Goal: Task Accomplishment & Management: Manage account settings

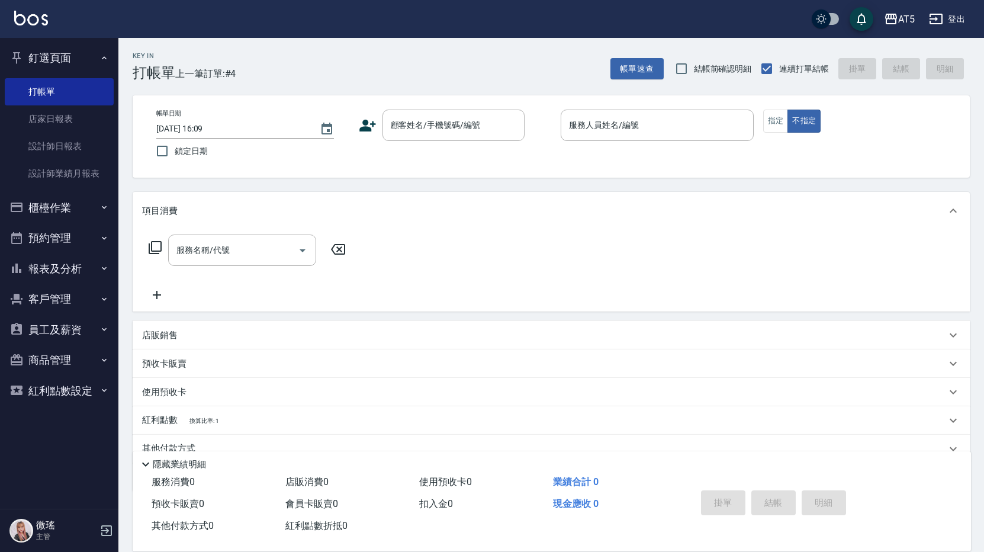
drag, startPoint x: 780, startPoint y: 494, endPoint x: 633, endPoint y: 530, distance: 151.2
click at [781, 494] on div "掛單 結帳 明細" at bounding box center [773, 503] width 154 height 37
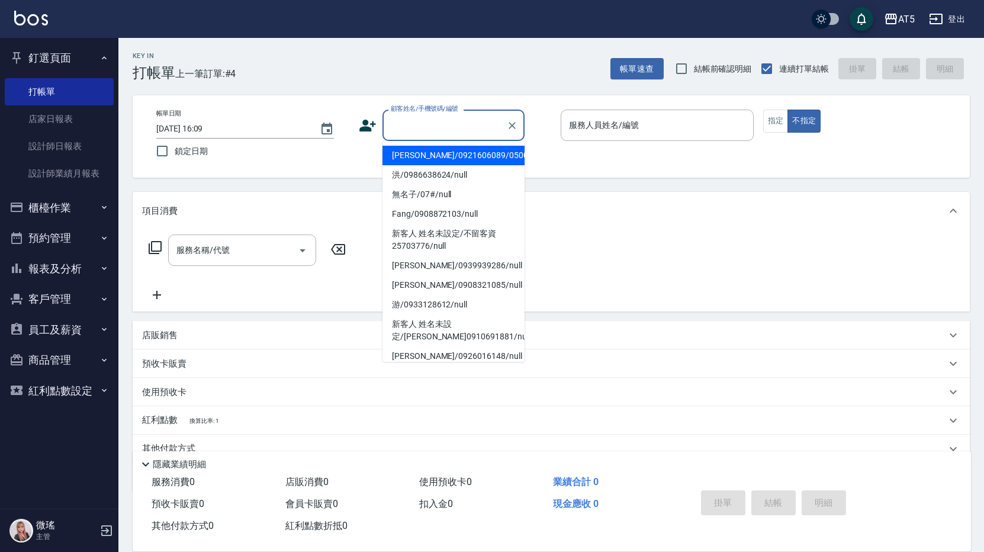
click at [414, 127] on input "顧客姓名/手機號碼/編號" at bounding box center [445, 125] width 114 height 21
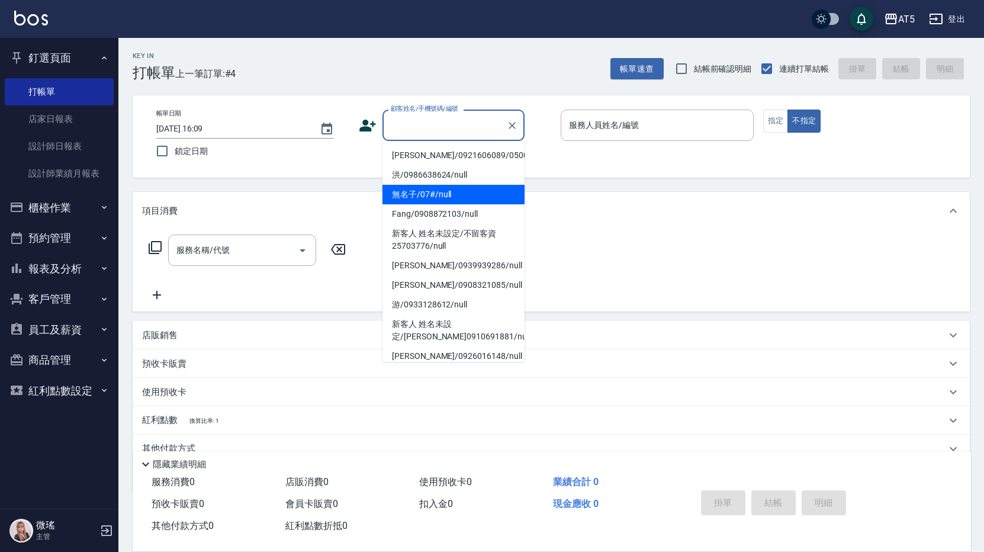
click at [444, 193] on li "無名子/07#/null" at bounding box center [453, 195] width 142 height 20
type input "無名子/07#/null"
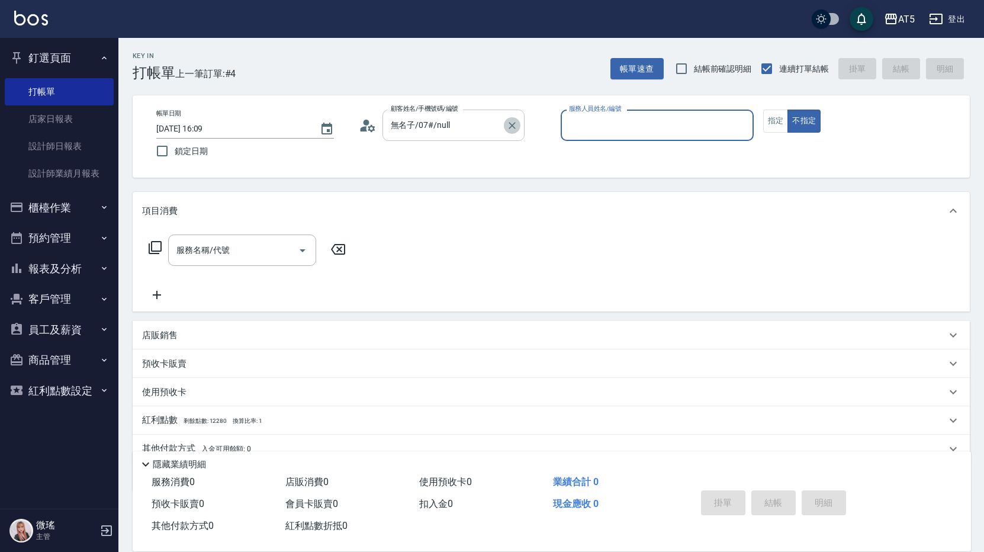
click at [511, 123] on icon "Clear" at bounding box center [512, 126] width 12 height 12
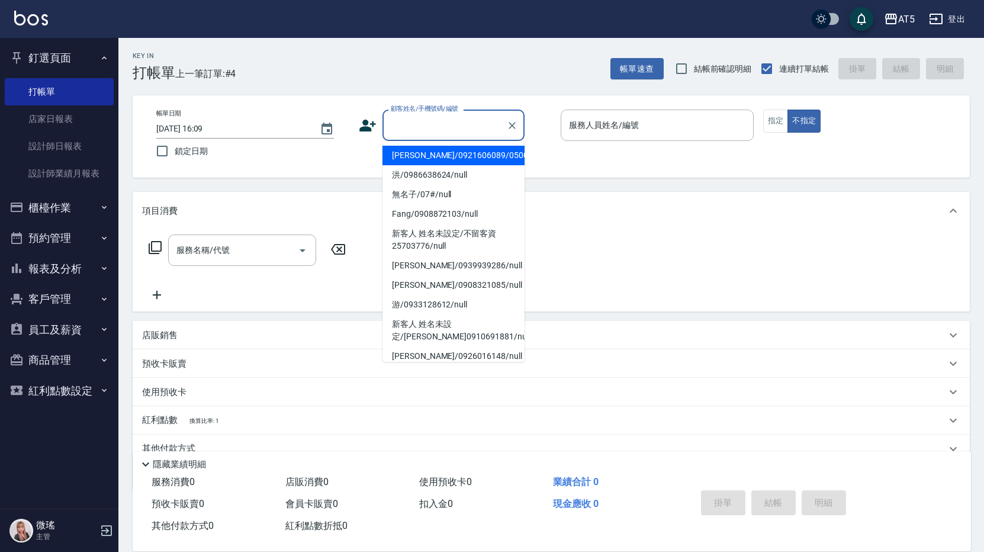
click at [421, 123] on input "顧客姓名/手機號碼/編號" at bounding box center [445, 125] width 114 height 21
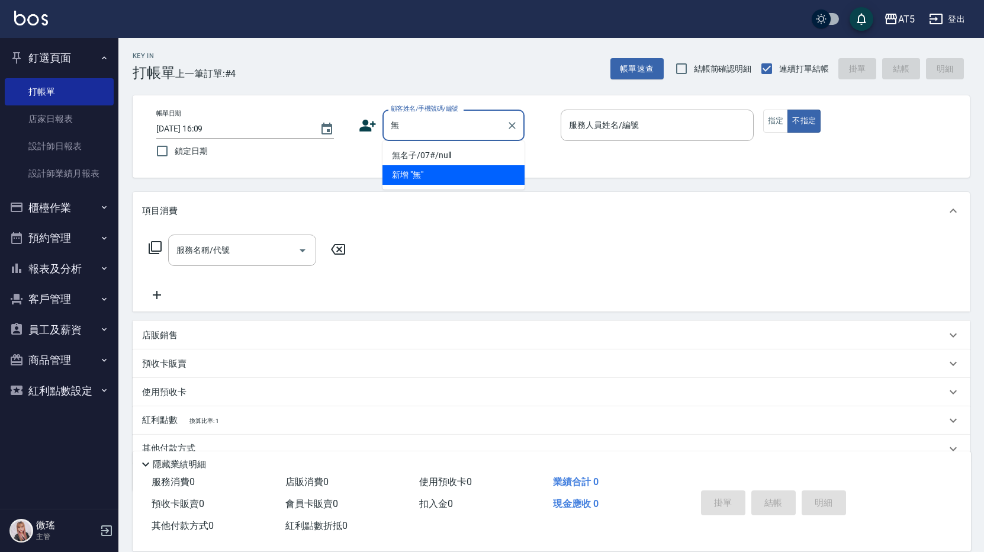
click at [472, 183] on li "新增 "無"" at bounding box center [453, 175] width 142 height 20
type input "無"
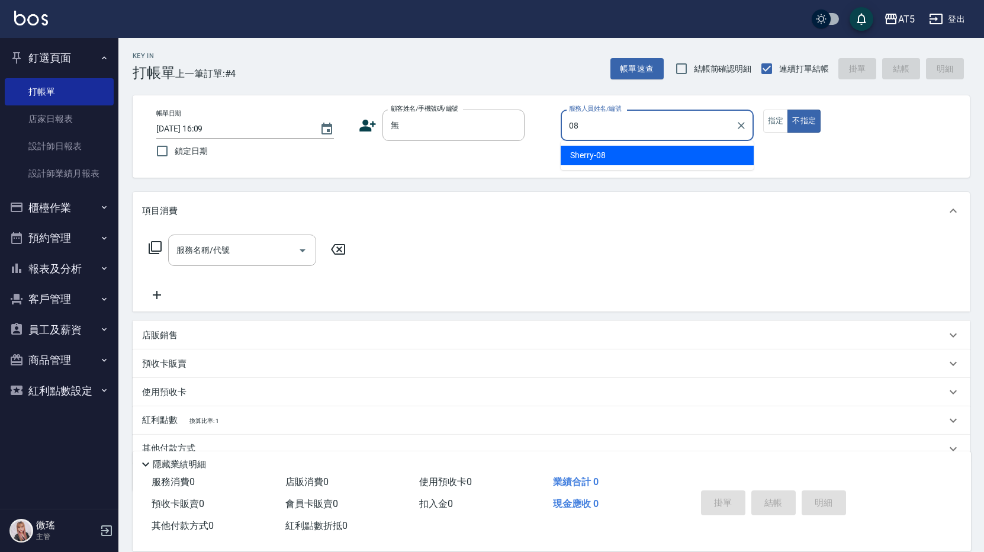
type input "Sherry-08"
type button "false"
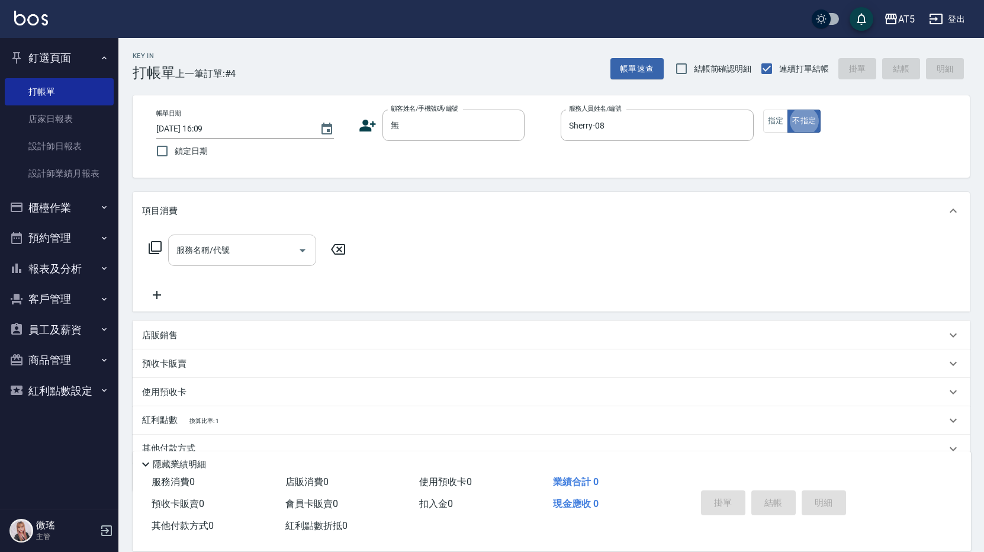
click at [250, 240] on input "服務名稱/代號" at bounding box center [233, 250] width 120 height 21
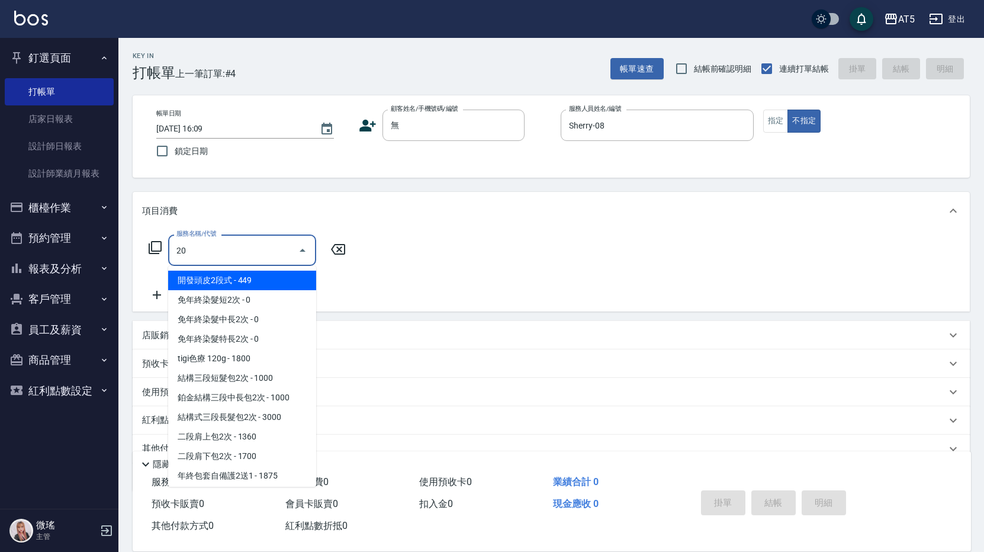
type input "201"
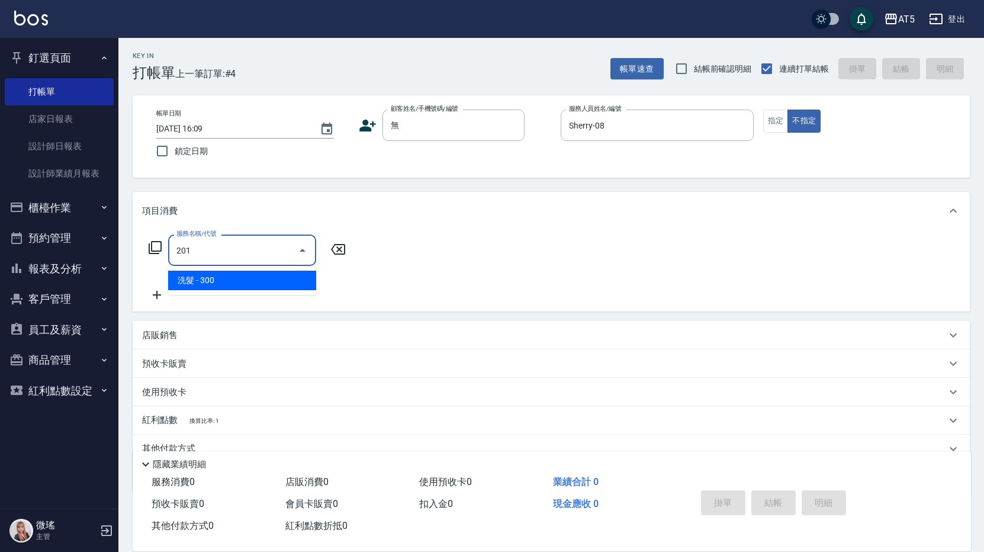
type input "30"
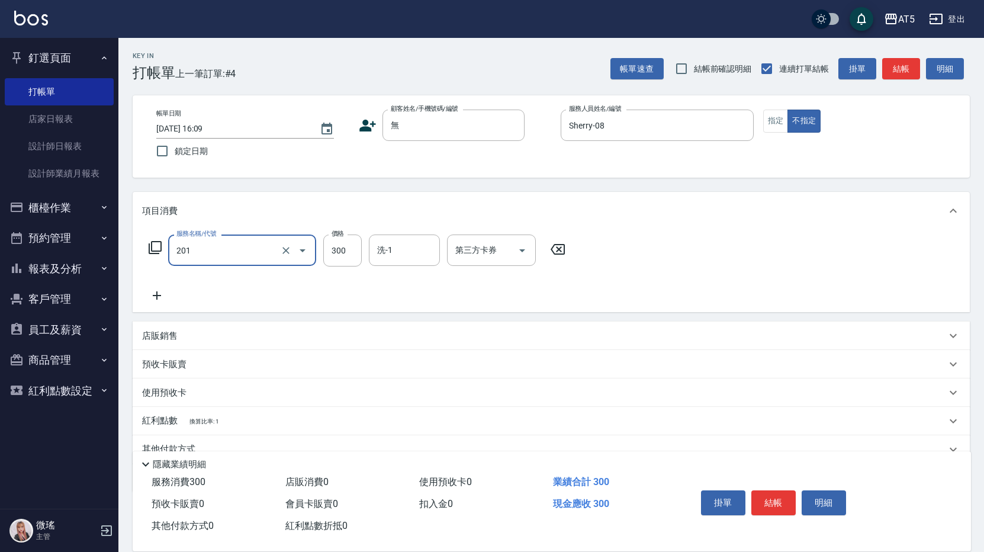
type input "洗髮(201)"
type input "0"
type input "320"
type input "30"
type input "320"
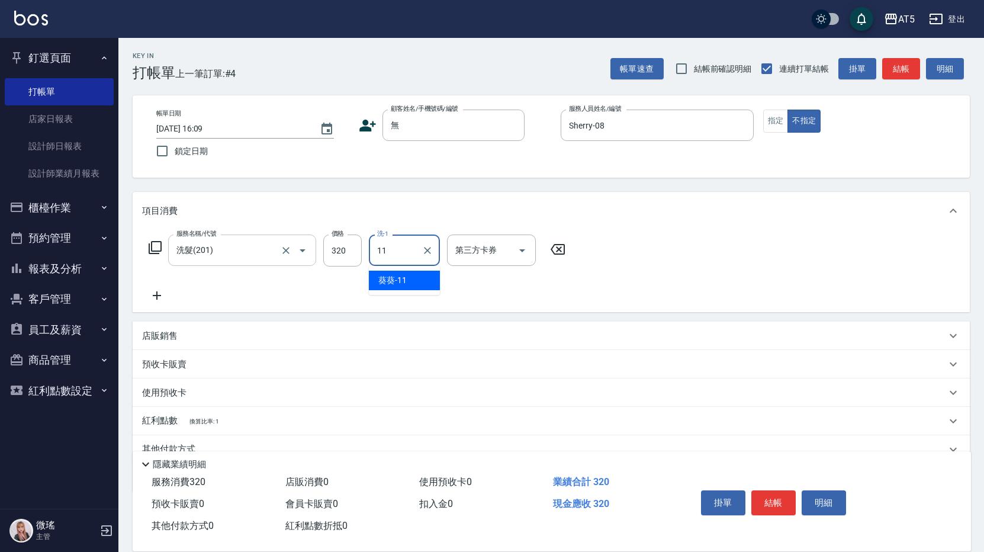
type input "葵葵-11"
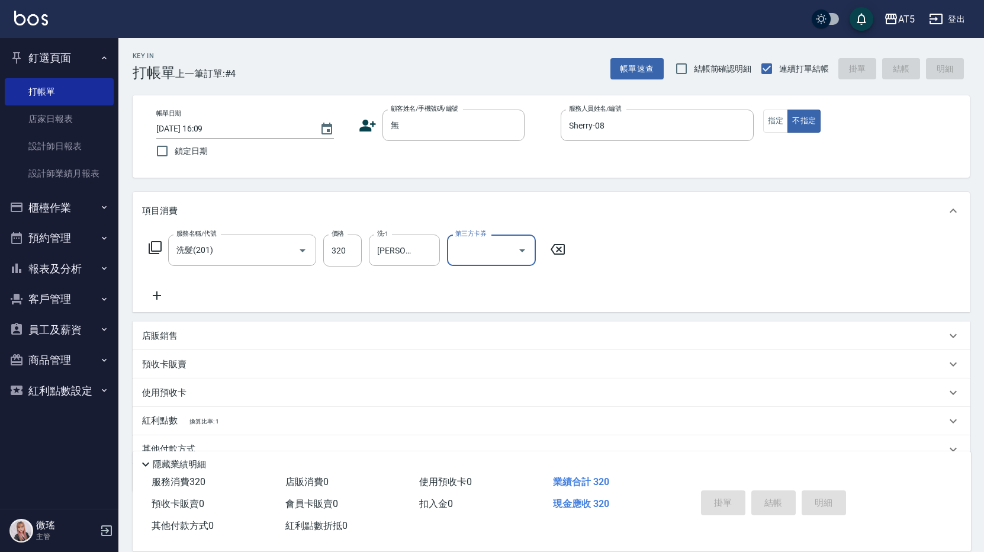
type input "2025/09/24 17:39"
type input "0"
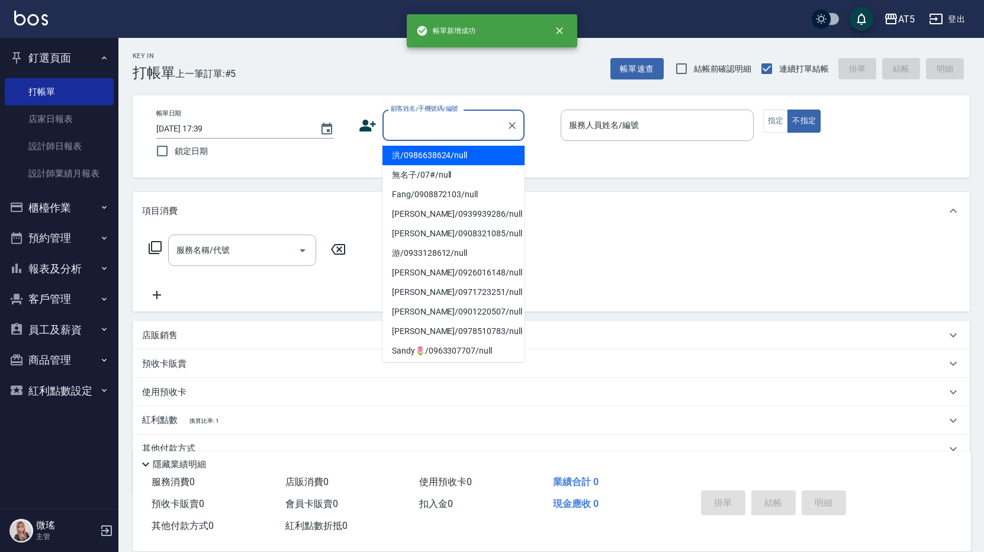
click at [453, 130] on input "顧客姓名/手機號碼/編號" at bounding box center [445, 125] width 114 height 21
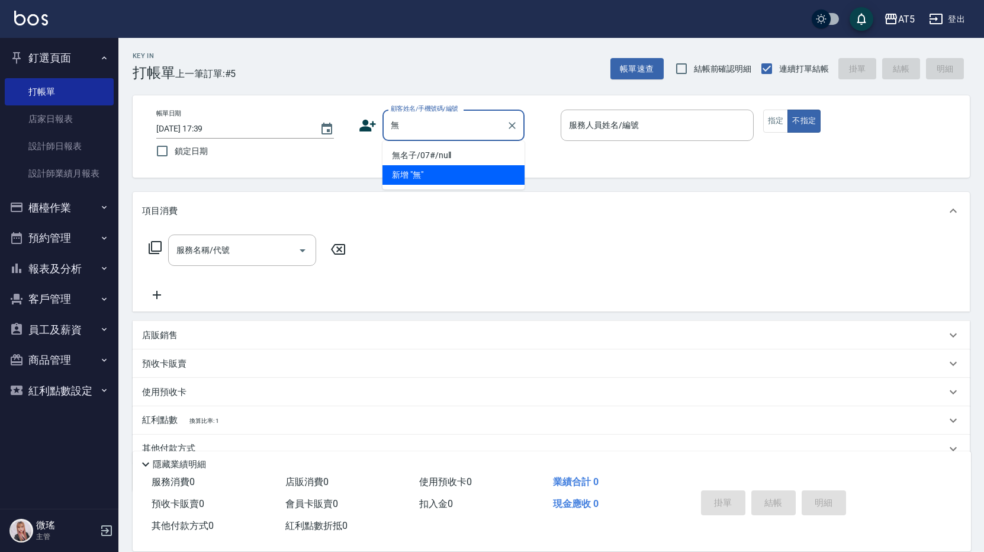
type input "無"
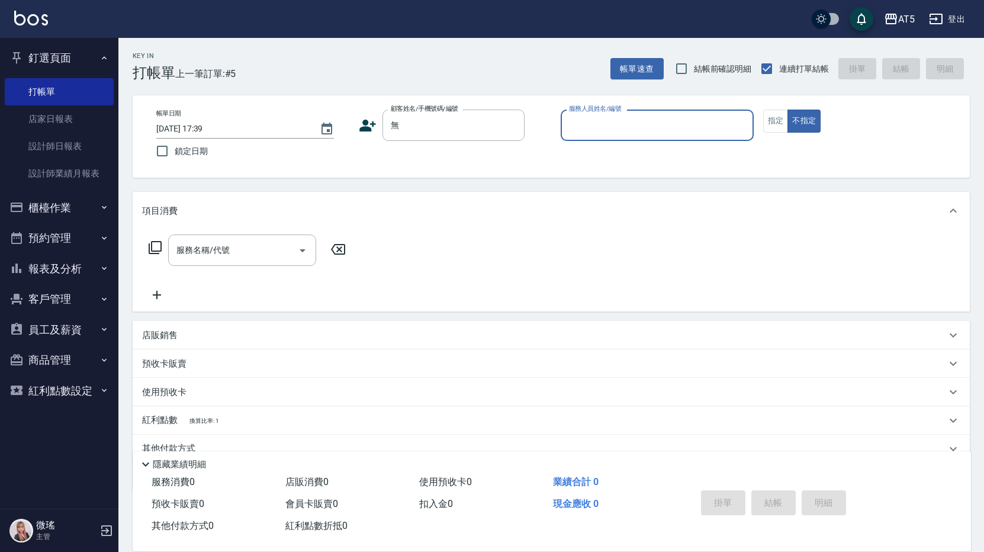
click at [604, 127] on input "服務人員姓名/編號" at bounding box center [657, 125] width 182 height 21
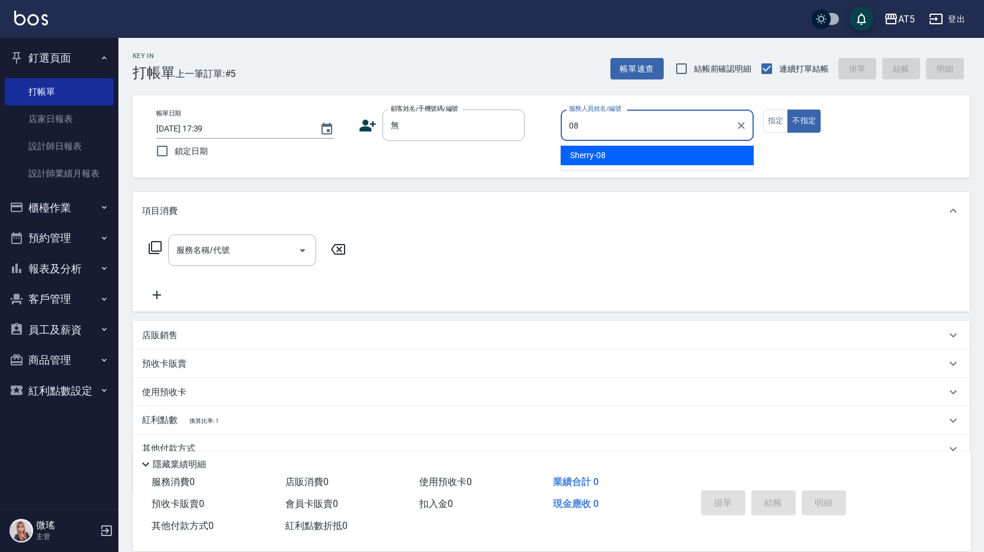
type input "Sherry-08"
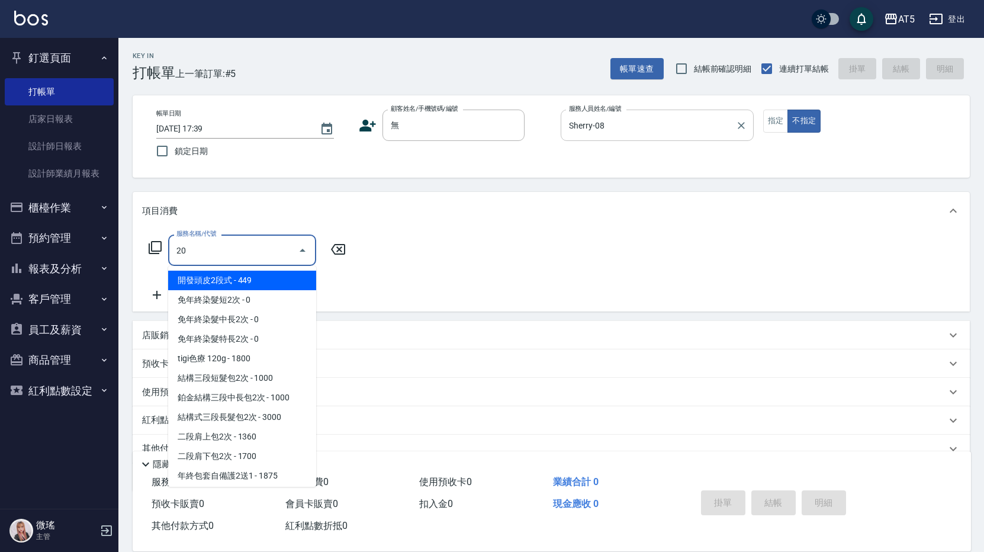
type input "201"
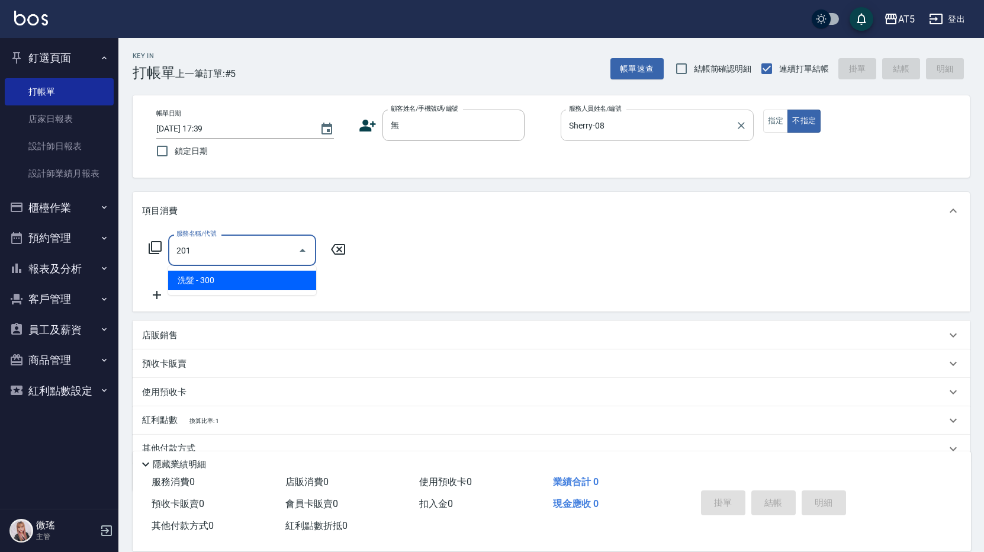
type input "30"
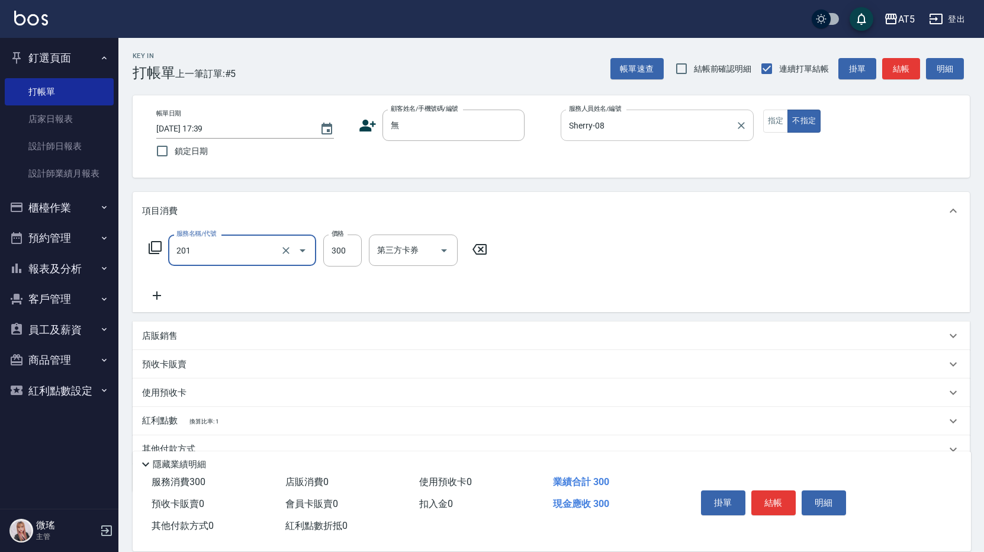
type input "洗髮(201)"
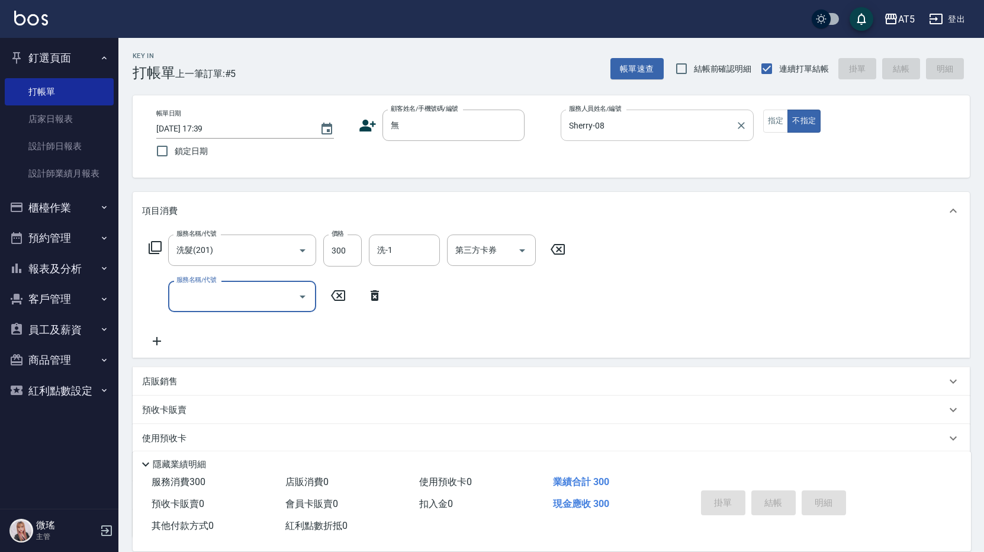
type input "0"
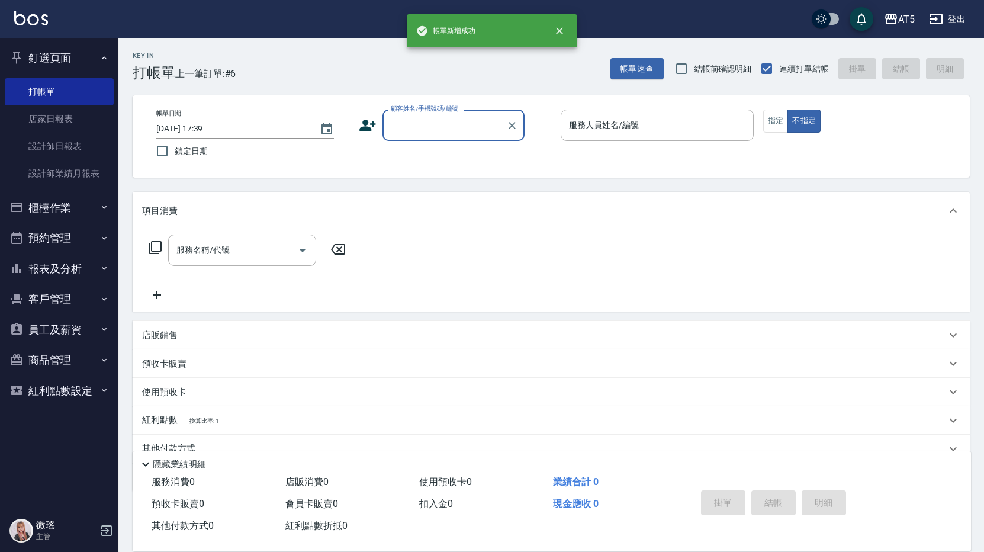
click at [460, 130] on input "顧客姓名/手機號碼/編號" at bounding box center [445, 125] width 114 height 21
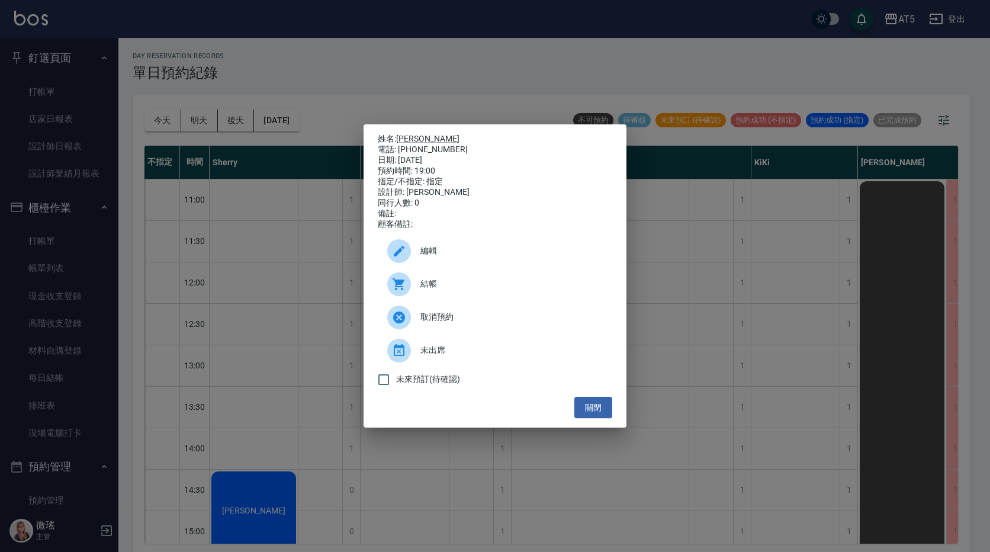
scroll to position [4, 0]
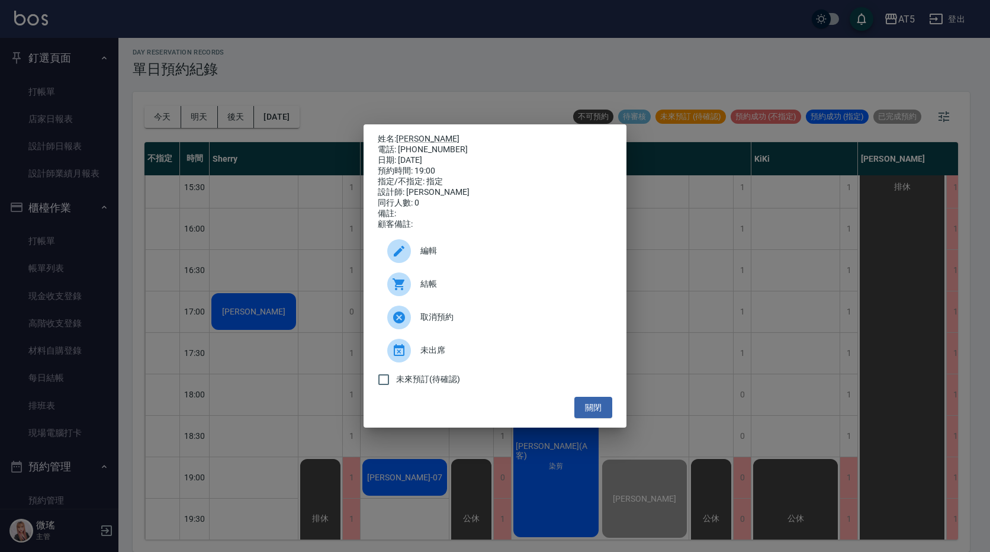
click at [273, 301] on div "姓名: [PERSON_NAME] 電話: [PHONE_NUMBER] 日期: [DATE] 預約時間: 19:00 指定/不指定: 指定 設計師: 微瑤 …" at bounding box center [495, 276] width 990 height 552
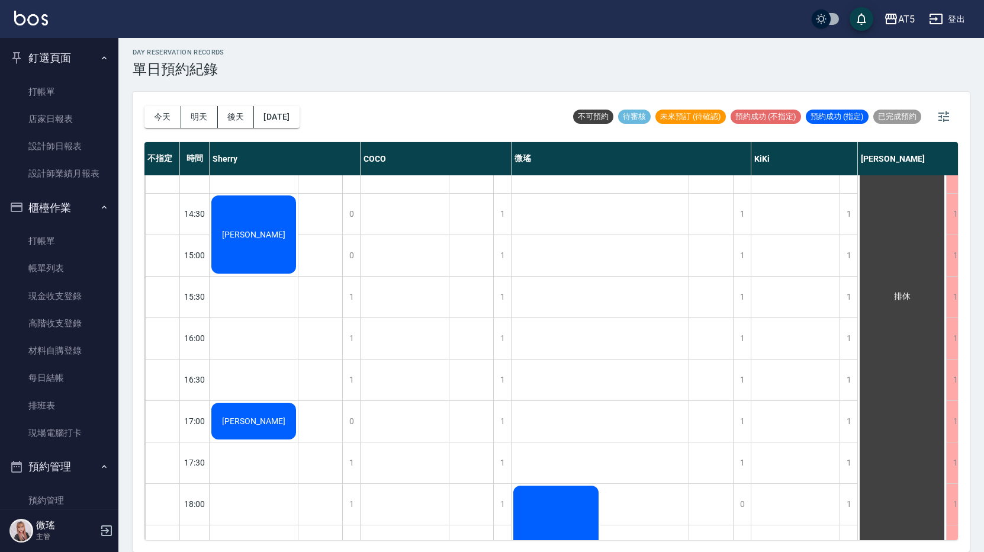
scroll to position [0, 0]
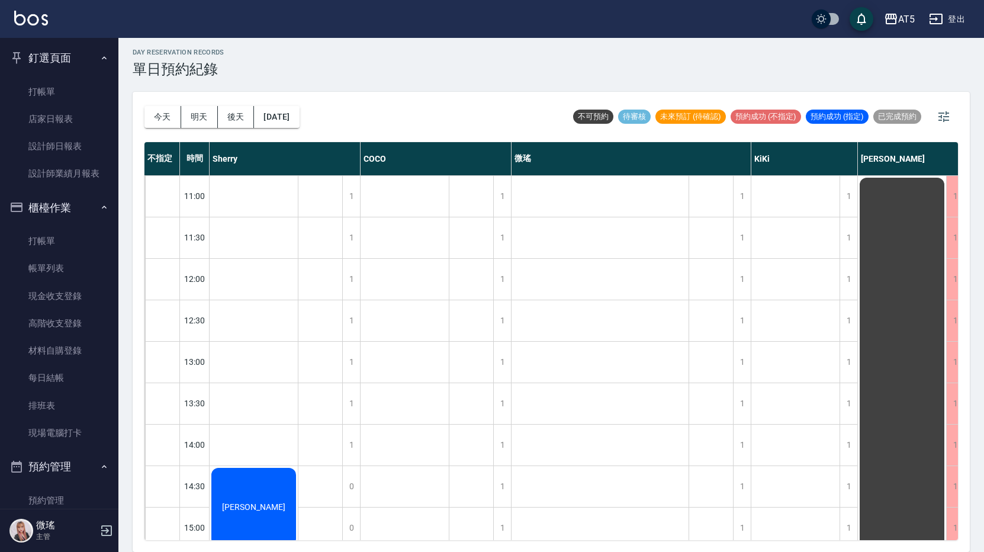
click at [244, 500] on div "[PERSON_NAME]" at bounding box center [254, 507] width 88 height 82
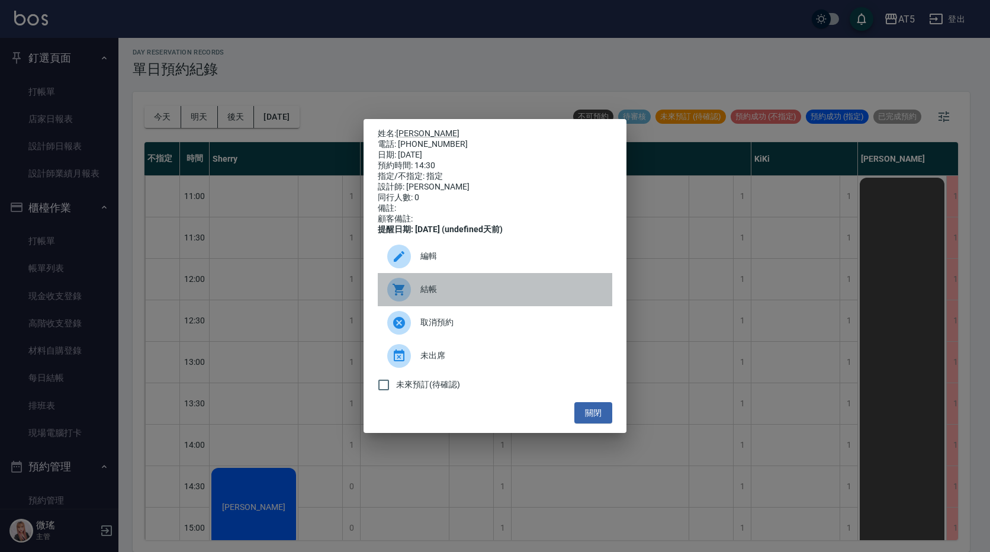
click at [429, 295] on span "結帳" at bounding box center [511, 289] width 182 height 12
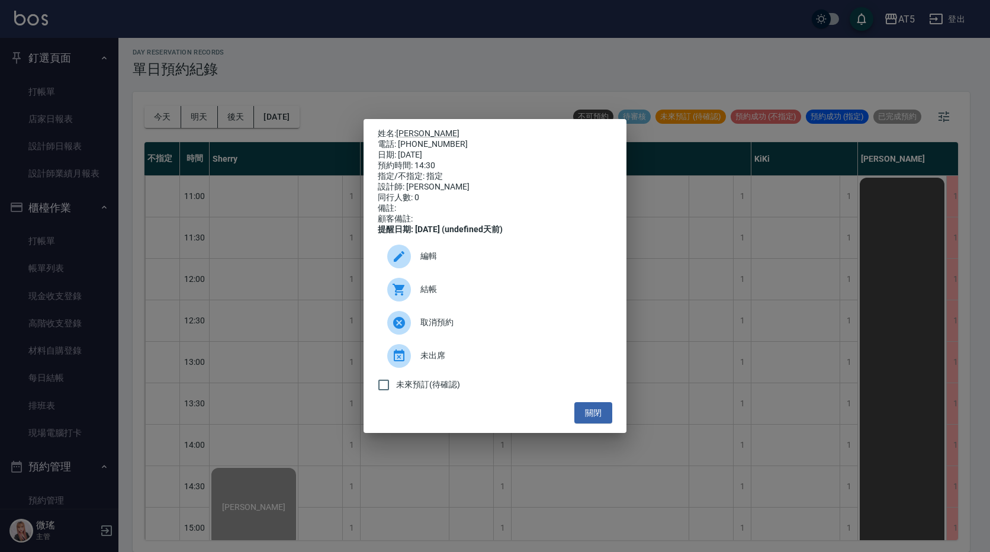
click at [327, 271] on div "姓名: 洪 電話: [PHONE_NUMBER] 日期: [DATE] 預約時間: 14:30 指定/不指定: 指定 設計師: [PERSON_NAME] 同…" at bounding box center [495, 276] width 990 height 552
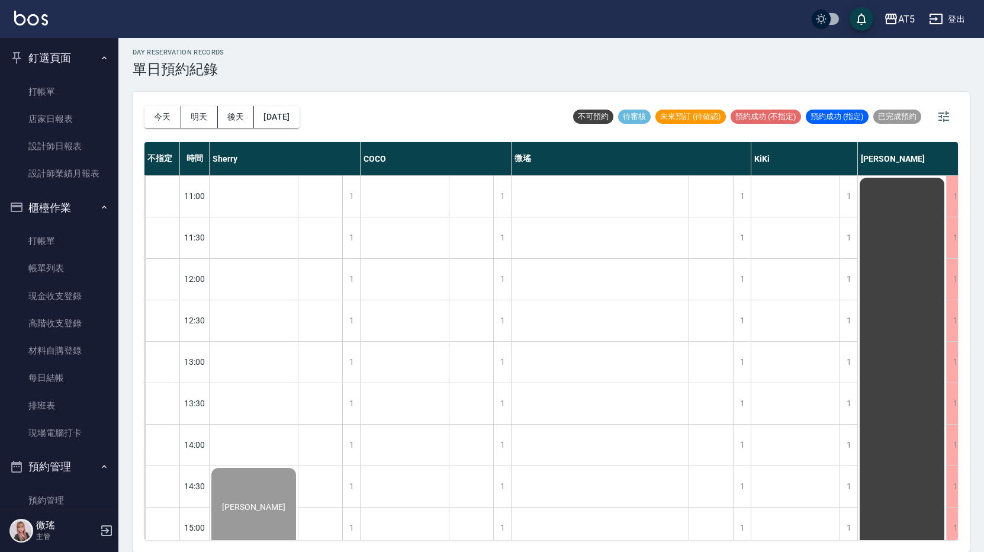
scroll to position [237, 0]
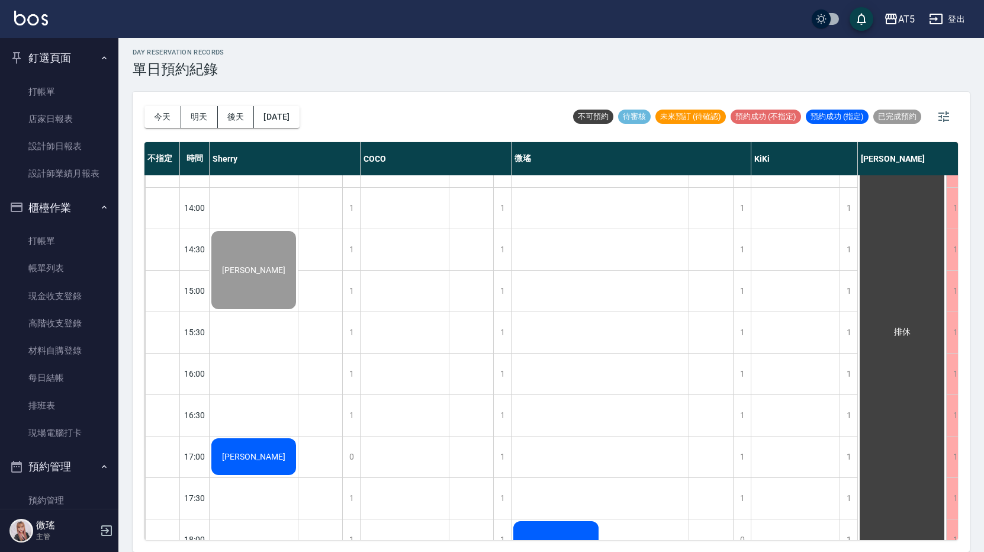
click at [263, 459] on span "[PERSON_NAME]" at bounding box center [254, 456] width 68 height 9
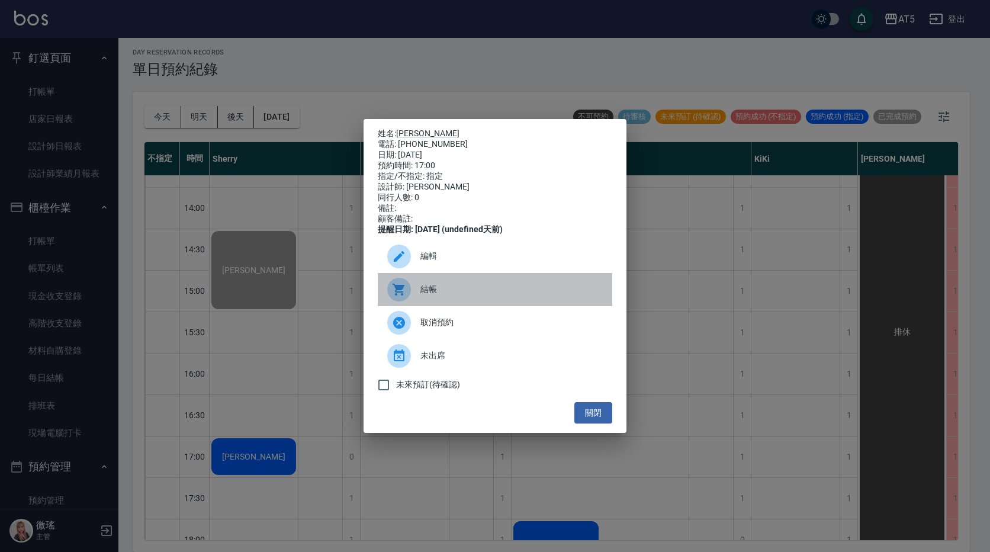
click at [407, 286] on div at bounding box center [399, 290] width 24 height 24
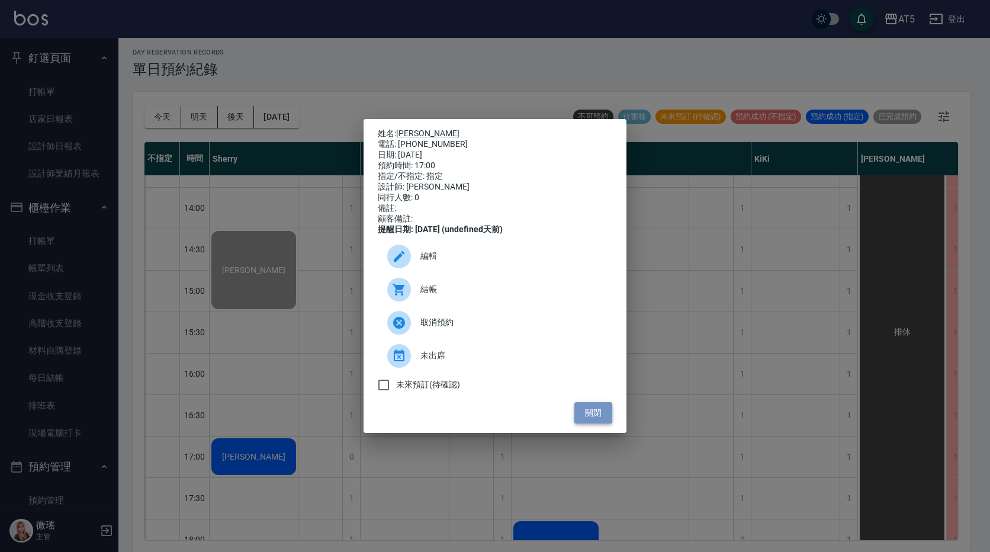
click at [590, 415] on button "關閉" at bounding box center [593, 413] width 38 height 22
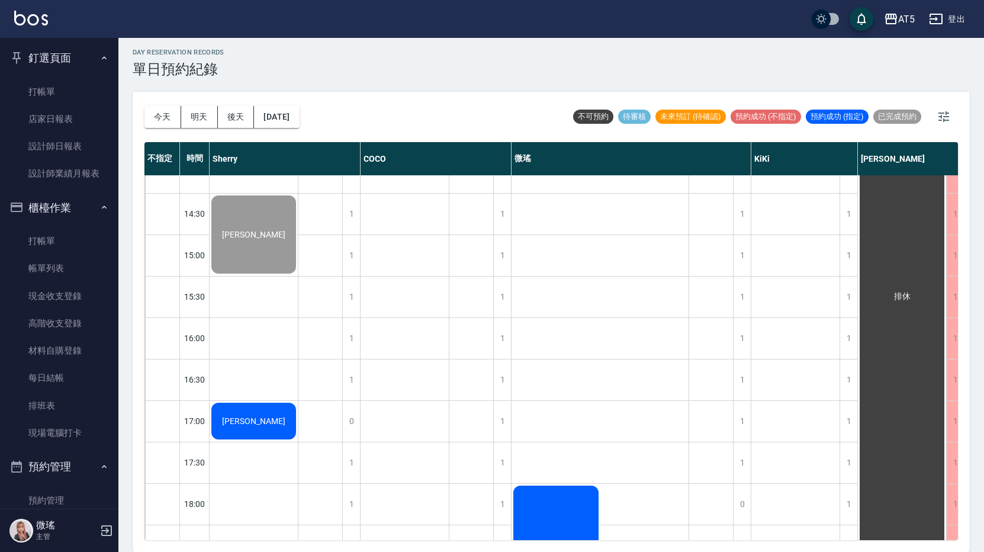
scroll to position [391, 0]
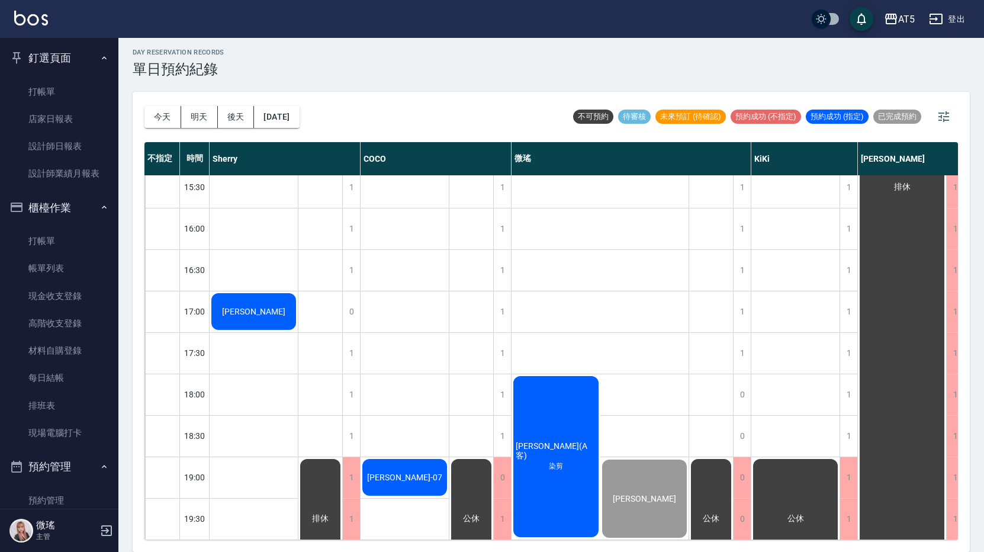
click at [542, 447] on span "[PERSON_NAME](A客)" at bounding box center [555, 451] width 85 height 20
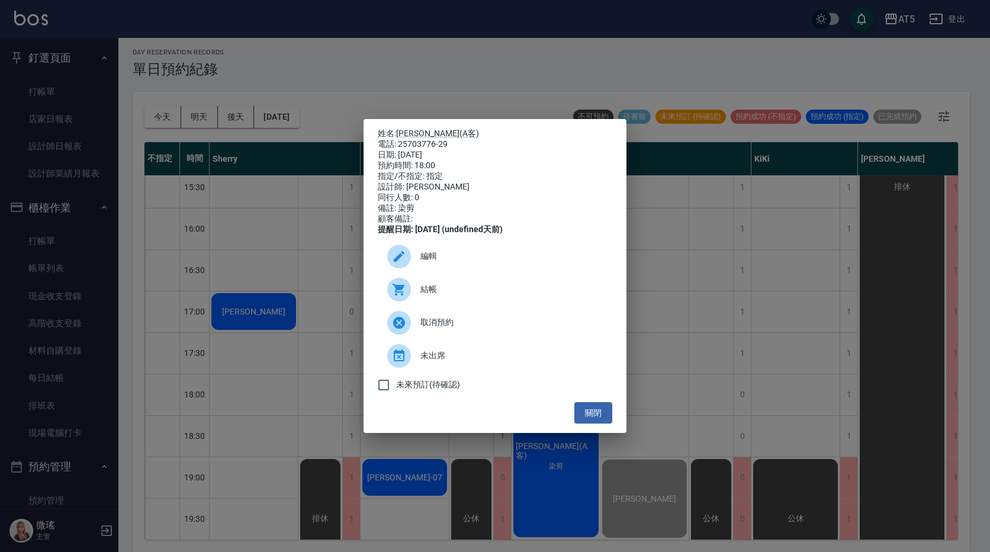
click at [444, 285] on div "結帳" at bounding box center [495, 289] width 234 height 33
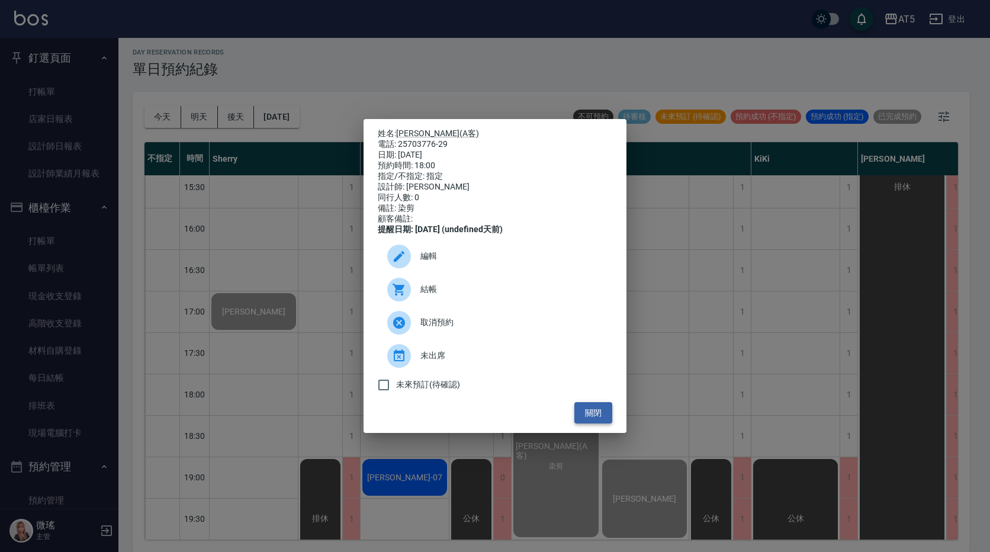
click at [603, 410] on button "關閉" at bounding box center [593, 413] width 38 height 22
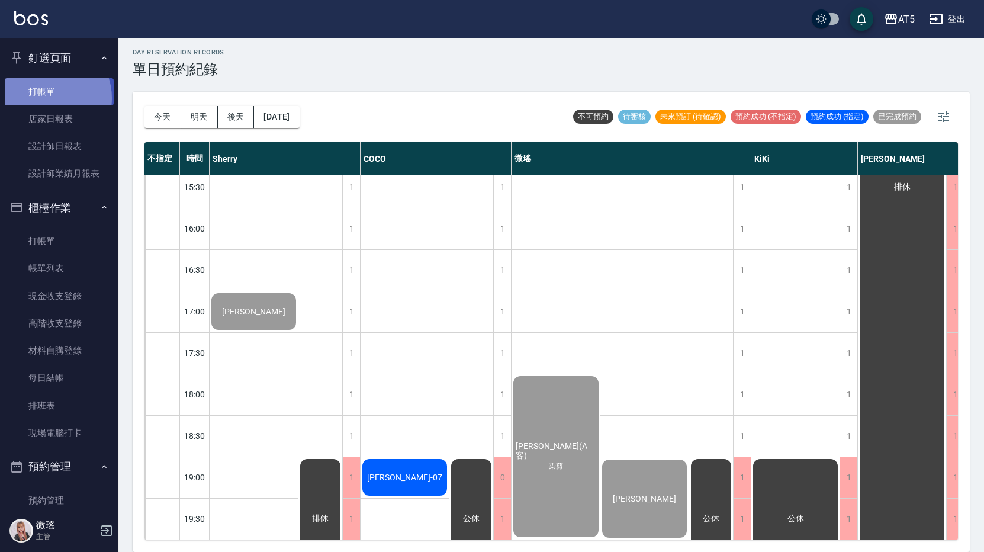
click at [46, 98] on link "打帳單" at bounding box center [59, 91] width 109 height 27
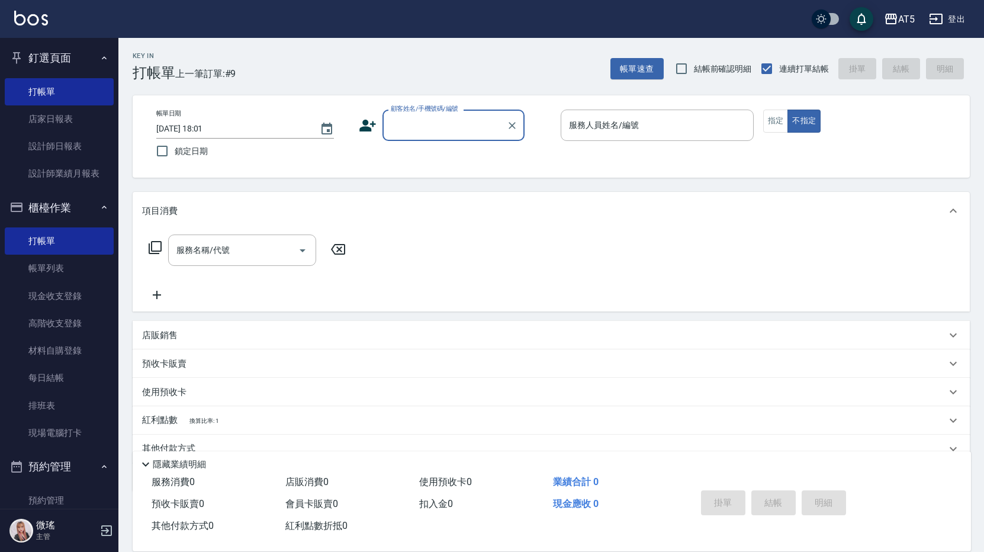
click at [662, 143] on p at bounding box center [657, 147] width 193 height 12
click at [646, 127] on input "服務人員姓名/編號" at bounding box center [657, 125] width 182 height 21
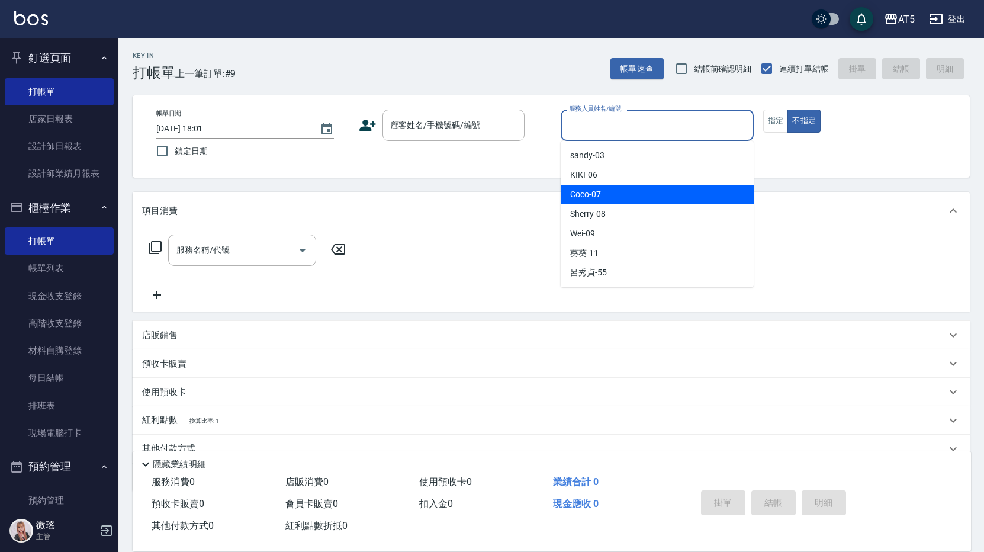
click at [649, 193] on div "Coco -07" at bounding box center [657, 195] width 193 height 20
type input "Coco-07"
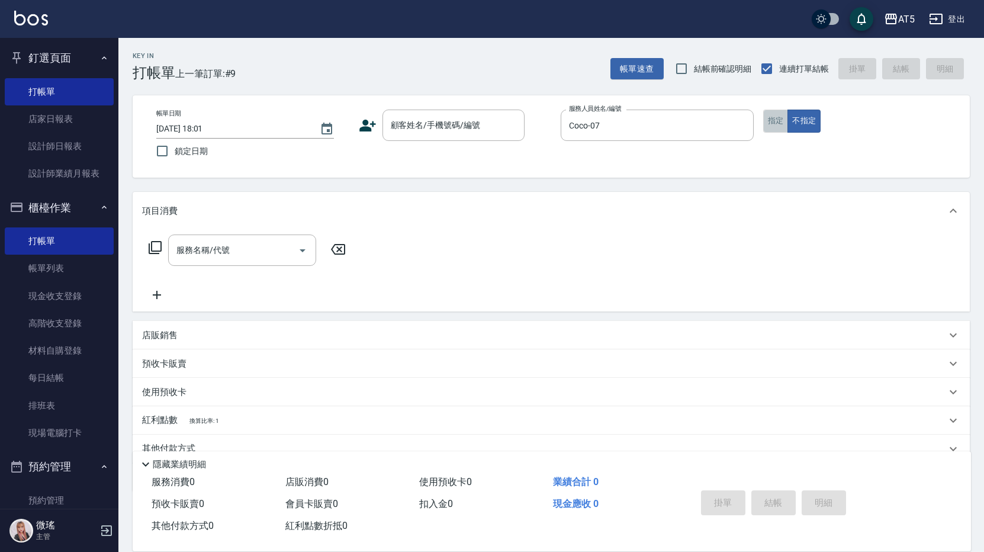
click at [775, 123] on button "指定" at bounding box center [775, 121] width 25 height 23
click at [433, 111] on div "顧客姓名/手機號碼/編號" at bounding box center [453, 125] width 142 height 31
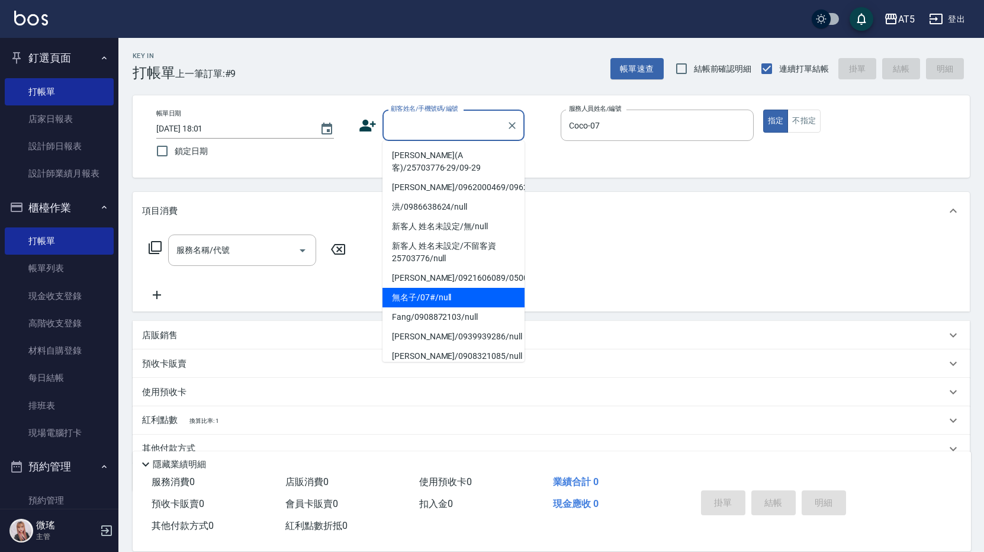
click at [420, 307] on li "無名子/07#/null" at bounding box center [453, 298] width 142 height 20
type input "無名子/07#/null"
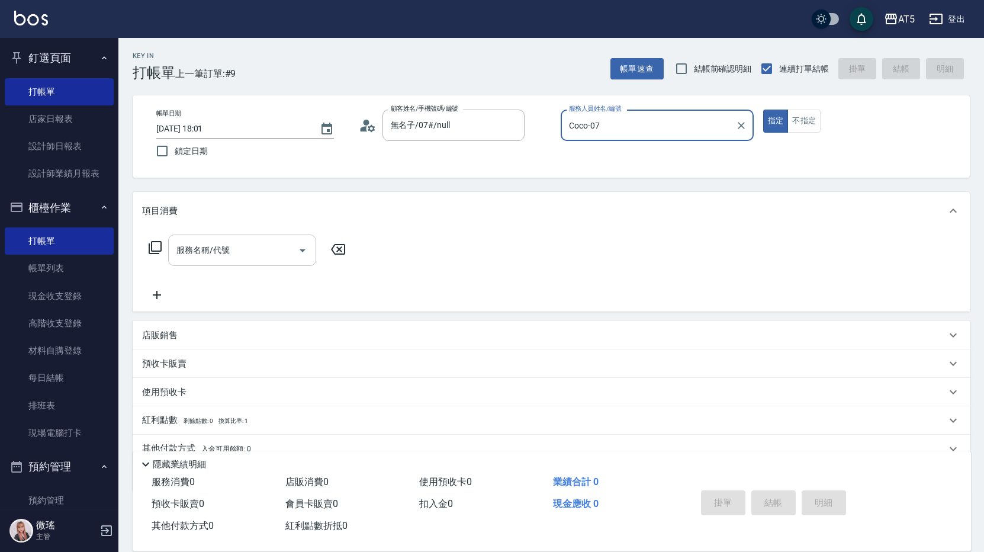
click at [250, 255] on input "服務名稱/代號" at bounding box center [233, 250] width 120 height 21
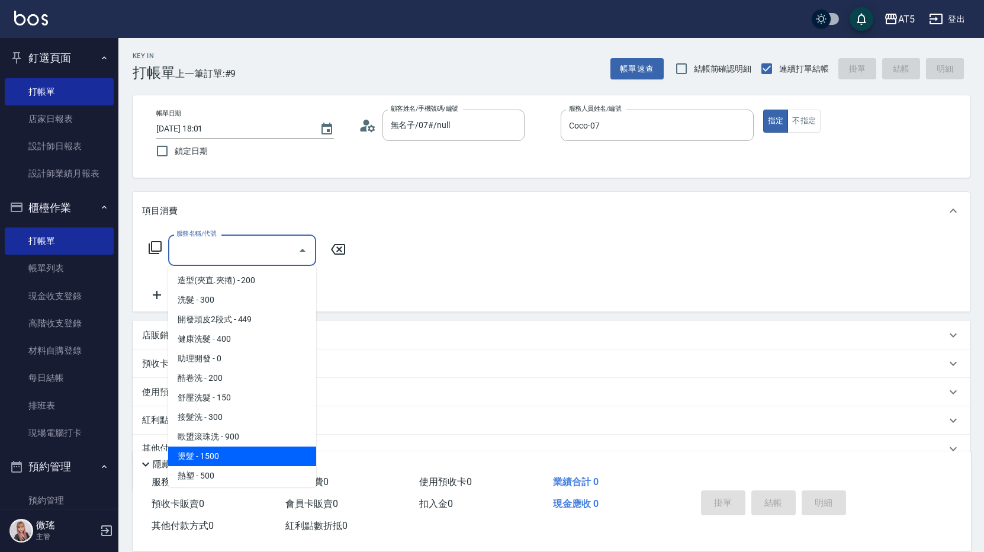
scroll to position [118, 0]
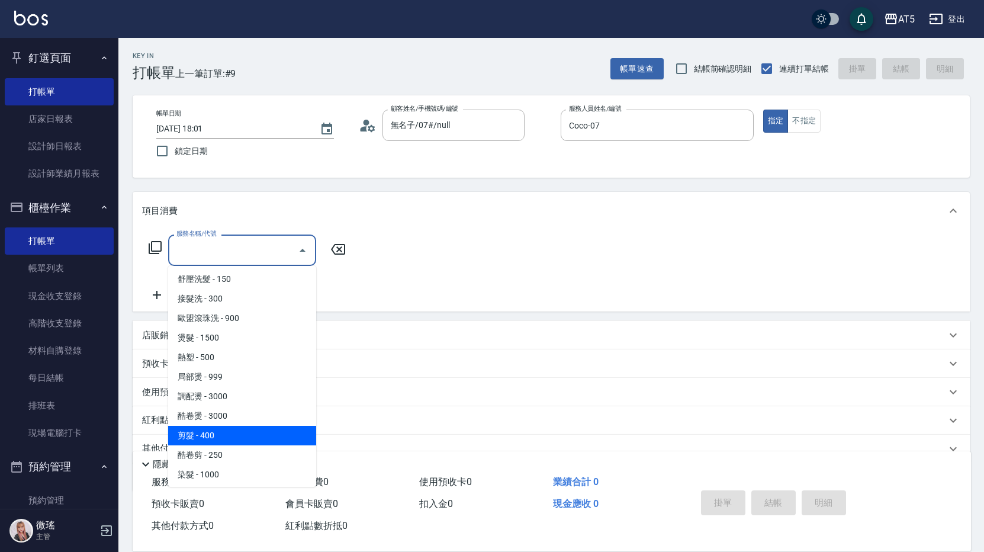
click at [203, 431] on span "剪髮 - 400" at bounding box center [242, 436] width 148 height 20
type input "剪髮(401)"
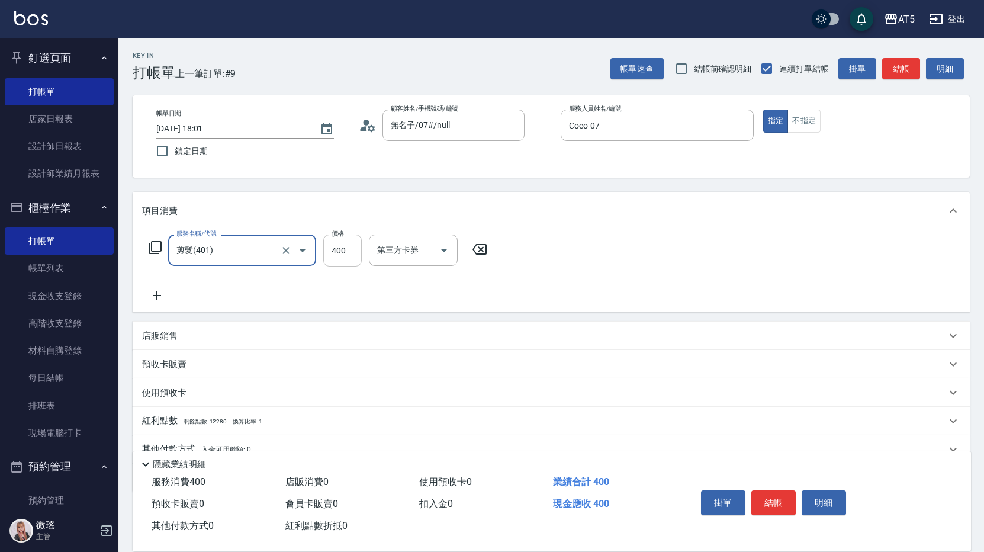
click at [348, 250] on input "400" at bounding box center [342, 250] width 38 height 32
type input "0"
type input "50"
type input "500"
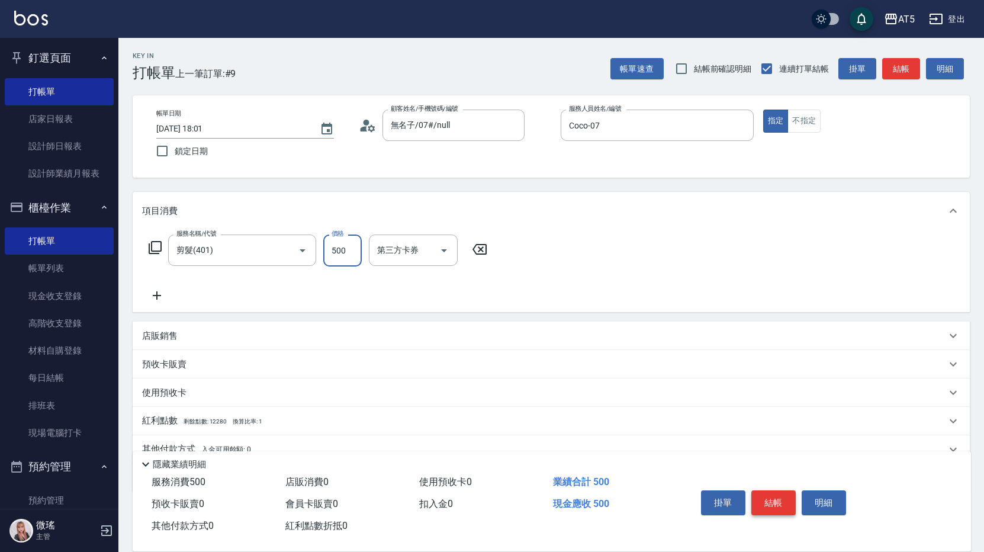
click at [776, 498] on button "結帳" at bounding box center [773, 502] width 44 height 25
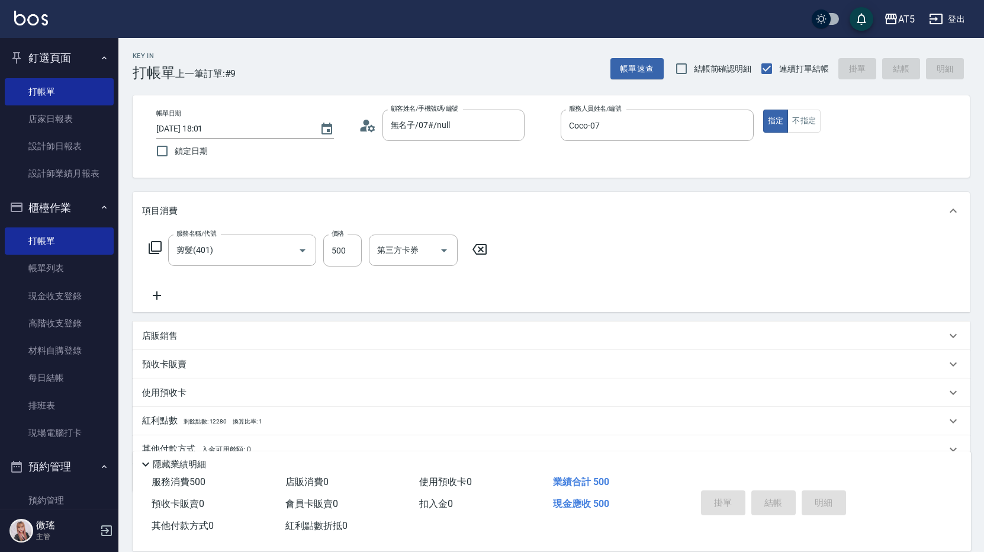
type input "0"
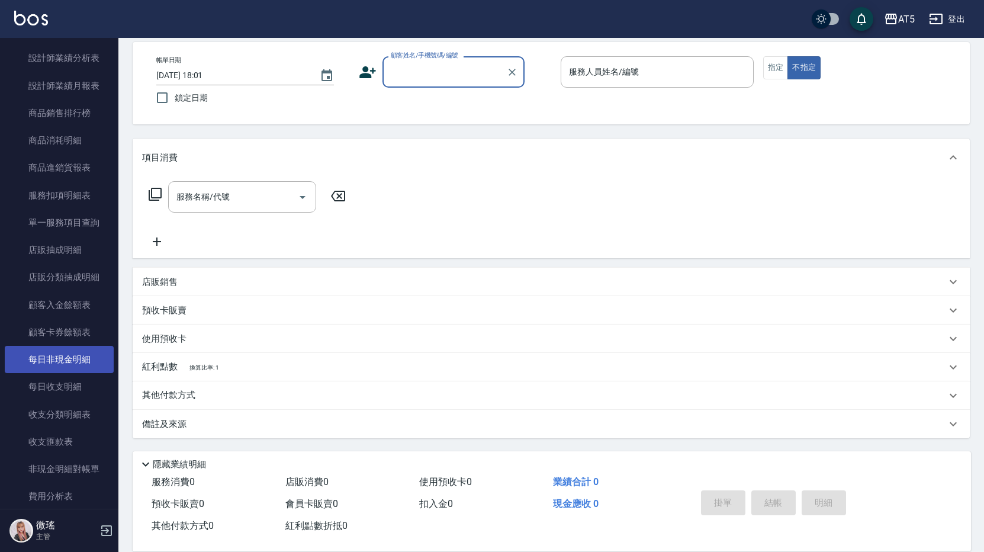
scroll to position [1144, 0]
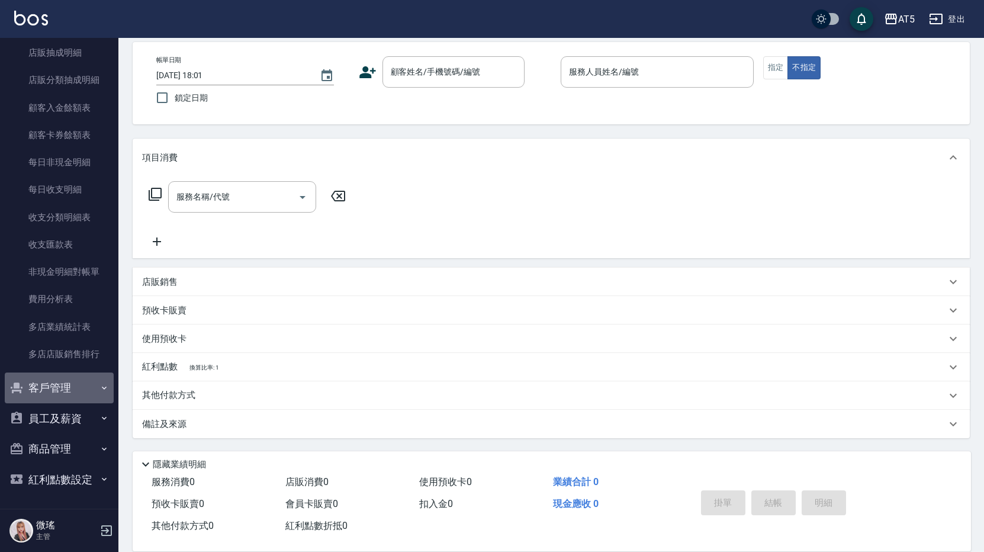
click at [65, 389] on button "客戶管理" at bounding box center [59, 387] width 109 height 31
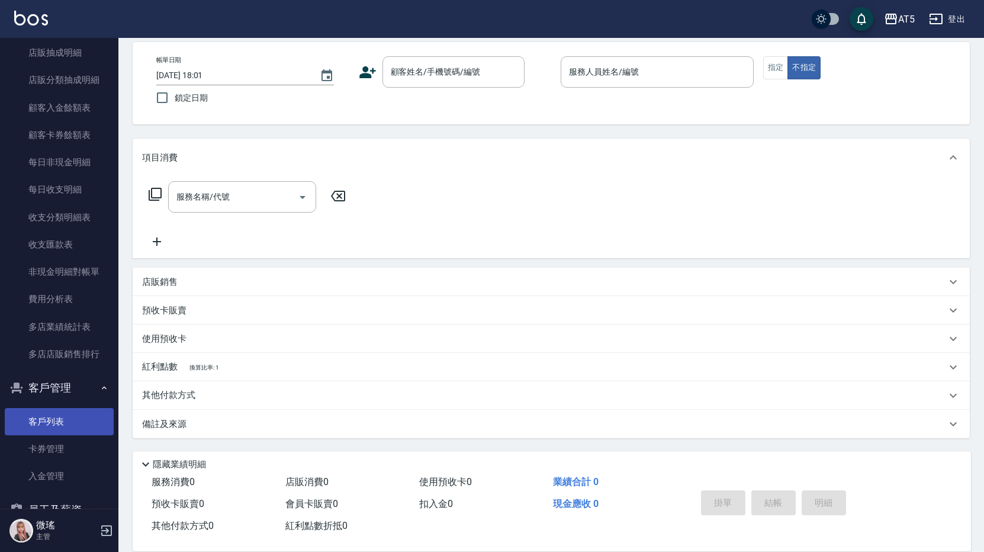
click at [76, 426] on link "客戶列表" at bounding box center [59, 421] width 109 height 27
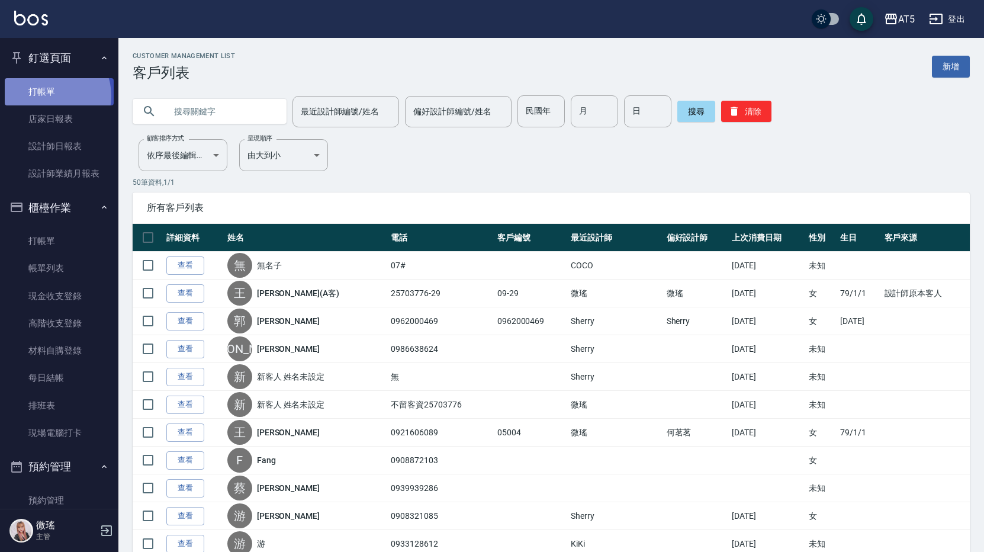
click at [49, 95] on link "打帳單" at bounding box center [59, 91] width 109 height 27
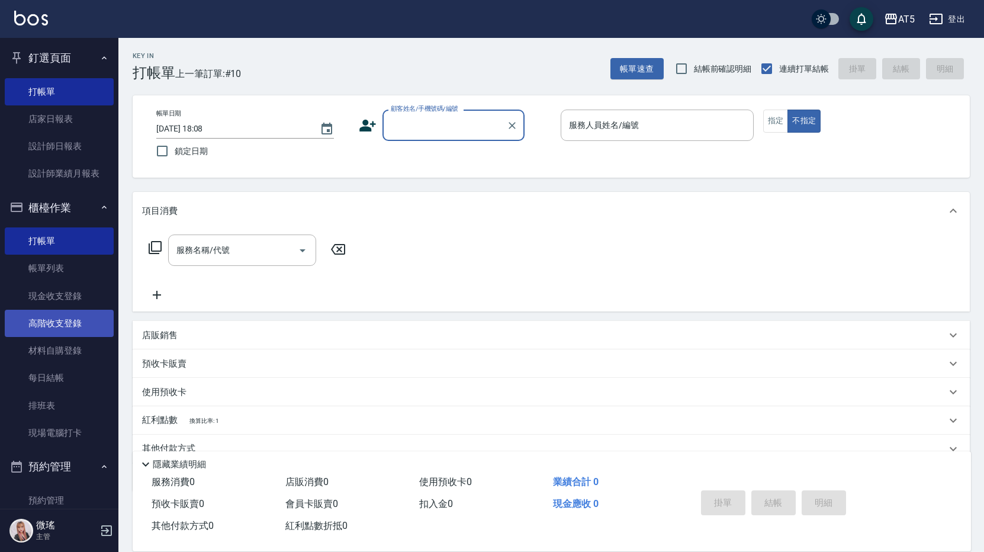
scroll to position [178, 0]
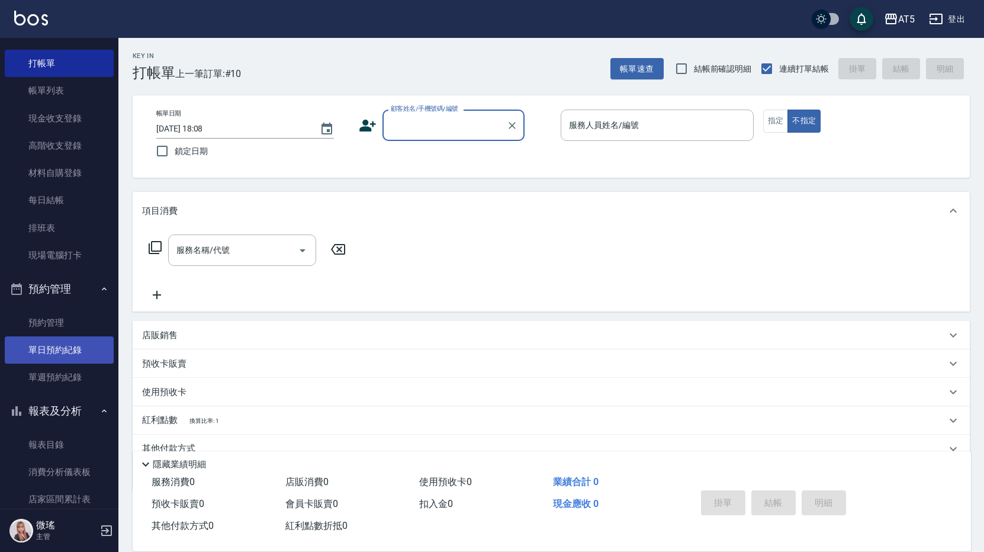
click at [70, 346] on link "單日預約紀錄" at bounding box center [59, 349] width 109 height 27
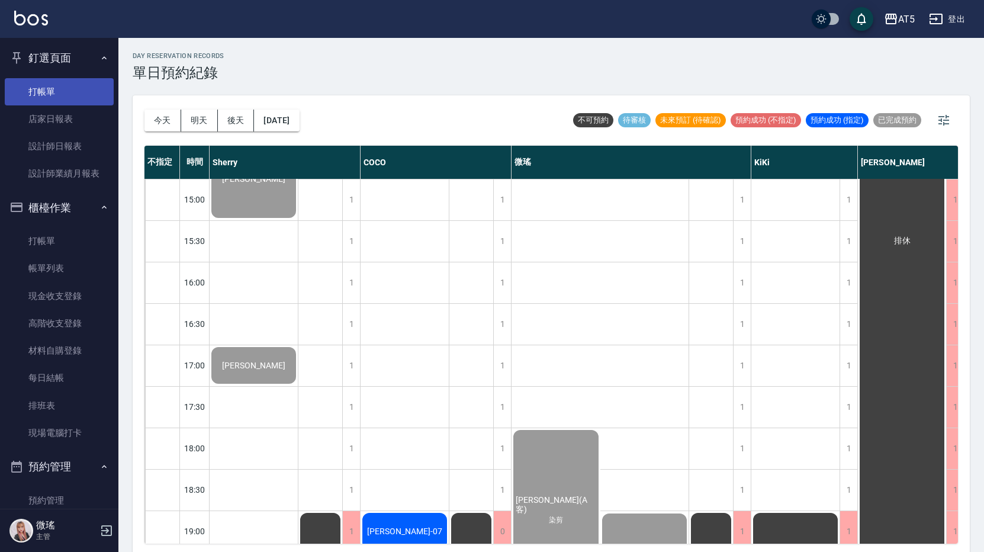
click at [46, 99] on link "打帳單" at bounding box center [59, 91] width 109 height 27
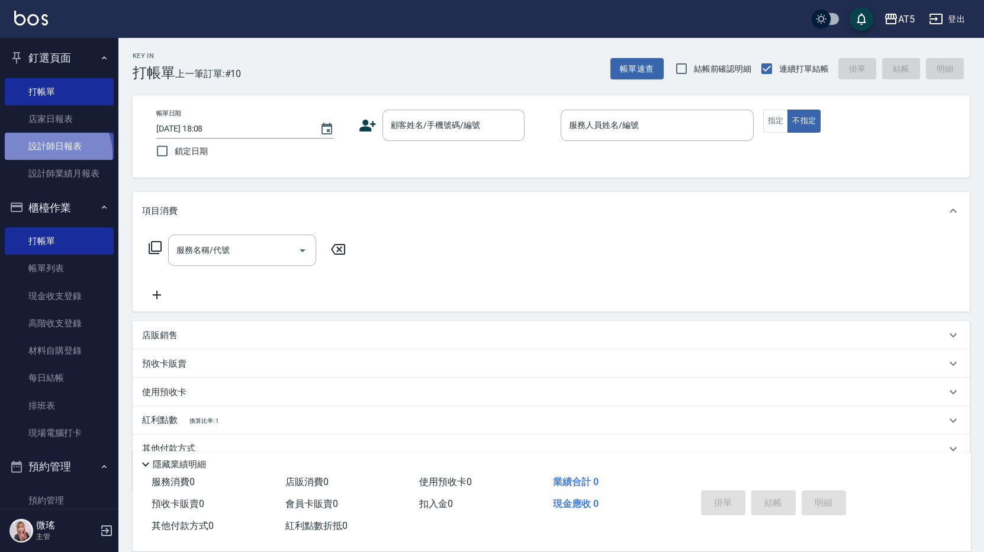
click at [54, 153] on link "設計師日報表" at bounding box center [59, 146] width 109 height 27
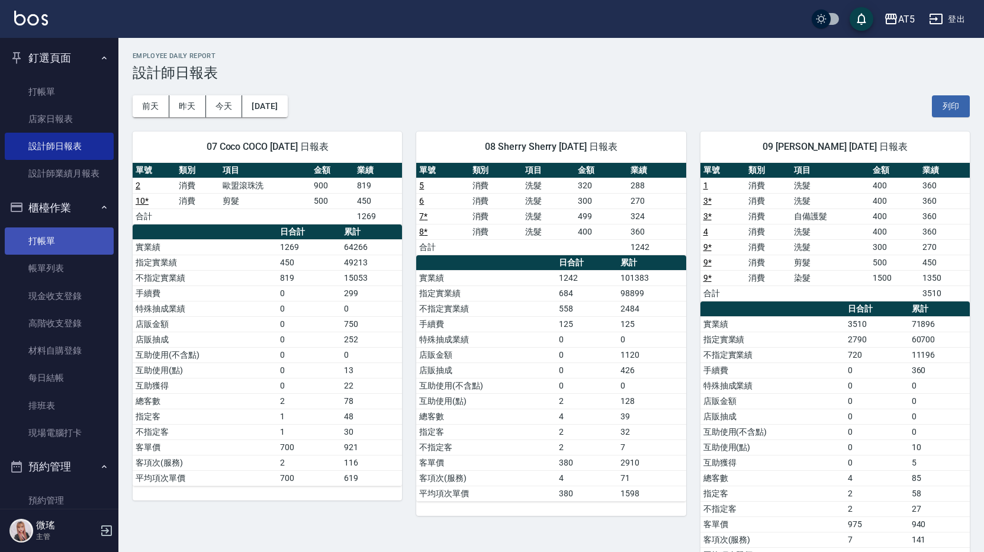
click at [56, 249] on link "打帳單" at bounding box center [59, 240] width 109 height 27
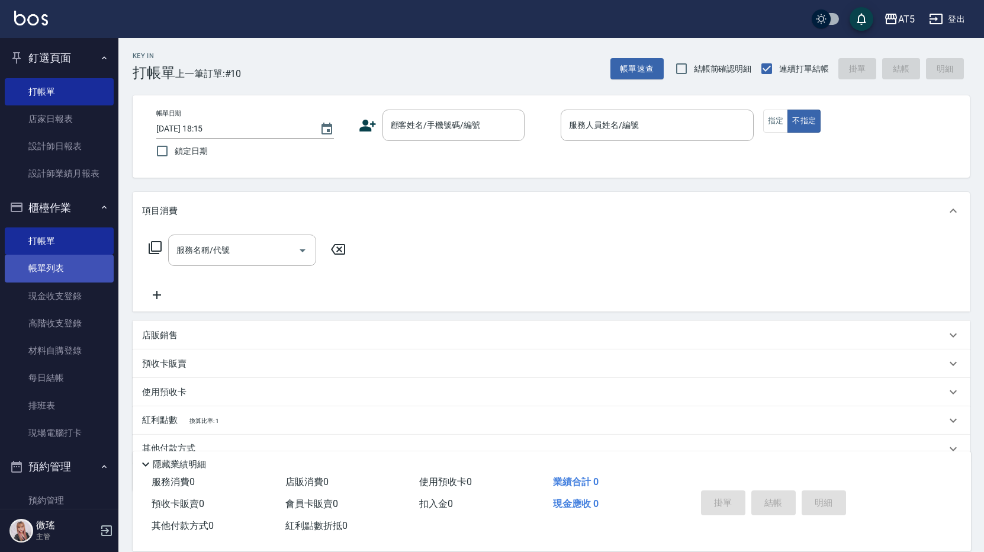
click at [65, 266] on link "帳單列表" at bounding box center [59, 268] width 109 height 27
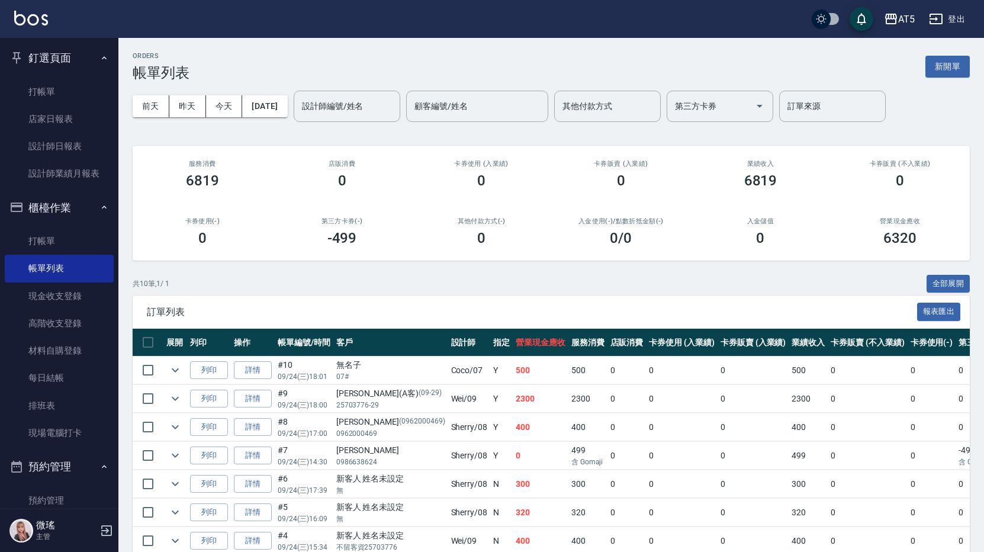
click at [244, 402] on link "詳情" at bounding box center [253, 398] width 38 height 18
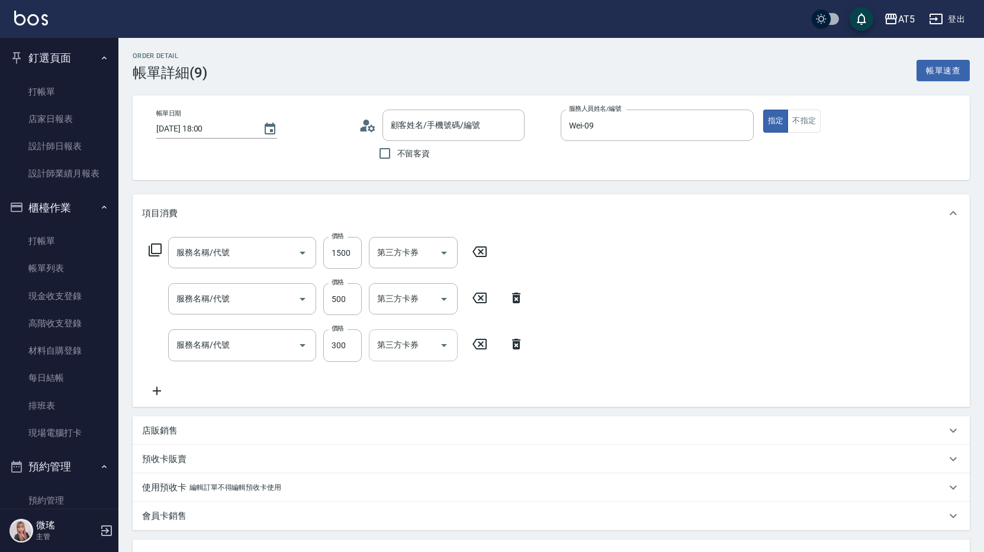
type input "[DATE] 18:00"
type input "Wei-09"
type input "230"
type input "染剪"
type input "染髮(501)"
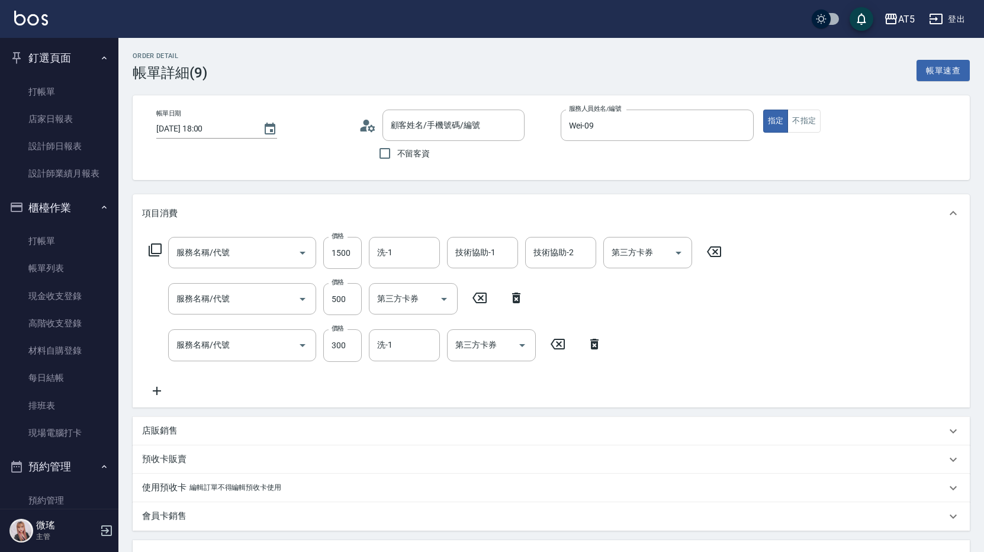
type input "剪髮(401)"
type input "洗髮(201)"
type input "[PERSON_NAME](A客)/25703776-29/09-29"
click at [517, 298] on icon at bounding box center [516, 298] width 30 height 14
type input "180"
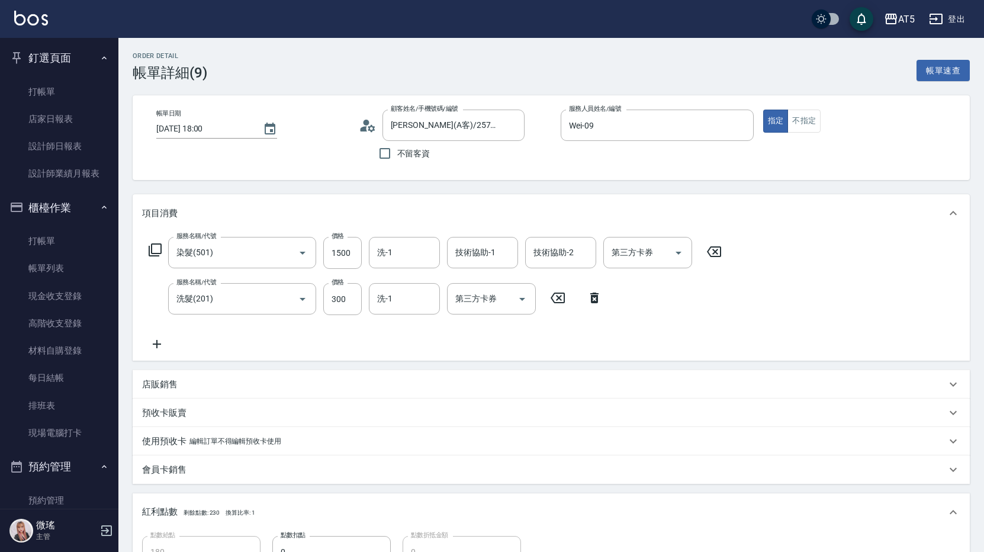
scroll to position [296, 0]
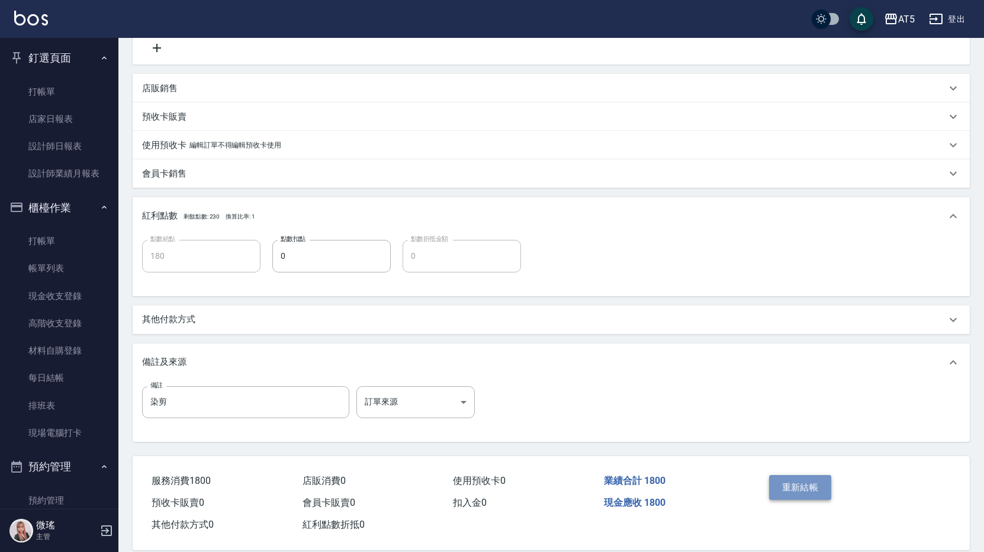
click at [818, 487] on button "重新結帳" at bounding box center [800, 487] width 63 height 25
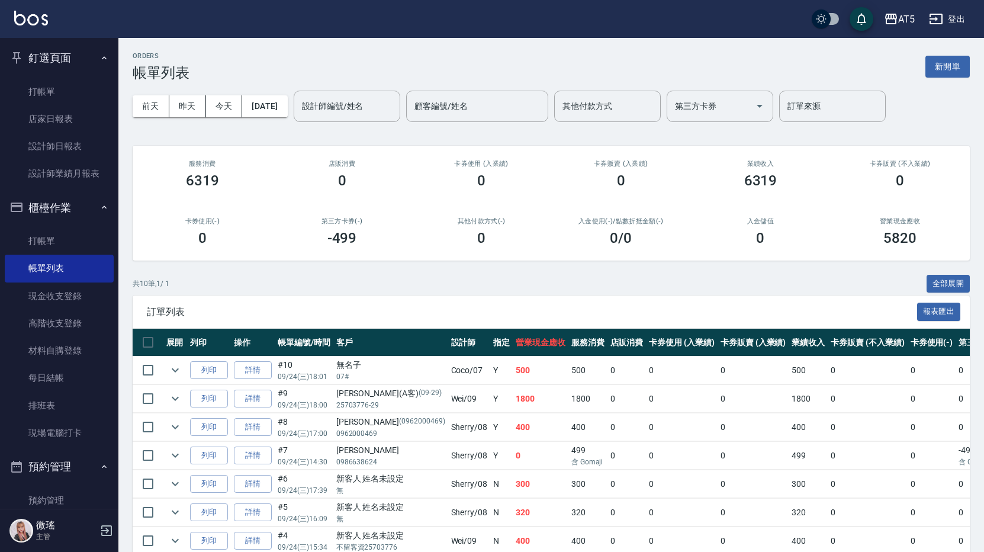
drag, startPoint x: 818, startPoint y: 487, endPoint x: 991, endPoint y: 552, distance: 185.3
click at [984, 551] on html "AT5 登出 釘選頁面 打帳單 店家日報表 設計師日報表 設計師業績月報表 櫃檯作業 打帳單 帳單列表 現金收支登錄 高階收支登錄 材料自購登錄 每日結帳 排…" at bounding box center [492, 343] width 984 height 687
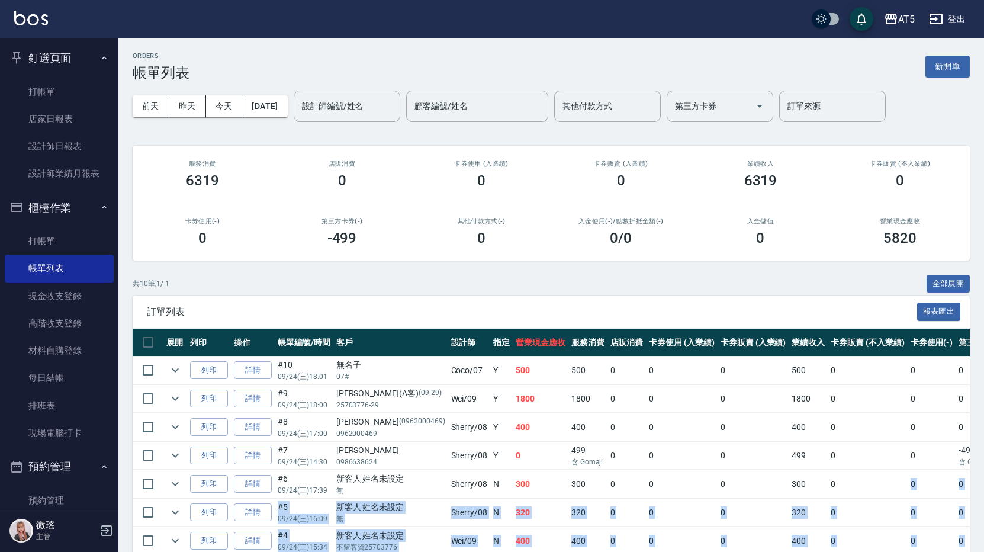
scroll to position [0, 6]
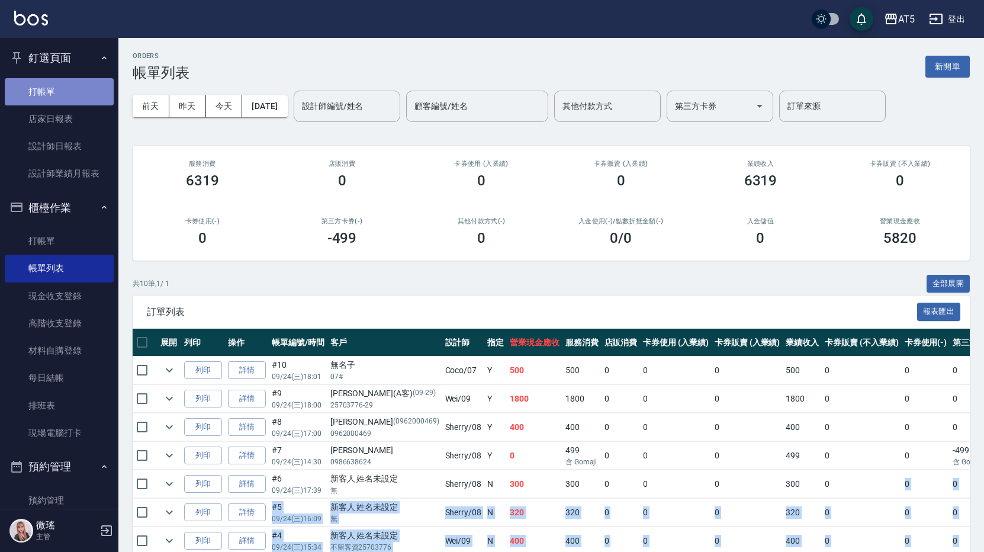
click at [56, 83] on link "打帳單" at bounding box center [59, 91] width 109 height 27
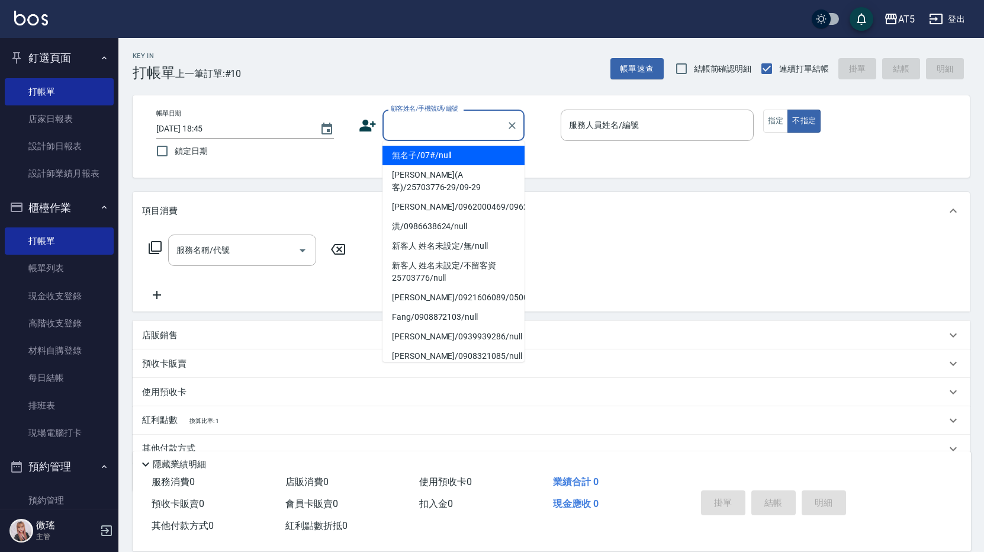
drag, startPoint x: 429, startPoint y: 134, endPoint x: 421, endPoint y: 107, distance: 27.7
click at [427, 124] on input "顧客姓名/手機號碼/編號" at bounding box center [445, 125] width 114 height 21
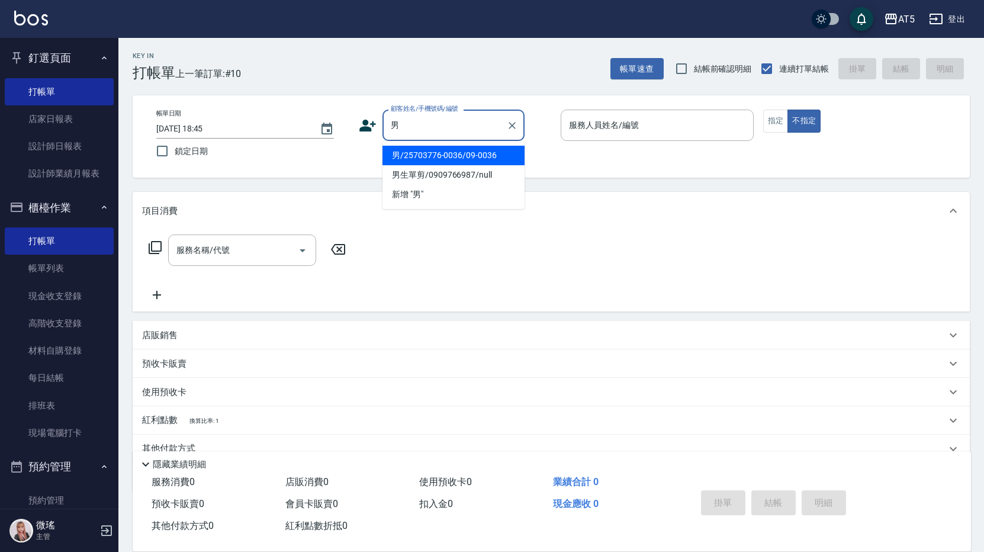
click at [469, 155] on li "男/25703776-0036/09-0036" at bounding box center [453, 156] width 142 height 20
type input "男/25703776-0036/09-0036"
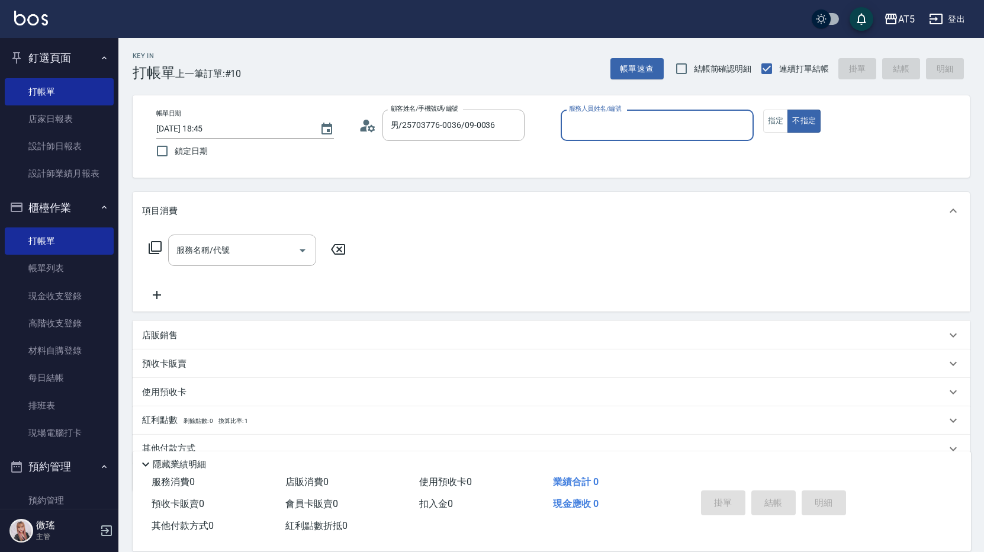
type input "Wei-09"
click at [788, 134] on div "帳單日期 2025/09/24 18:45 鎖定日期 顧客姓名/手機號碼/編號 男/25703776-0036/09-0036 顧客姓名/手機號碼/編號 服務…" at bounding box center [551, 137] width 809 height 54
drag, startPoint x: 774, startPoint y: 127, endPoint x: 782, endPoint y: 131, distance: 9.5
click at [782, 131] on button "指定" at bounding box center [775, 121] width 25 height 23
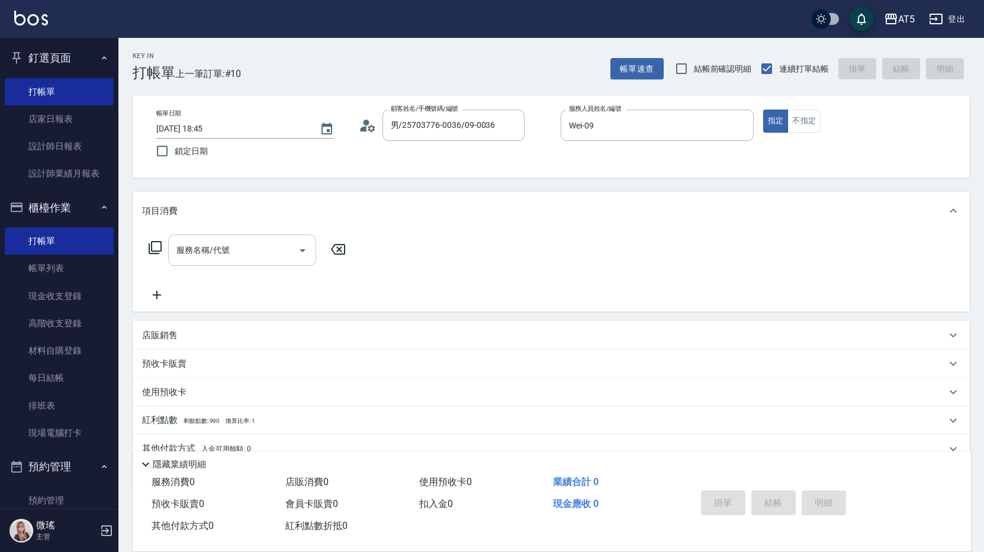
click at [291, 253] on input "服務名稱/代號" at bounding box center [233, 250] width 120 height 21
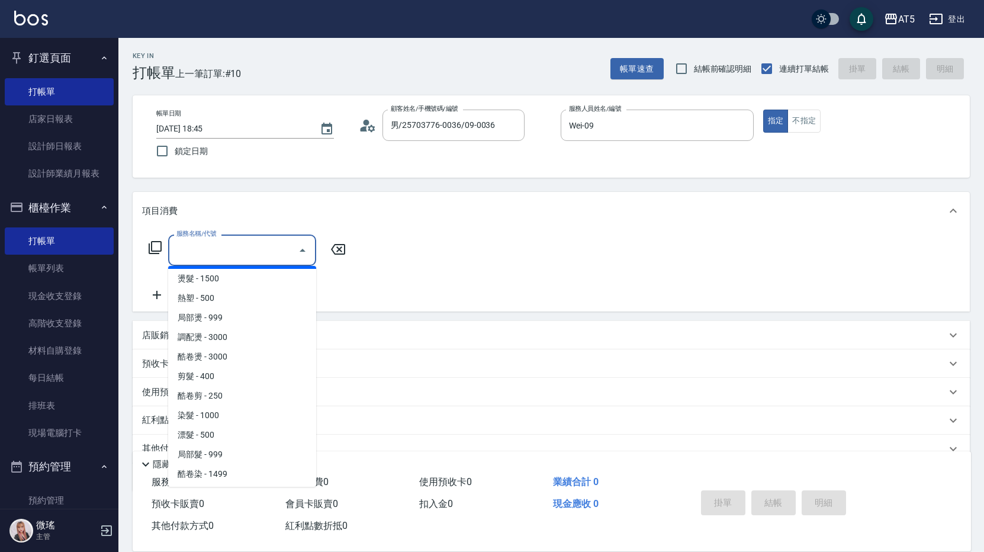
scroll to position [237, 0]
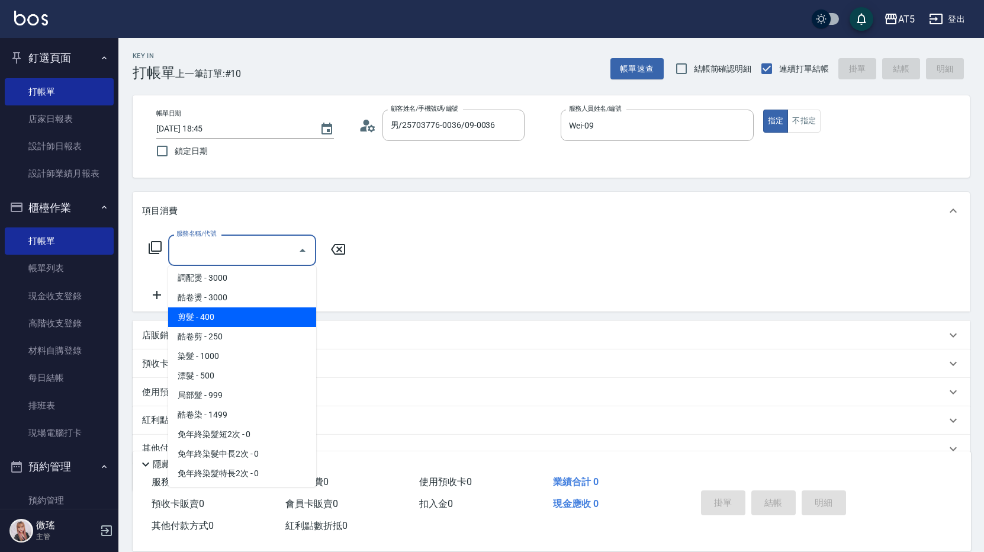
click at [223, 316] on span "剪髮 - 400" at bounding box center [242, 317] width 148 height 20
type input "剪髮(401)"
type input "40"
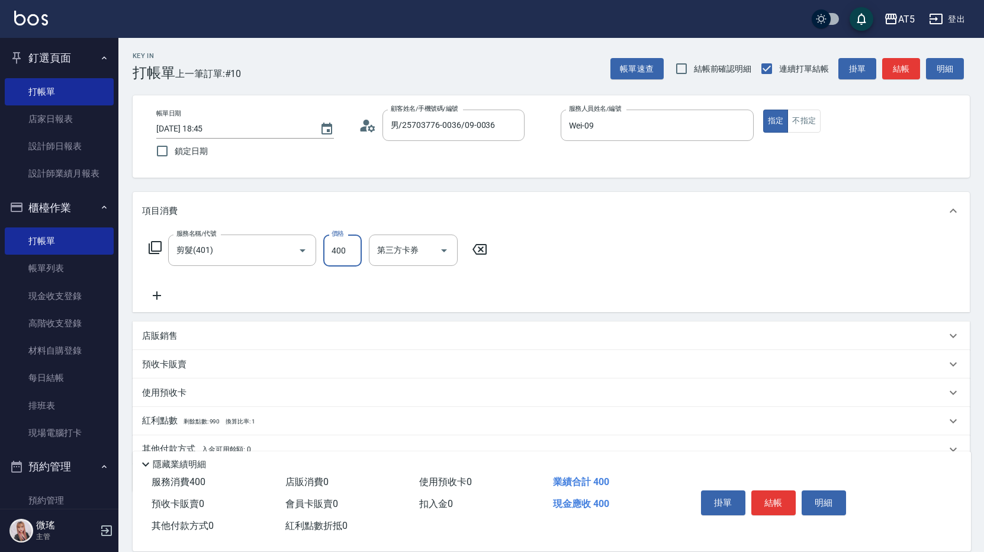
click at [345, 249] on input "400" at bounding box center [342, 250] width 38 height 32
type input "5"
type input "0"
type input "500"
type input "50"
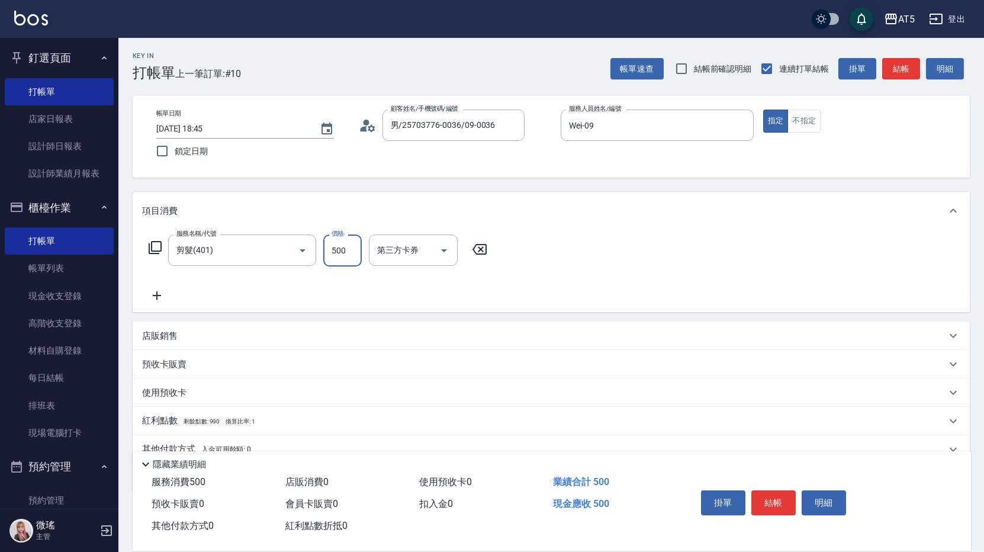
type input "500"
click at [675, 266] on div "服務名稱/代號 剪髮(401) 服務名稱/代號 價格 500 價格 第三方卡券 第三方卡券" at bounding box center [551, 271] width 837 height 82
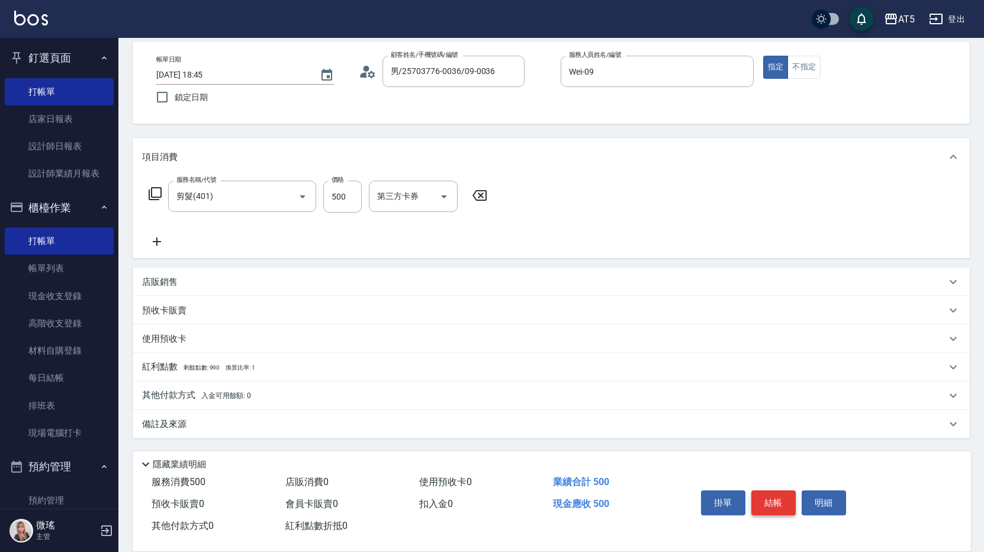
click at [783, 498] on button "結帳" at bounding box center [773, 502] width 44 height 25
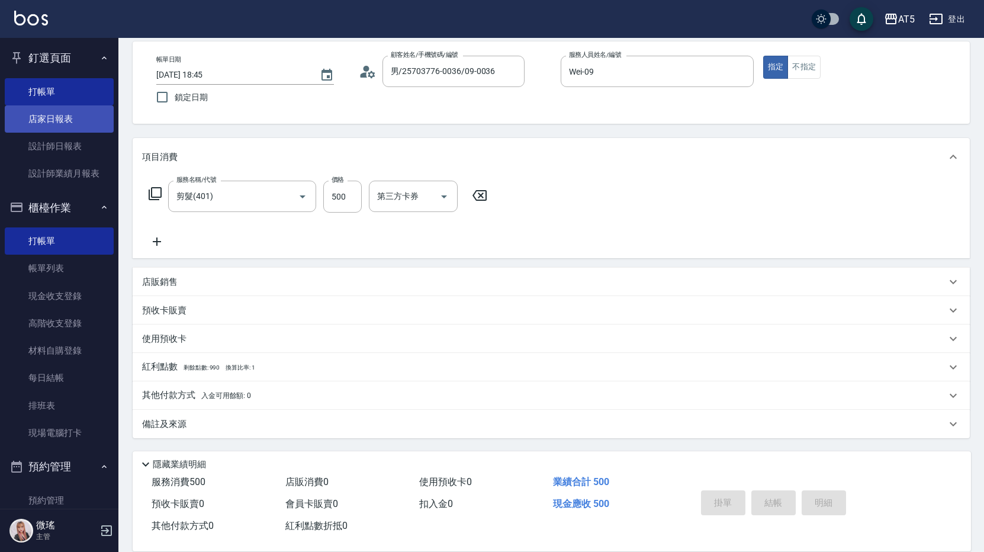
type input "0"
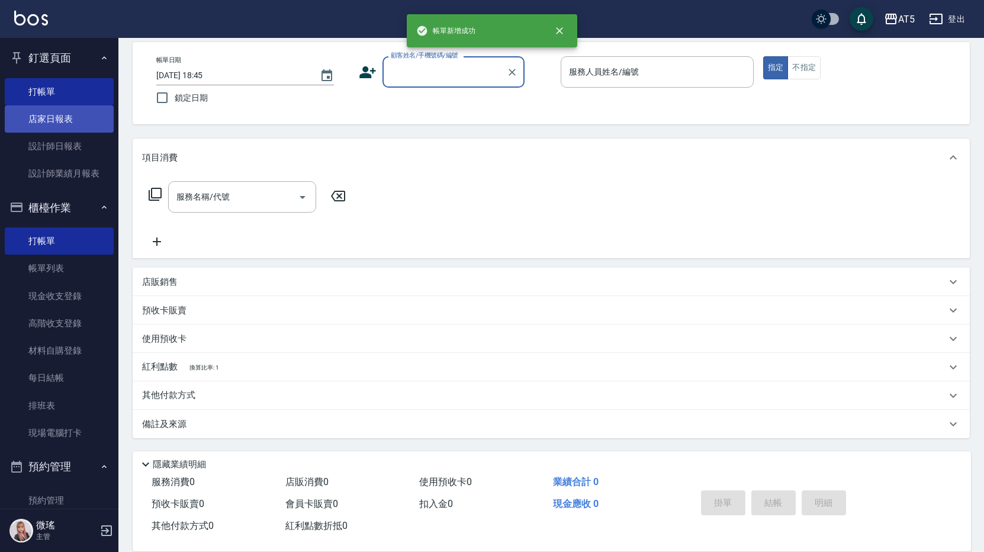
scroll to position [53, 0]
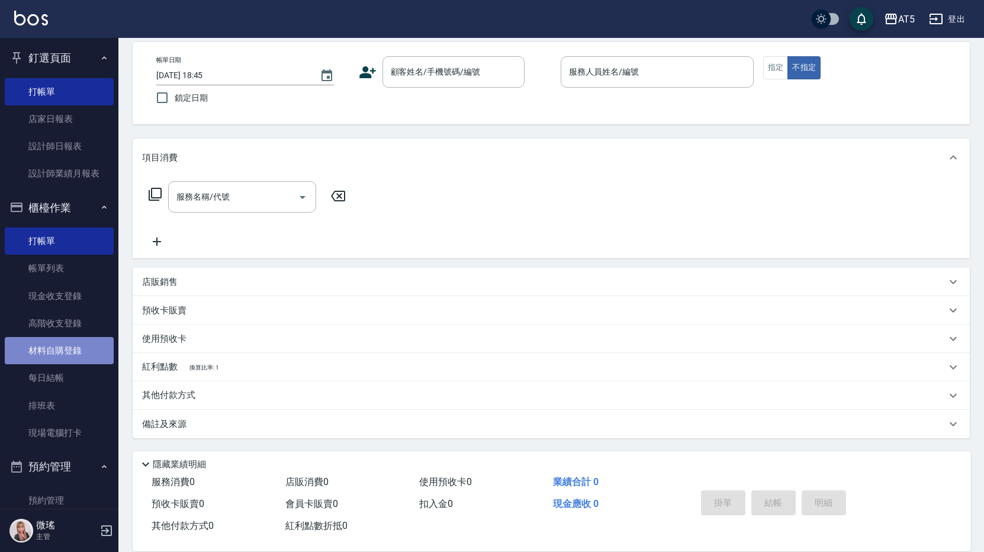
click at [74, 356] on link "材料自購登錄" at bounding box center [59, 350] width 109 height 27
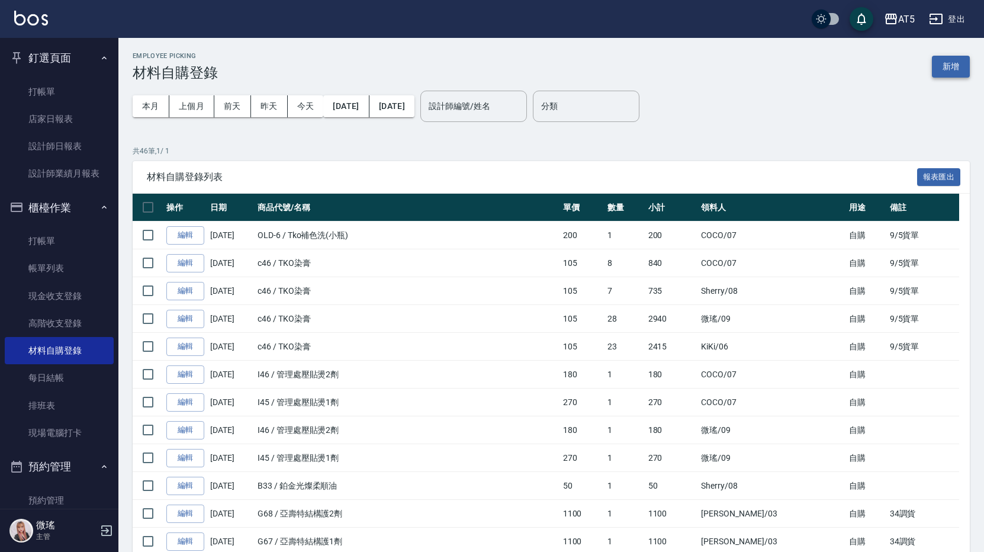
click at [949, 66] on button "新增" at bounding box center [951, 67] width 38 height 22
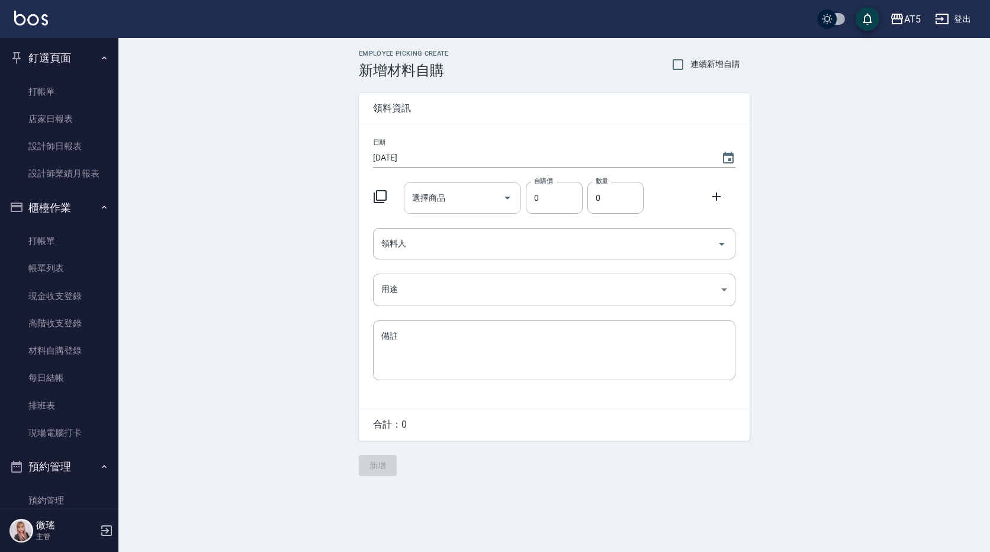
click at [438, 186] on div "選擇商品" at bounding box center [463, 197] width 118 height 31
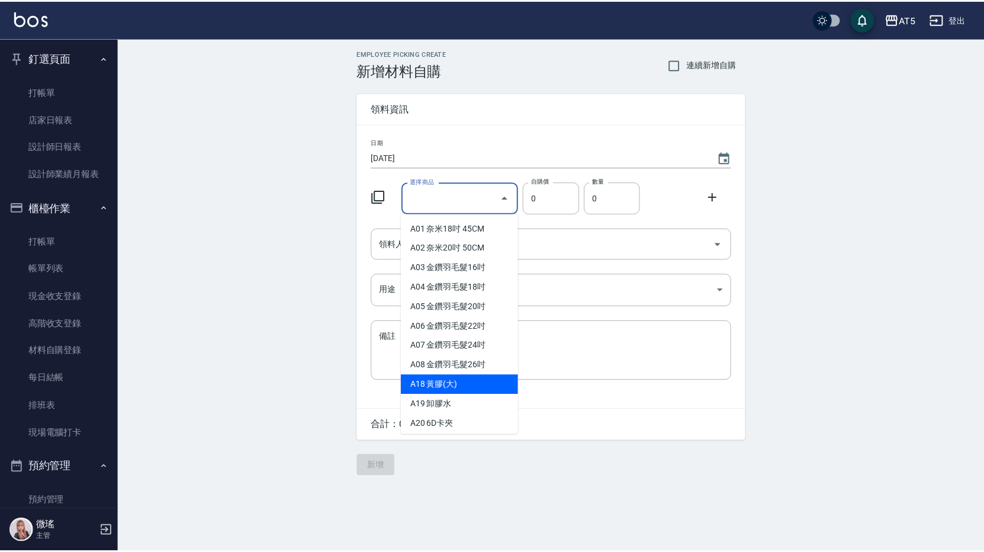
scroll to position [118, 0]
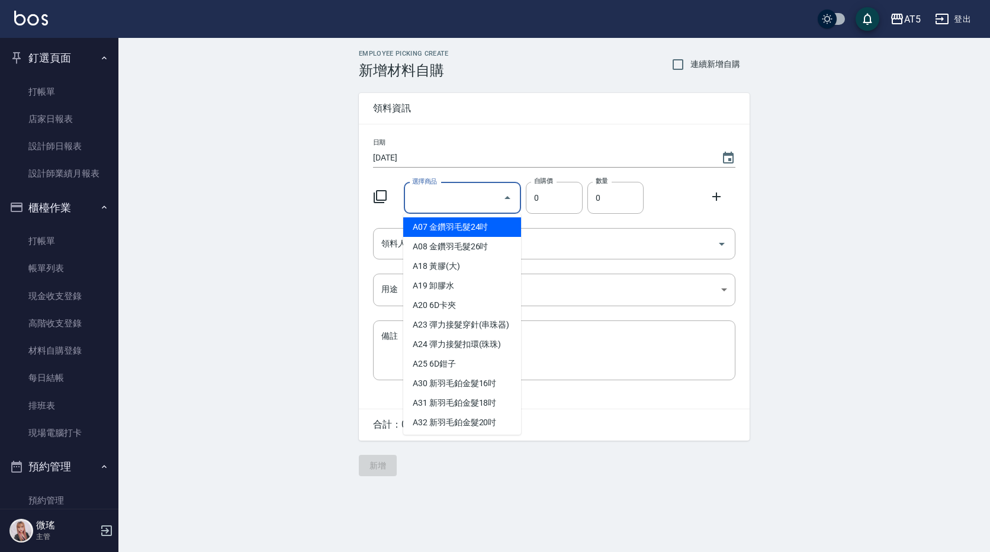
click at [463, 194] on input "選擇商品" at bounding box center [453, 198] width 89 height 21
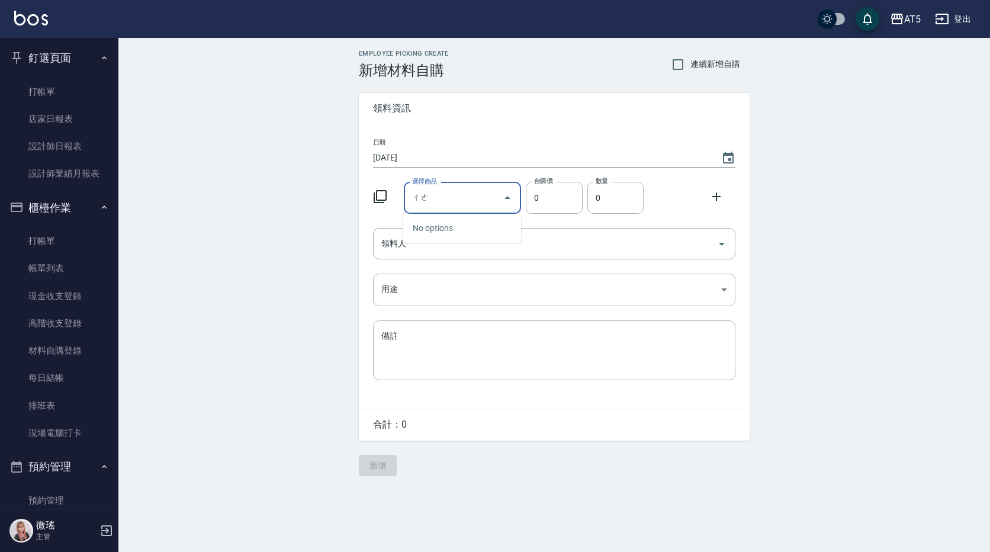
type input "ㄔㄟ"
click at [482, 284] on li "OLD-6 Tko補色洗(小瓶)" at bounding box center [462, 287] width 118 height 20
type input "Tko補色洗(小瓶)"
type input "200"
type input "1"
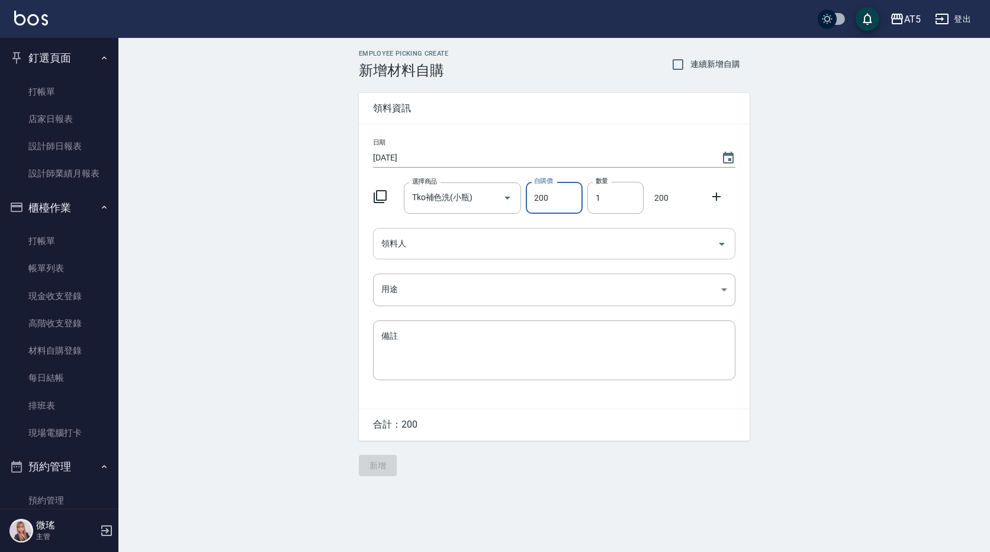
click at [505, 244] on input "領料人" at bounding box center [545, 243] width 334 height 21
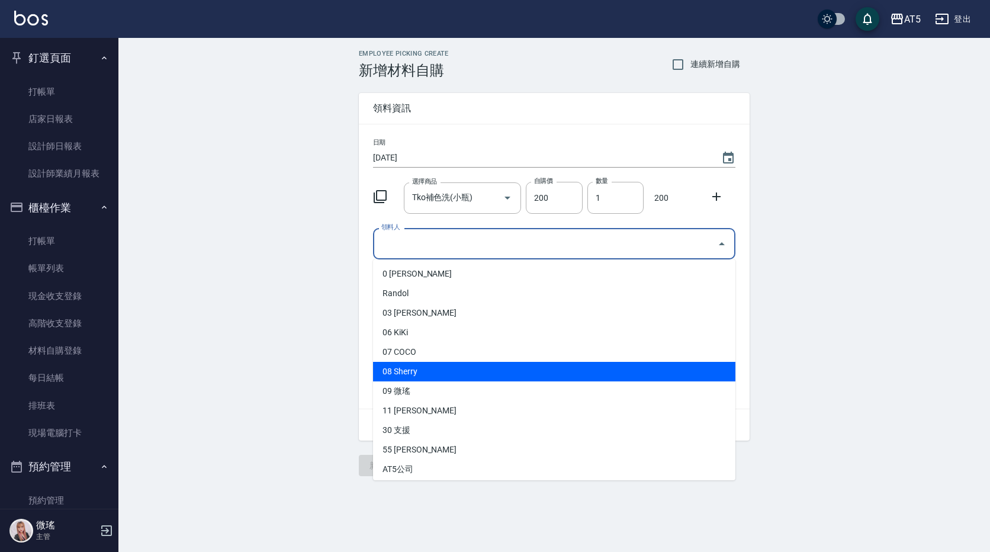
click at [421, 370] on li "08 Sherry" at bounding box center [554, 372] width 362 height 20
type input "Sherry"
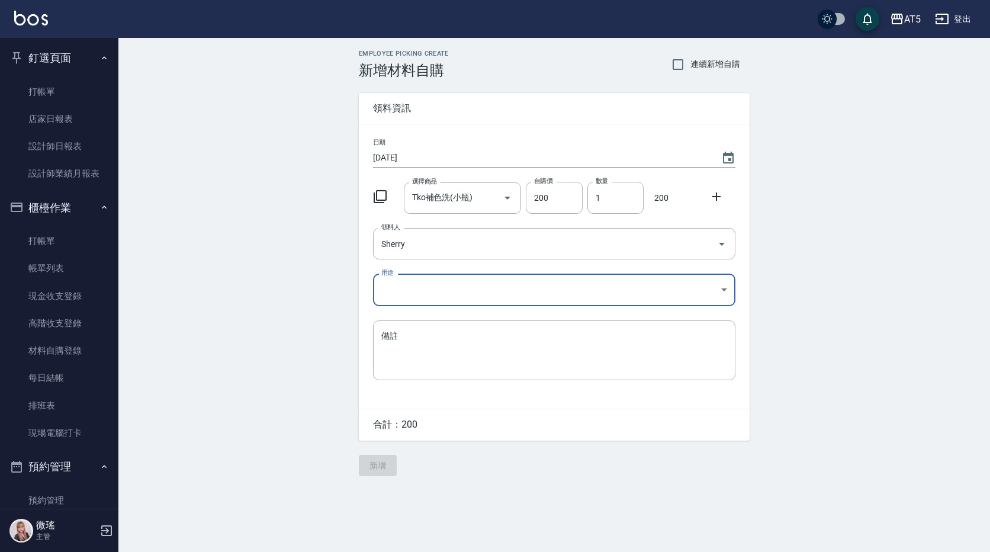
click at [420, 288] on body "AT5 登出 釘選頁面 打帳單 店家日報表 設計師日報表 設計師業績月報表 櫃檯作業 打帳單 帳單列表 現金收支登錄 高階收支登錄 材料自購登錄 每日結帳 排…" at bounding box center [495, 276] width 990 height 552
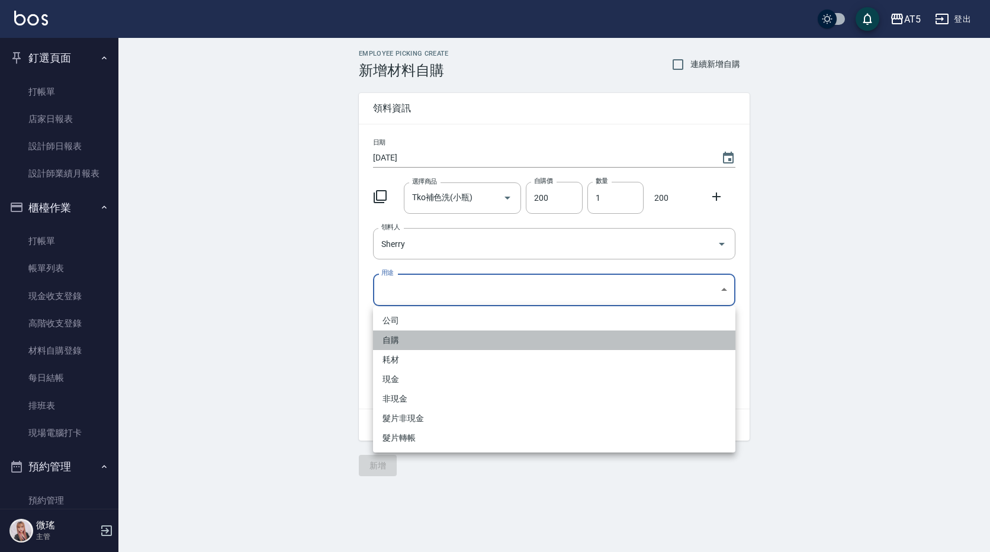
click at [408, 331] on li "自購" at bounding box center [554, 340] width 362 height 20
type input "自購"
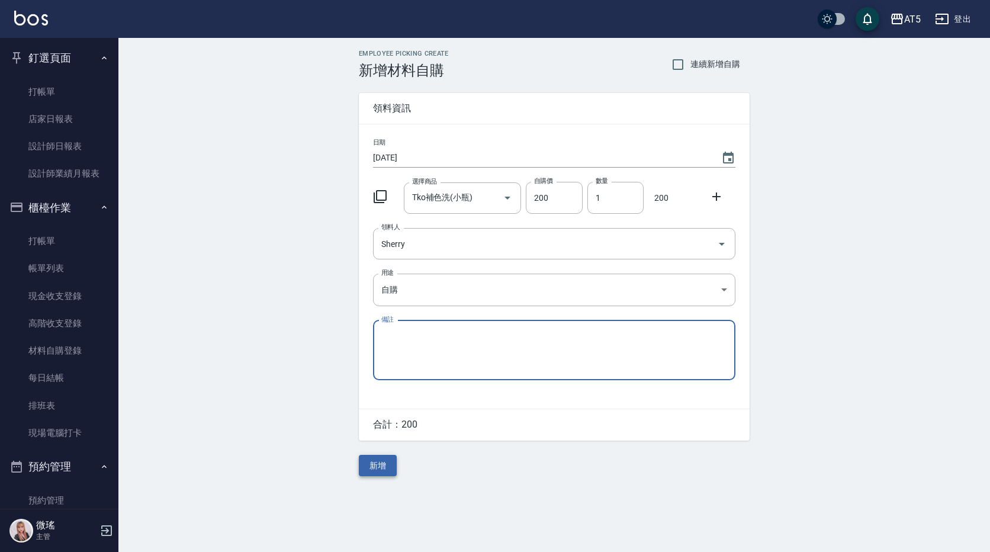
click at [388, 464] on button "新增" at bounding box center [378, 466] width 38 height 22
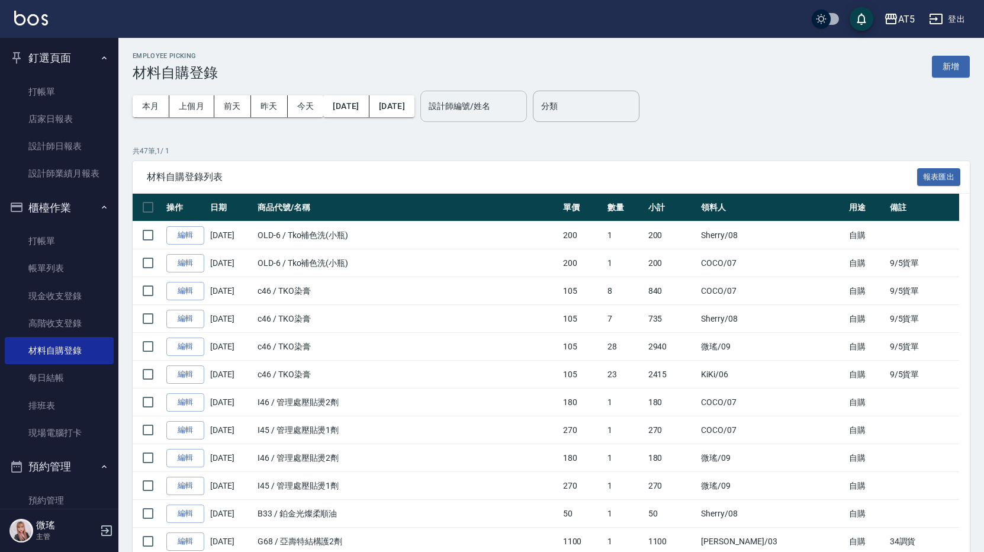
click at [521, 105] on input "設計師編號/姓名" at bounding box center [474, 106] width 96 height 21
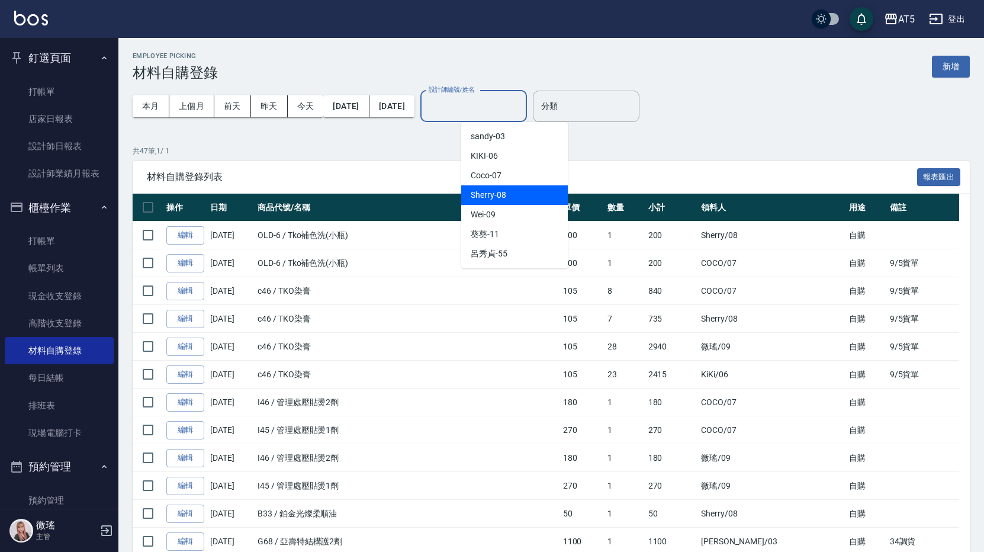
click at [535, 197] on div "Sherry -08" at bounding box center [514, 195] width 107 height 20
type input "Sherry-08"
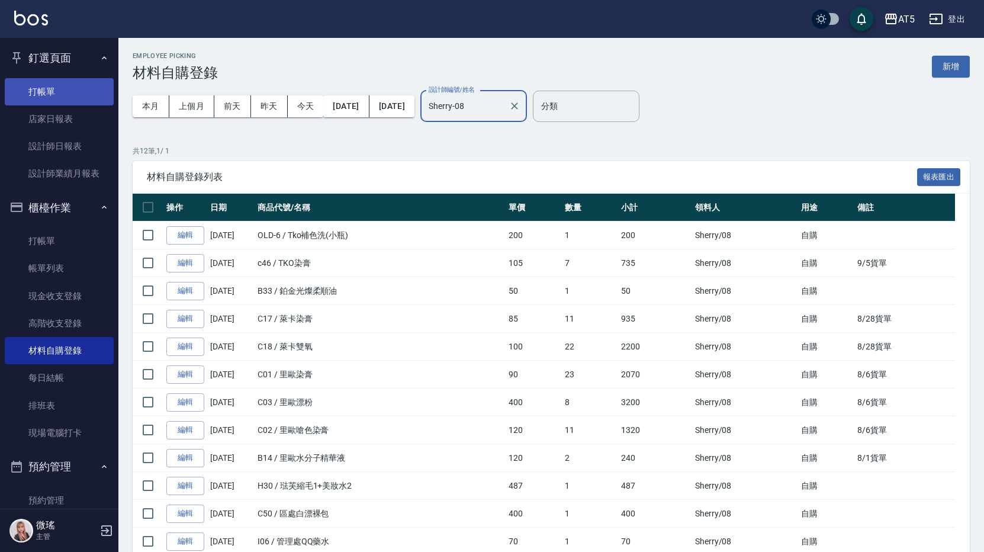
click at [80, 91] on link "打帳單" at bounding box center [59, 91] width 109 height 27
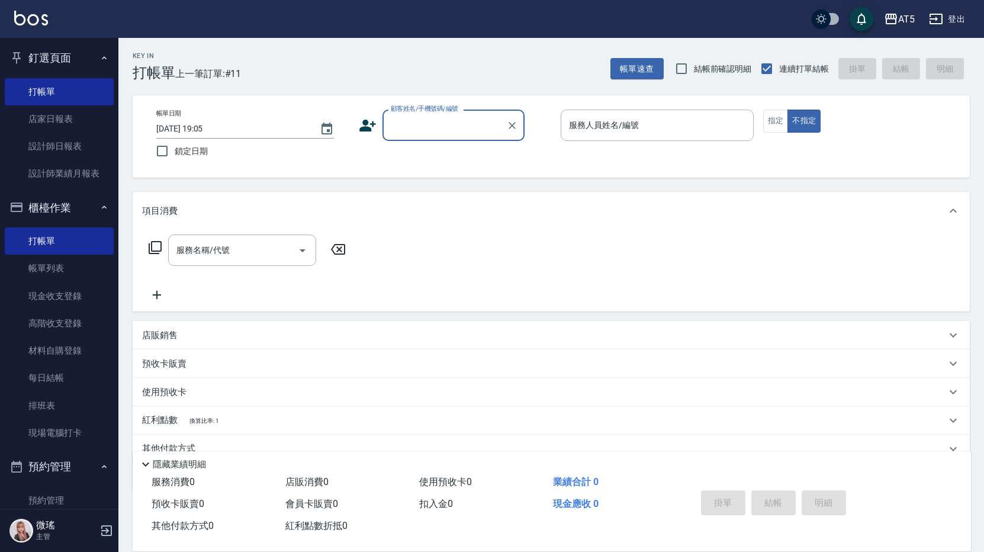
click at [434, 110] on label "顧客姓名/手機號碼/編號" at bounding box center [424, 108] width 67 height 9
click at [434, 115] on input "顧客姓名/手機號碼/編號" at bounding box center [445, 125] width 114 height 21
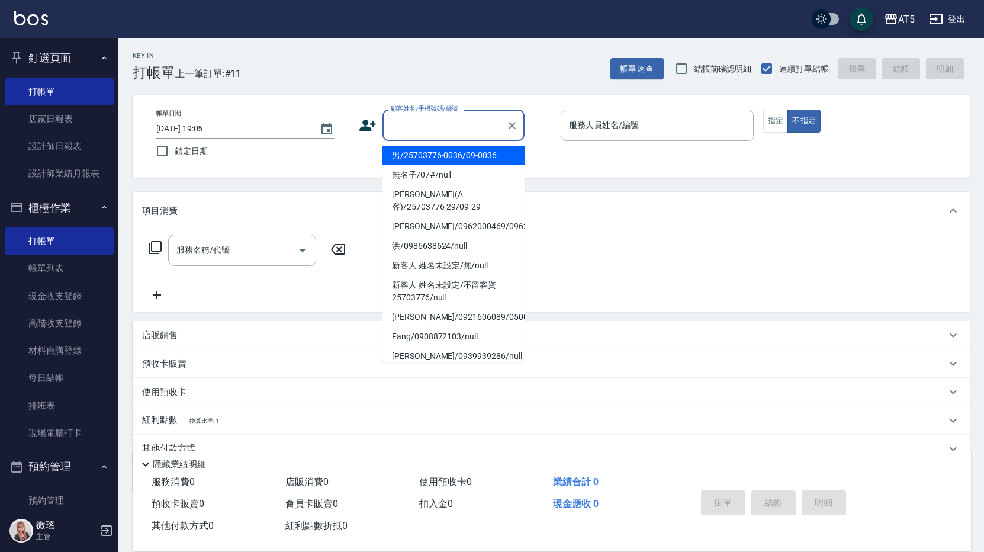
click at [428, 124] on input "顧客姓名/手機號碼/編號" at bounding box center [445, 125] width 114 height 21
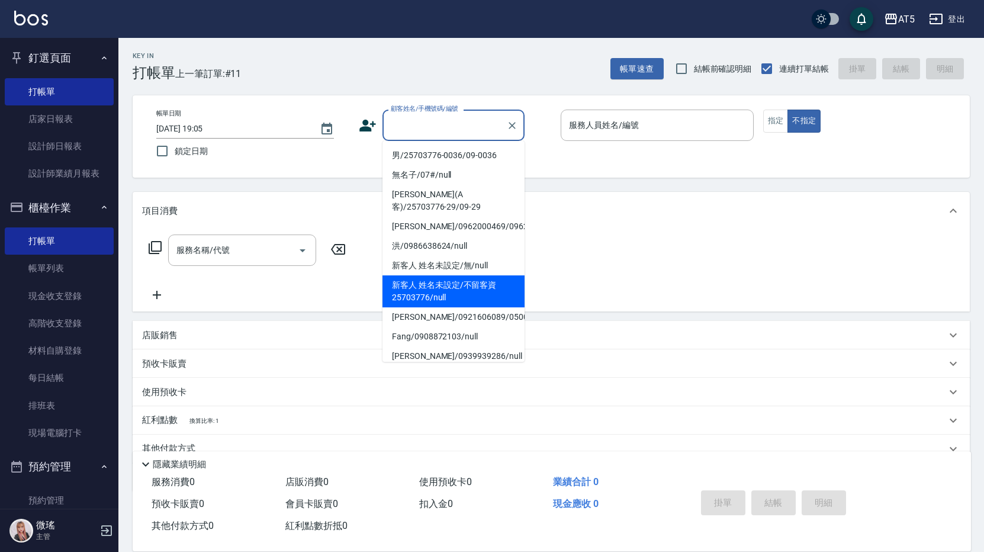
click at [426, 296] on li "新客人 姓名未設定/不留客資25703776/null" at bounding box center [453, 291] width 142 height 32
type input "新客人 姓名未設定/不留客資25703776/null"
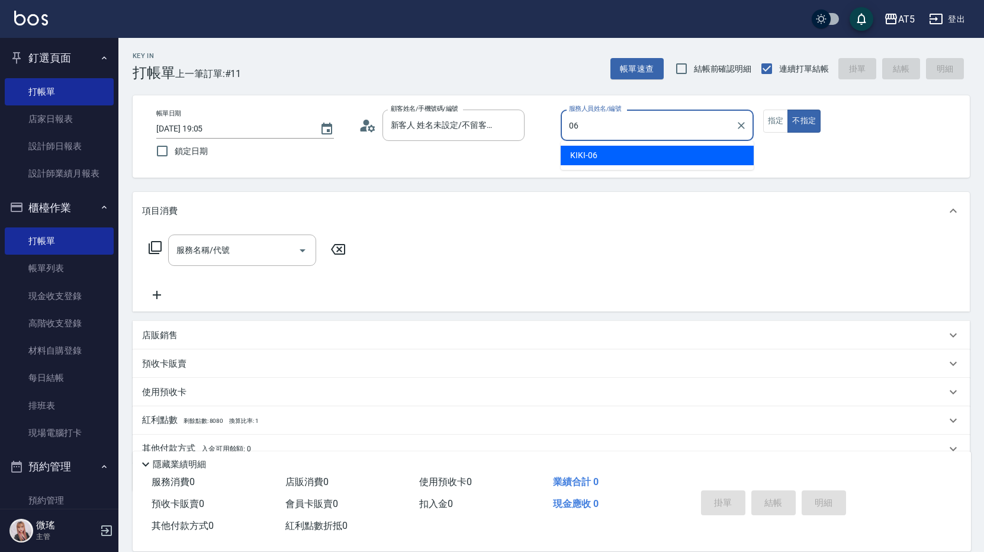
type input "06"
type button "false"
type input "KIKI-06"
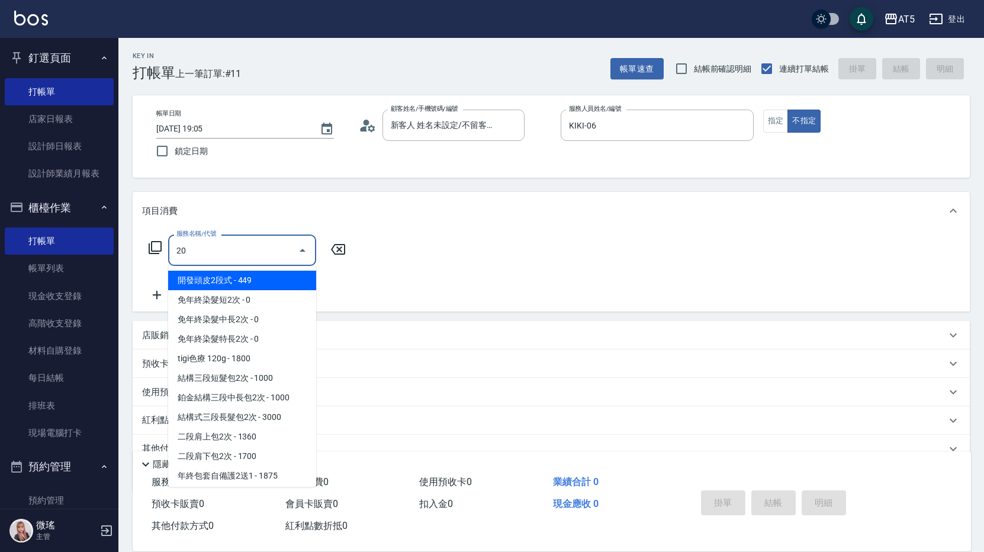
type input "201"
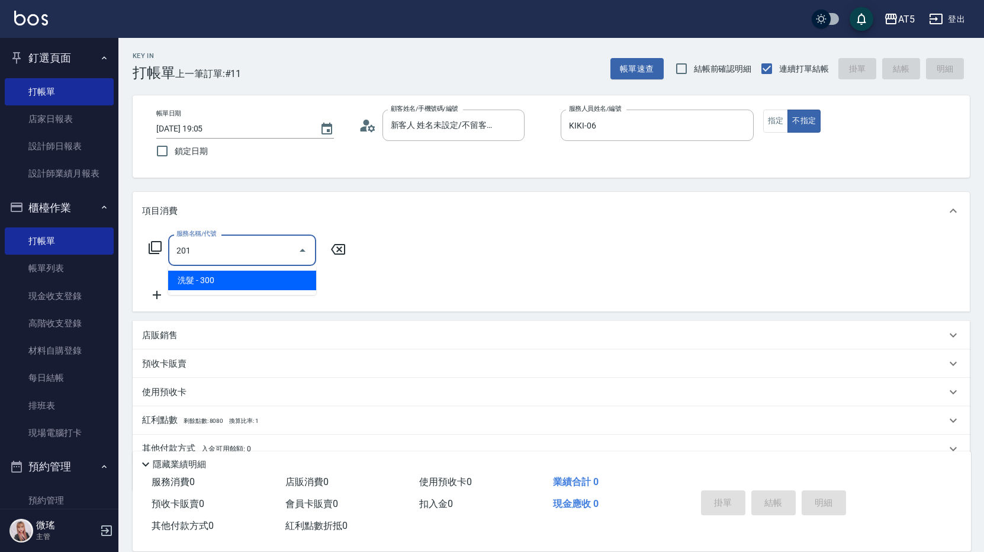
type input "30"
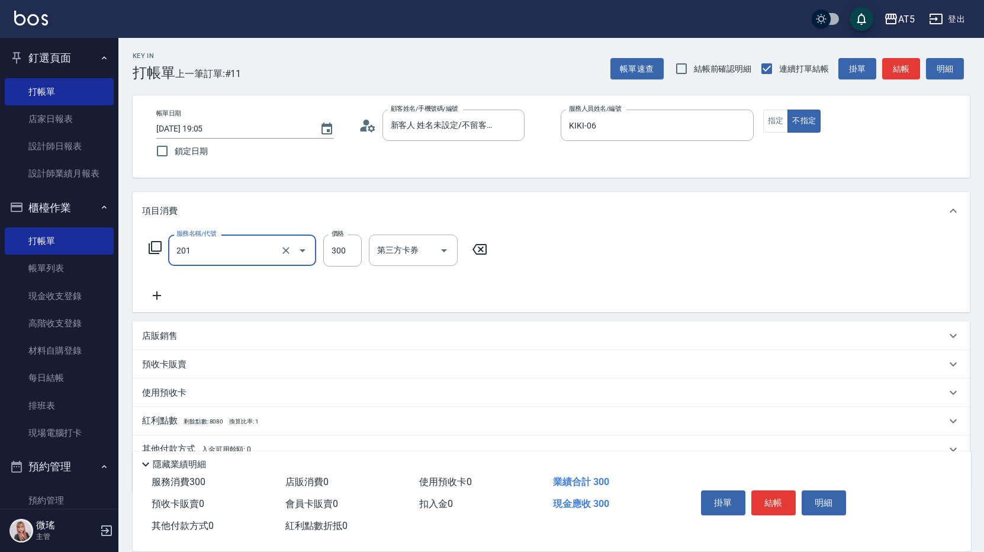
type input "洗髮(201)"
type input "0"
type input "50"
type input "500"
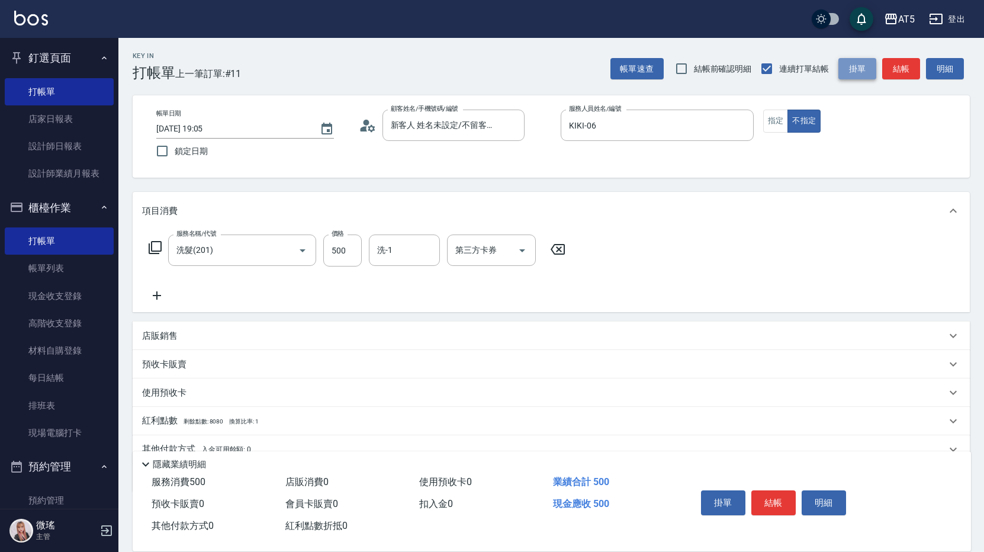
click at [864, 65] on button "掛單" at bounding box center [857, 69] width 38 height 22
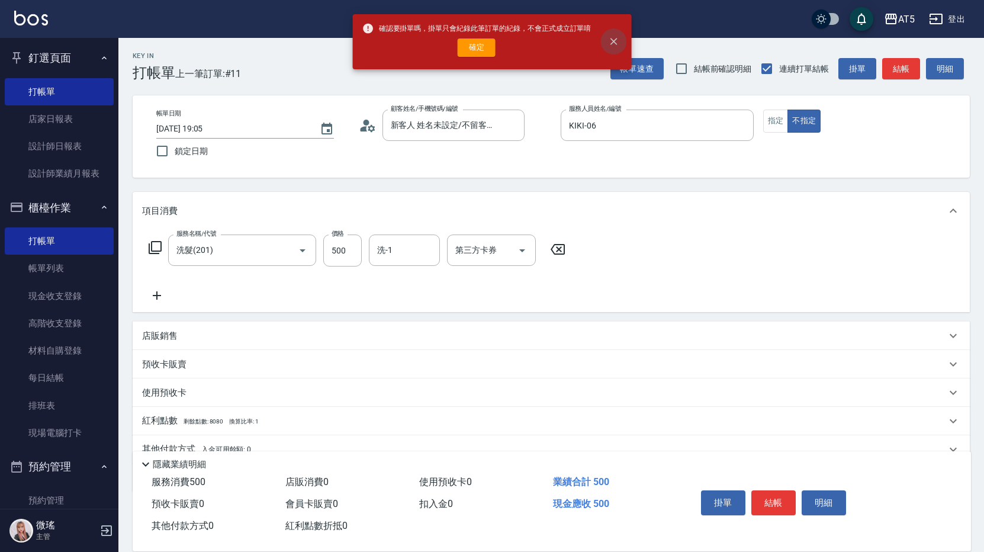
click at [617, 49] on button "close" at bounding box center [613, 41] width 26 height 26
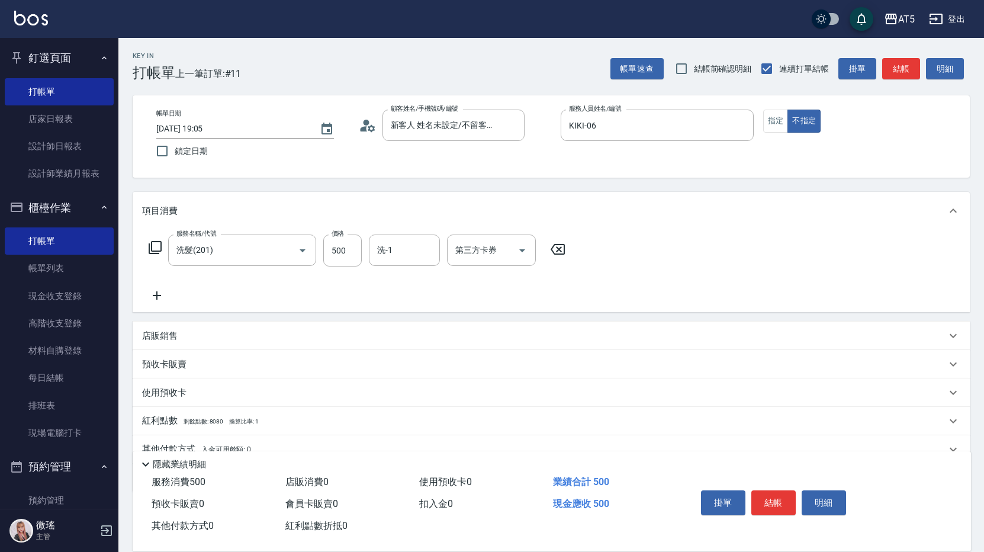
click at [911, 66] on button "結帳" at bounding box center [901, 69] width 38 height 22
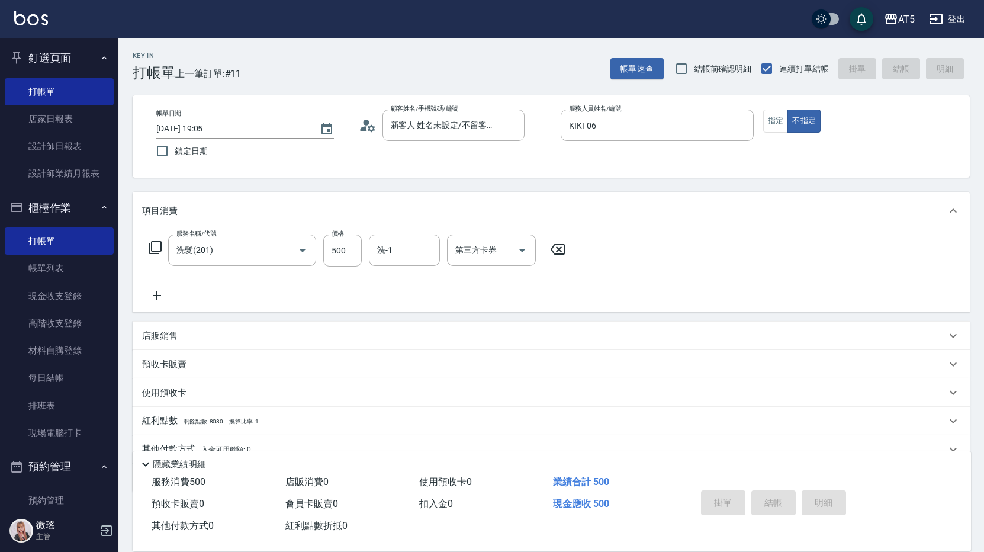
type input "2025/09/24 19:14"
type input "0"
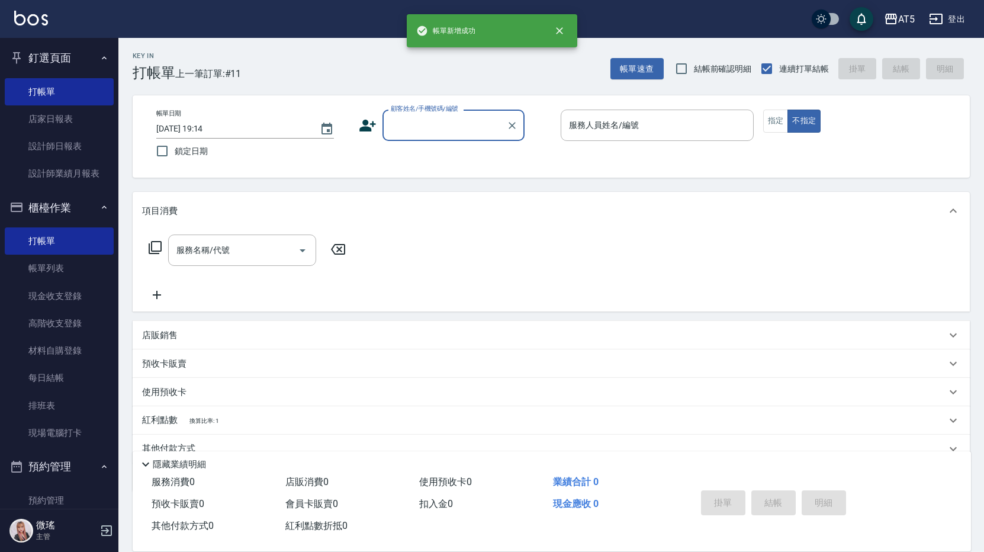
click at [432, 129] on input "顧客姓名/手機號碼/編號" at bounding box center [445, 125] width 114 height 21
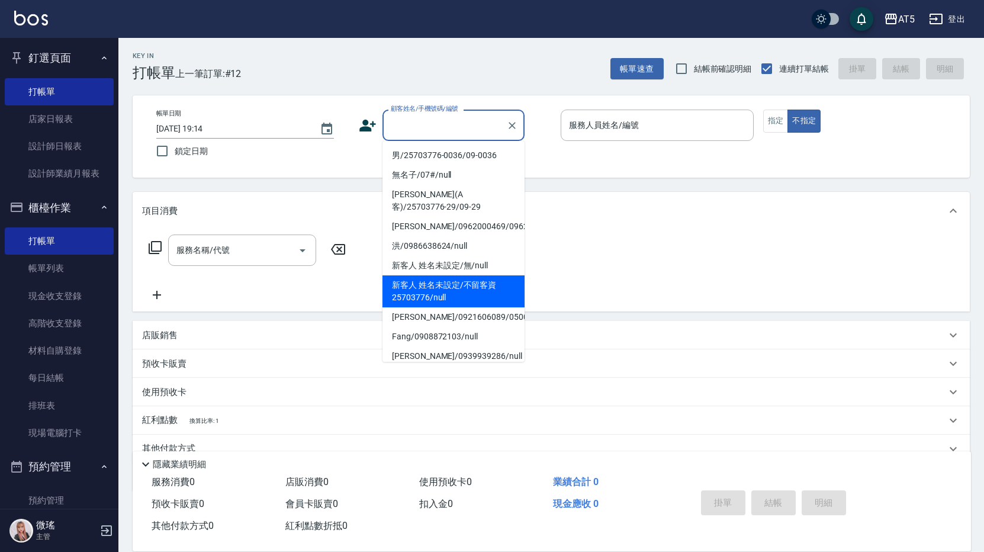
click at [429, 297] on li "新客人 姓名未設定/不留客資25703776/null" at bounding box center [453, 291] width 142 height 32
type input "新客人 姓名未設定/不留客資25703776/null"
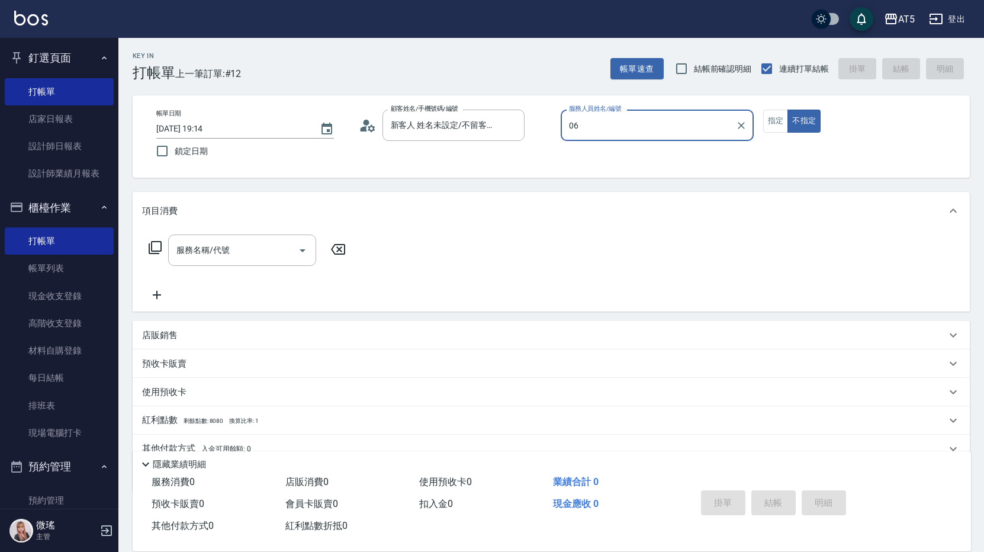
type input "KIKI-06"
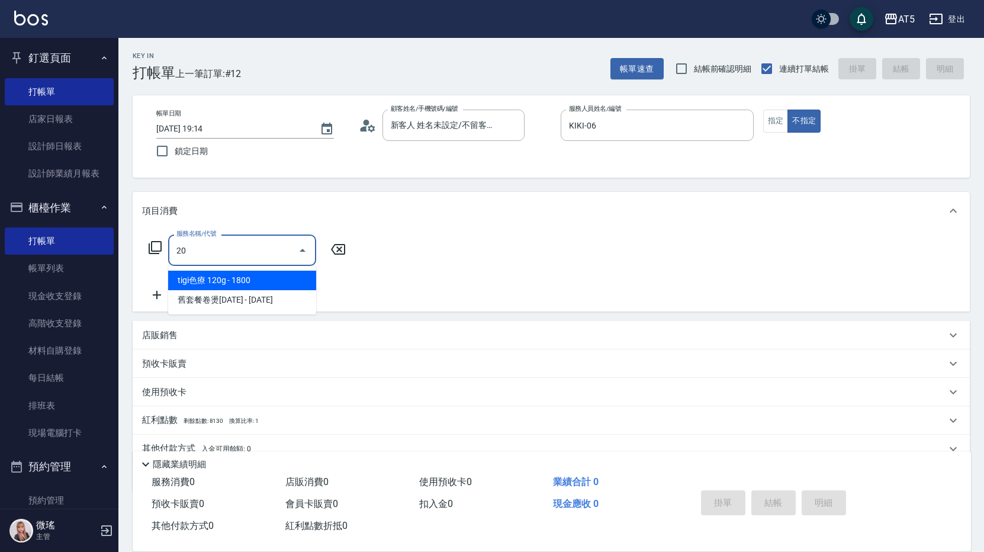
type input "201"
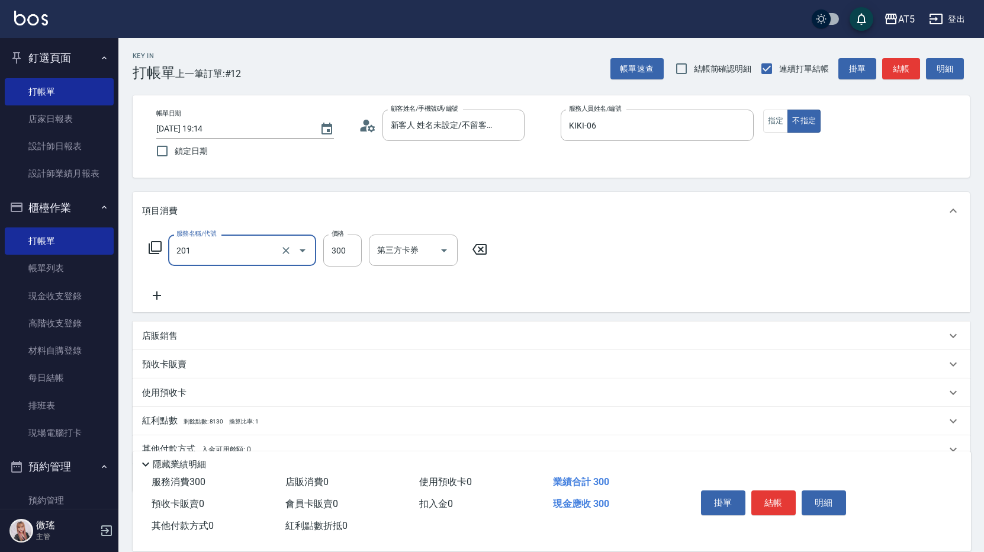
type input "30"
type input "洗髮(201)"
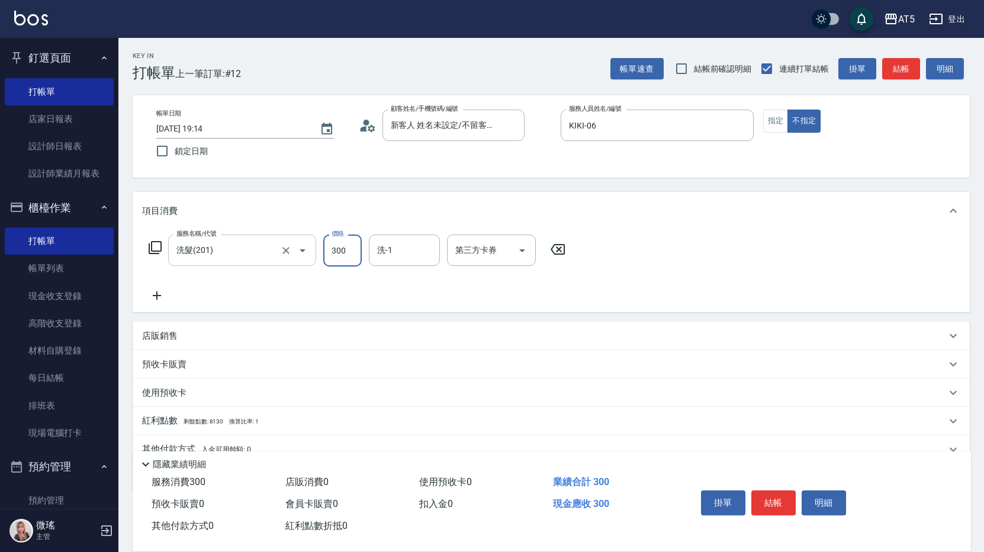
type input "0"
type input "23"
type input "20"
type input "230"
drag, startPoint x: 360, startPoint y: 248, endPoint x: 331, endPoint y: 250, distance: 29.1
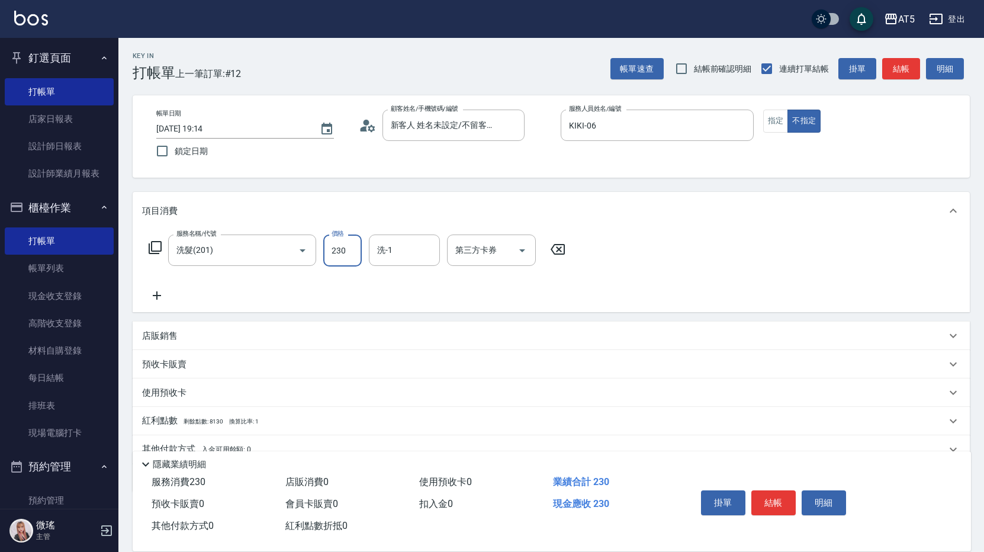
click at [333, 250] on input "230" at bounding box center [342, 250] width 38 height 32
type input "0"
type input "321"
type input "30"
type input "321"
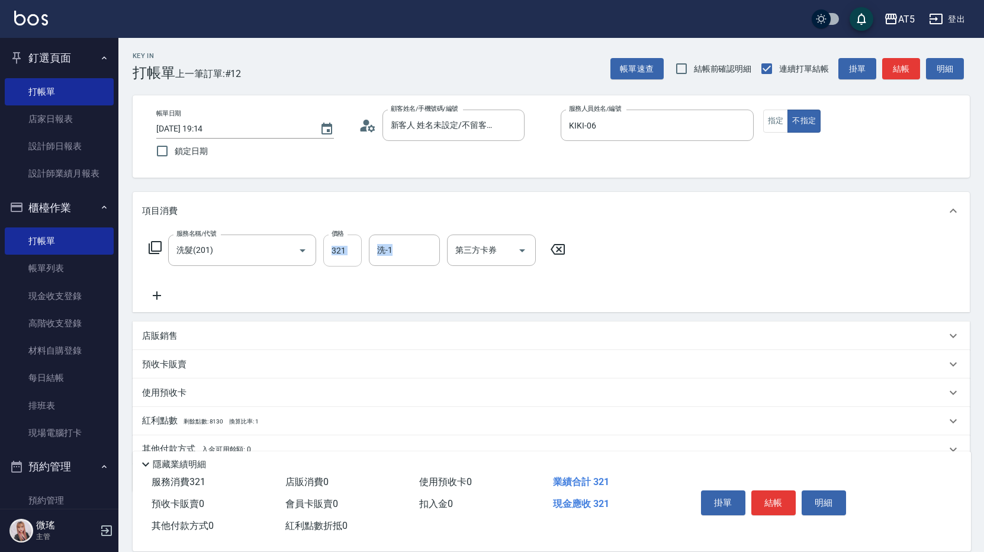
drag, startPoint x: 367, startPoint y: 247, endPoint x: 356, endPoint y: 249, distance: 10.8
click at [323, 252] on div "服務名稱/代號 洗髮(201) 服務名稱/代號 價格 321 價格 洗-1 洗-1 第三方卡券 第三方卡券" at bounding box center [357, 250] width 430 height 32
click at [350, 252] on input "321" at bounding box center [342, 250] width 38 height 32
type input "0"
type input "32"
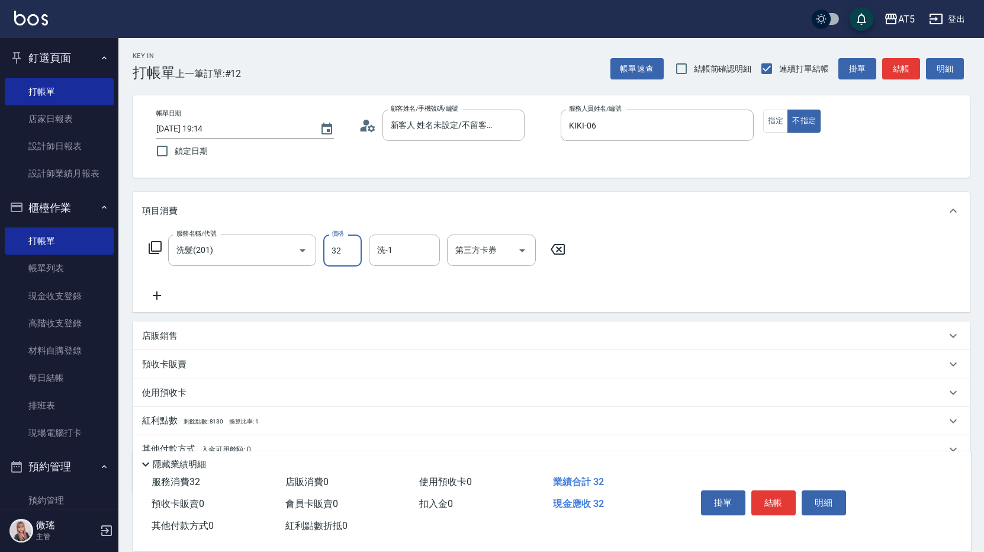
type input "30"
type input "320"
click at [904, 66] on button "結帳" at bounding box center [901, 69] width 38 height 22
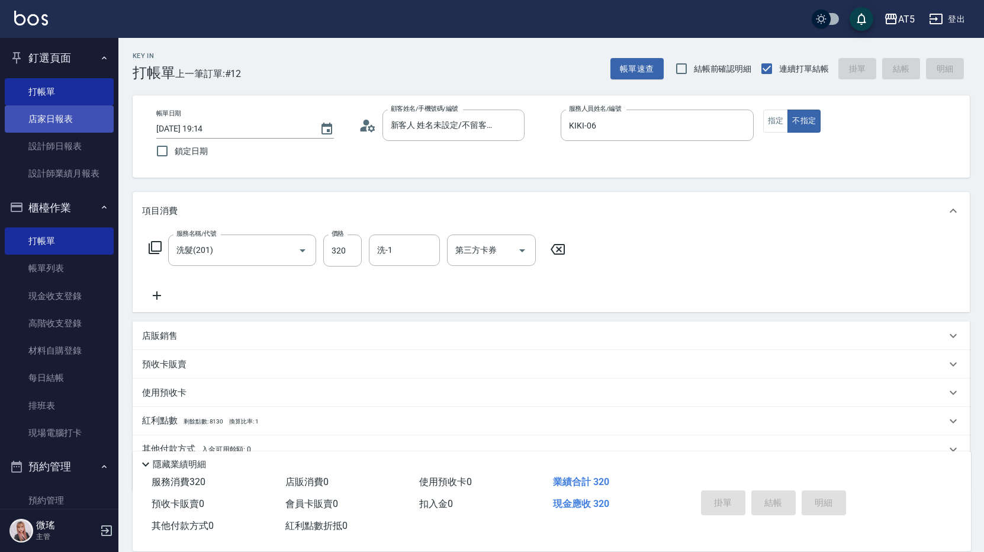
type input "0"
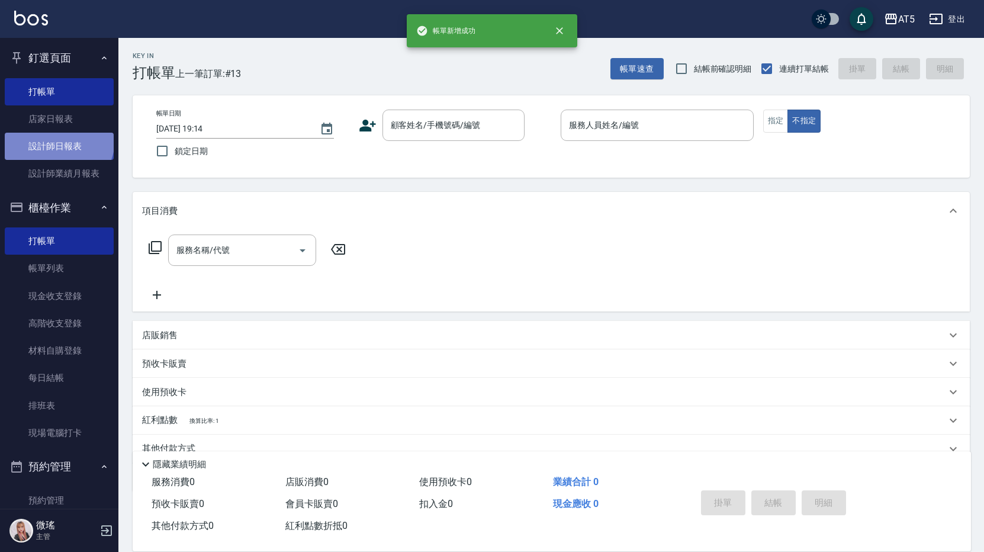
click at [57, 140] on link "設計師日報表" at bounding box center [59, 146] width 109 height 27
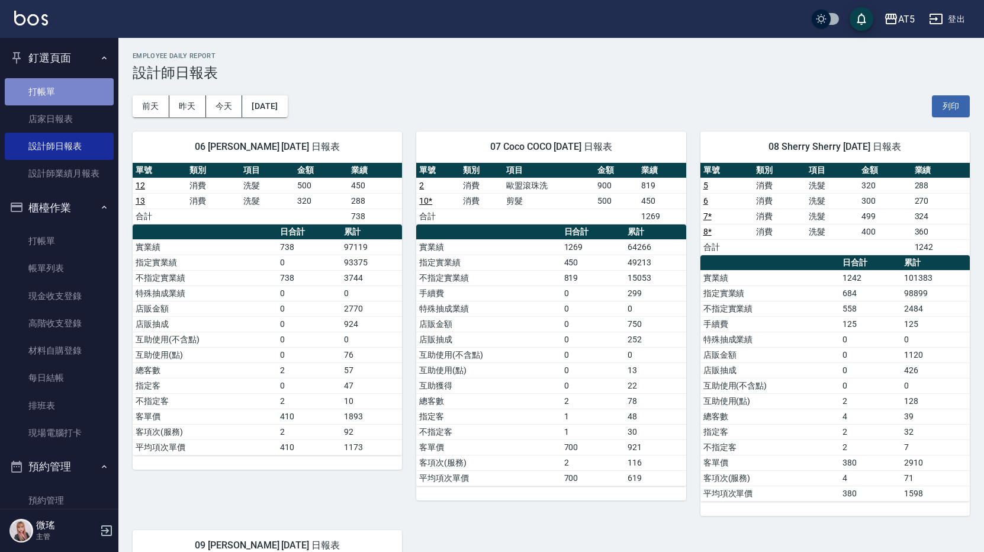
click at [60, 85] on link "打帳單" at bounding box center [59, 91] width 109 height 27
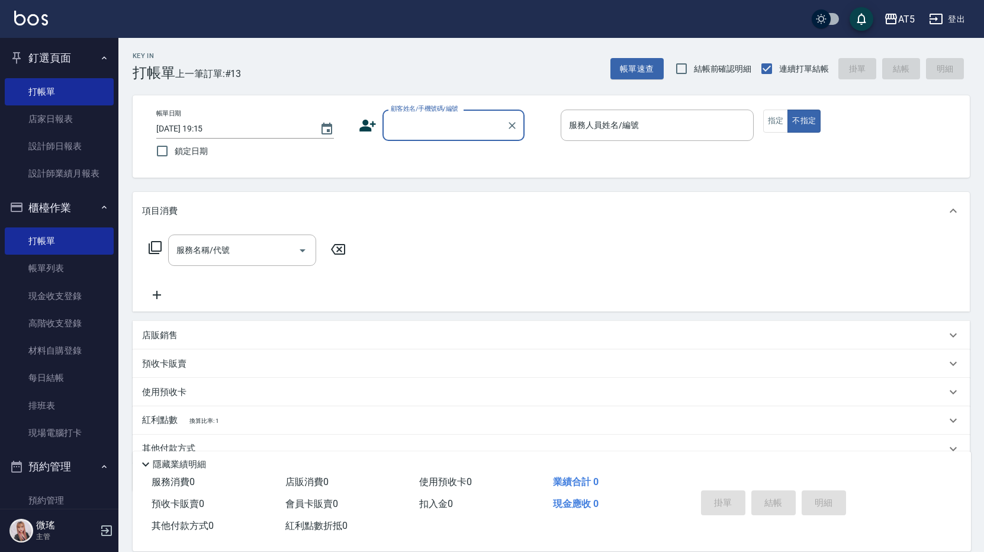
click at [439, 140] on div "顧客姓名/手機號碼/編號" at bounding box center [453, 125] width 142 height 31
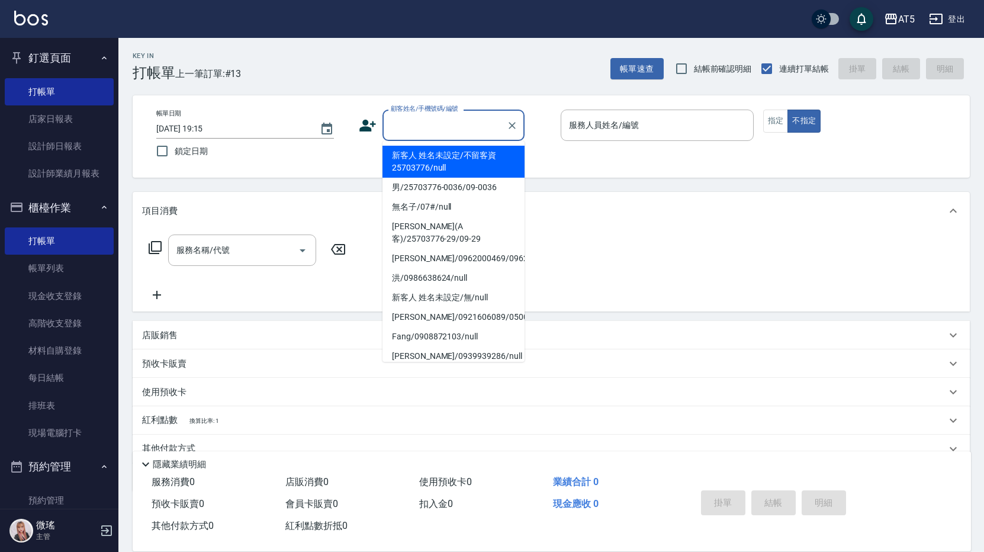
click at [434, 170] on li "新客人 姓名未設定/不留客資25703776/null" at bounding box center [453, 162] width 142 height 32
type input "新客人 姓名未設定/不留客資25703776/null"
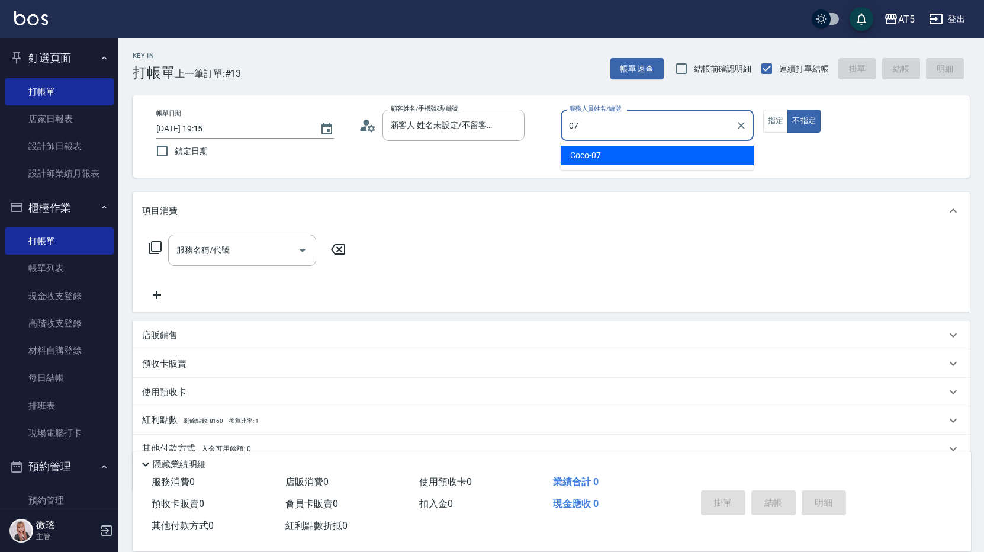
type input "Coco-07"
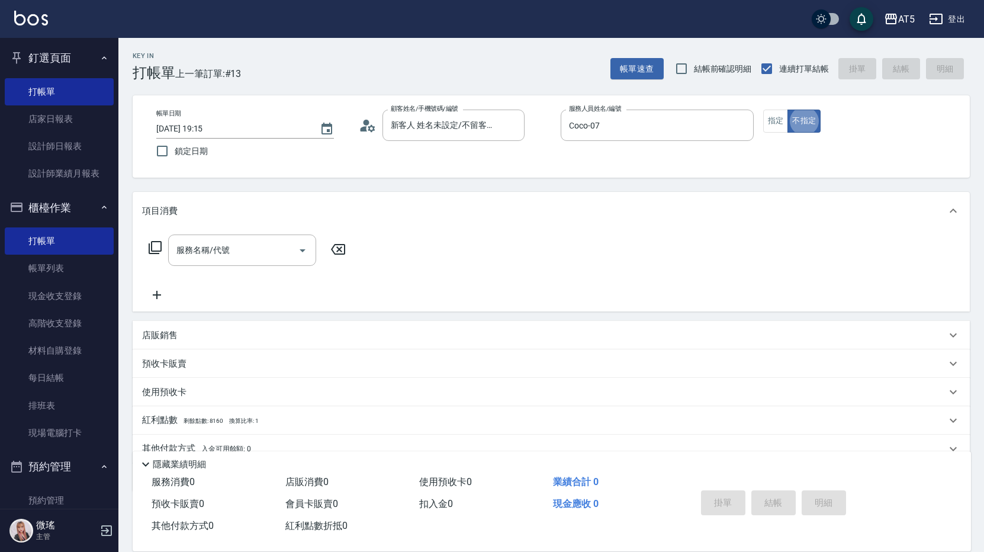
type button "false"
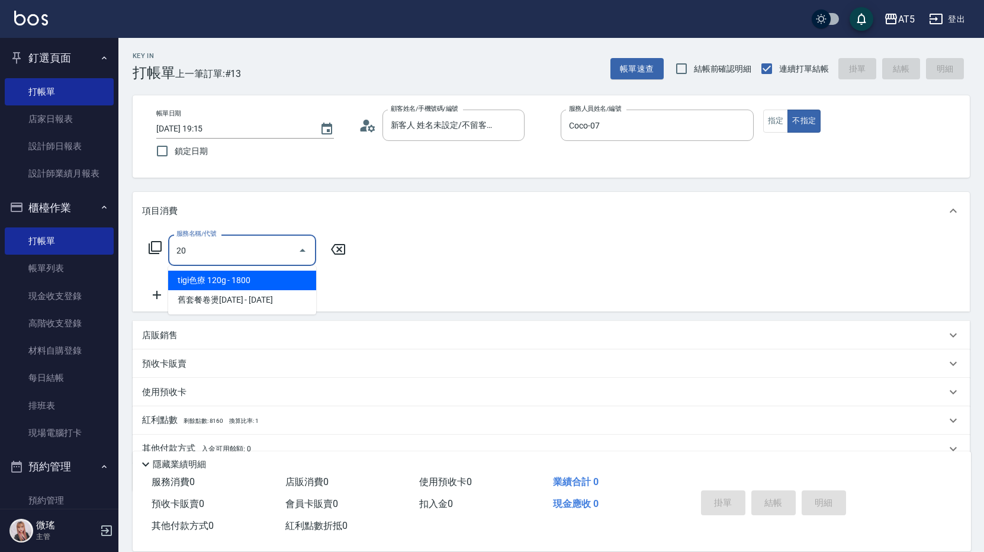
type input "201"
type input "30"
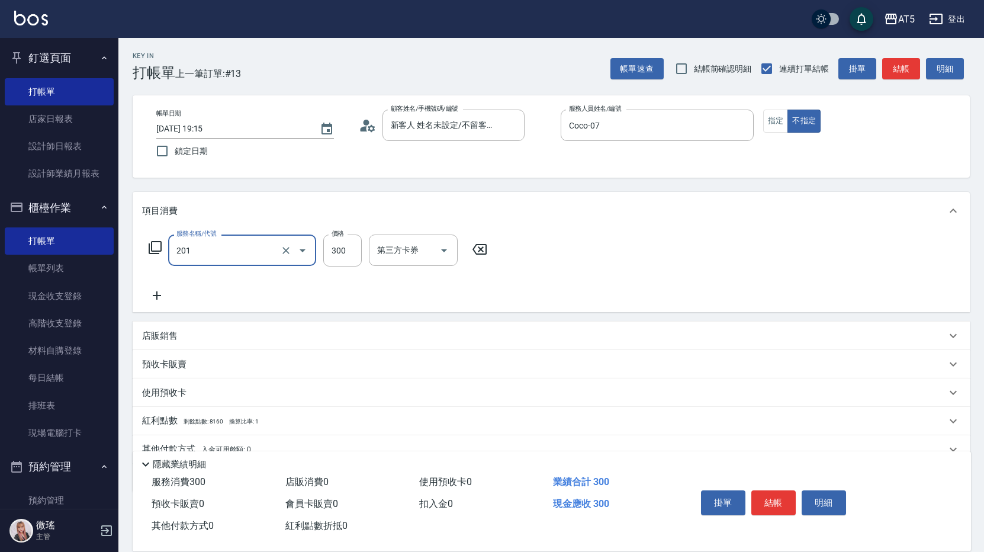
type input "洗髮(201)"
type input "0"
type input "400"
type input "40"
type input "400"
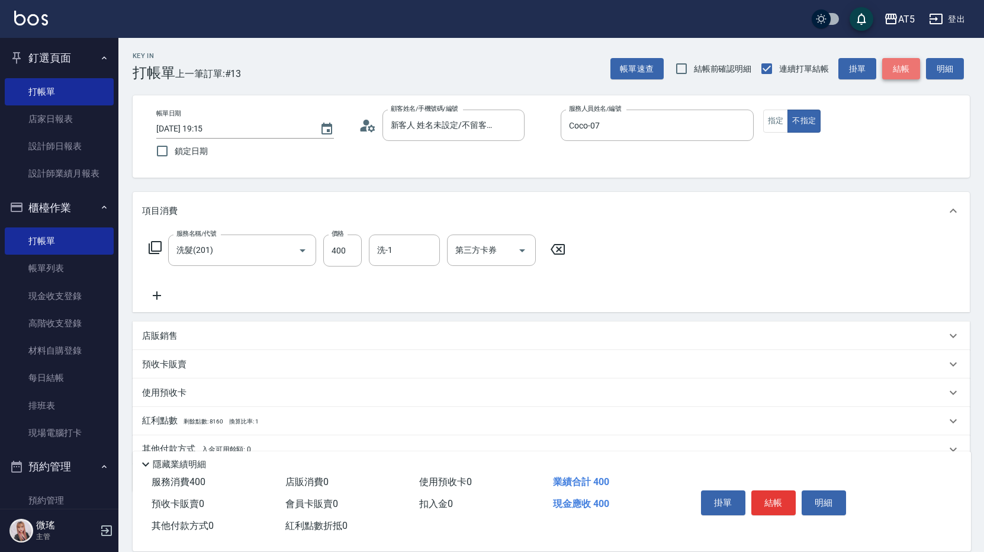
click at [905, 67] on button "結帳" at bounding box center [901, 69] width 38 height 22
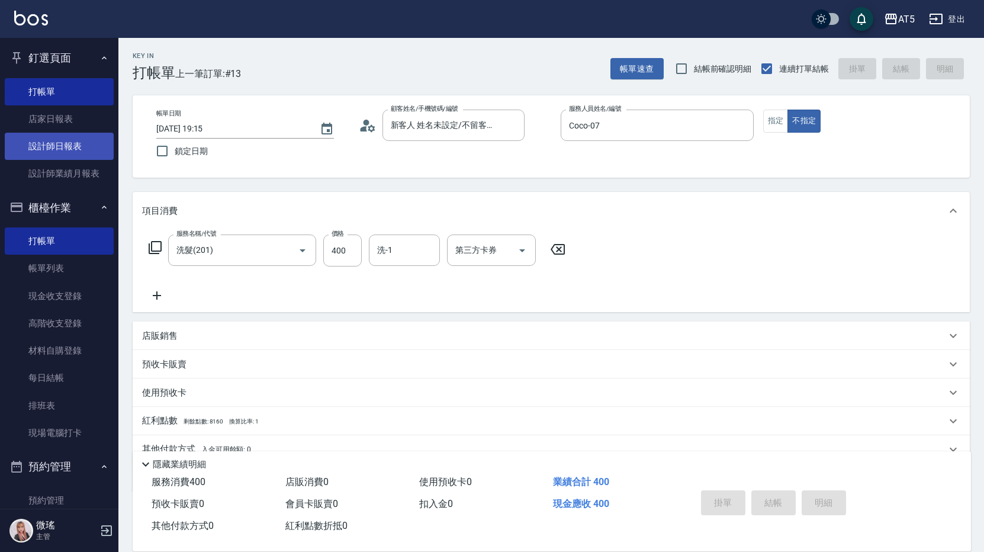
type input "2025/09/24 19:18"
type input "0"
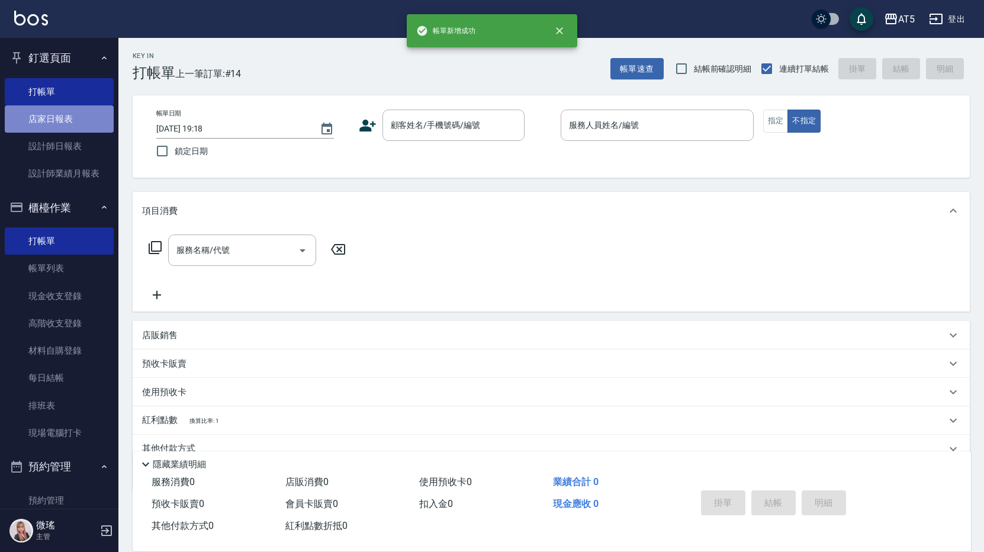
click at [63, 125] on link "店家日報表" at bounding box center [59, 118] width 109 height 27
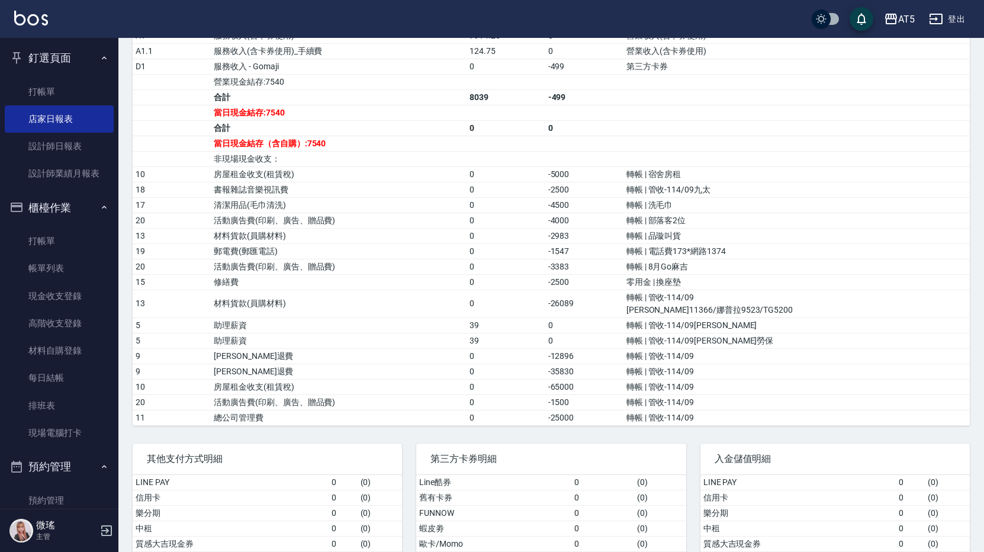
scroll to position [474, 0]
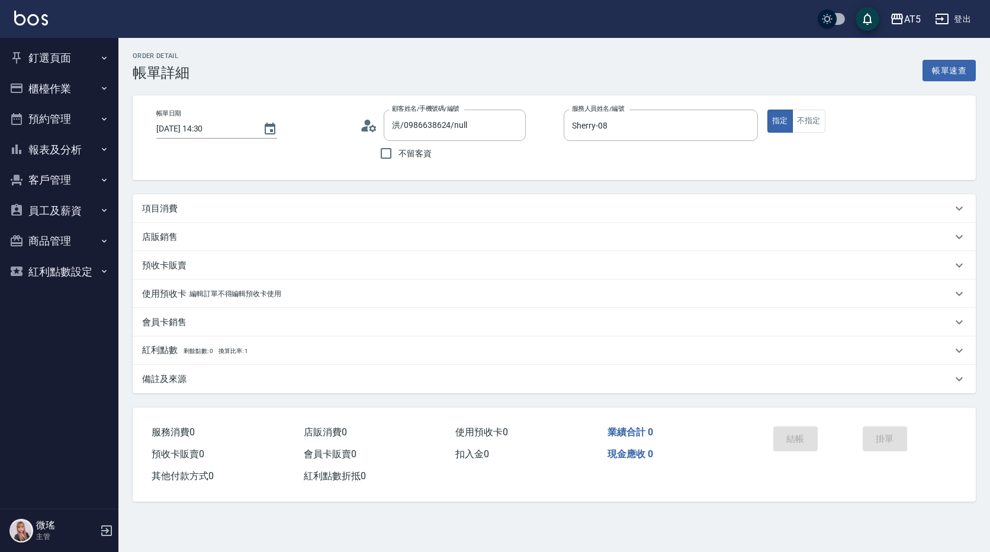
click at [225, 209] on div "項目消費" at bounding box center [547, 208] width 810 height 12
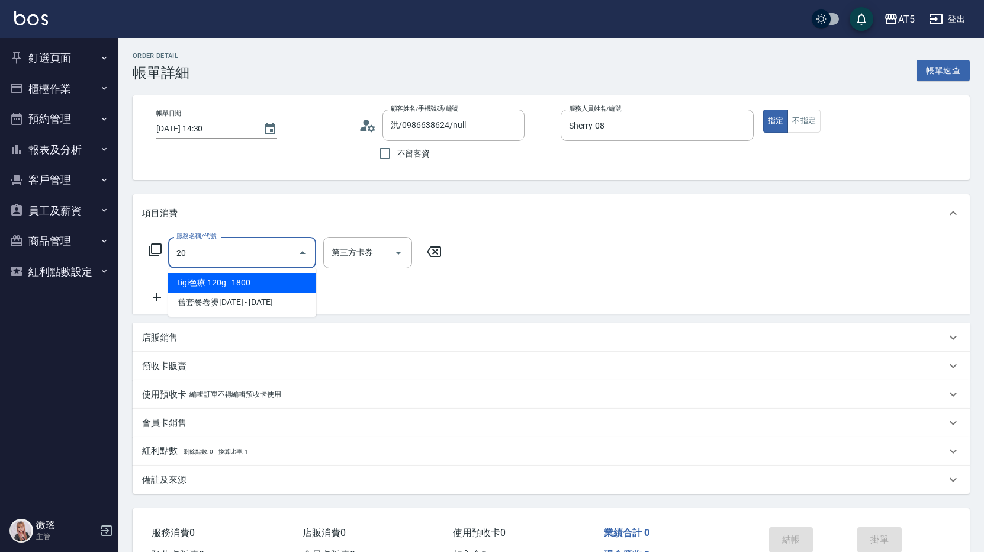
type input "201"
type input "30"
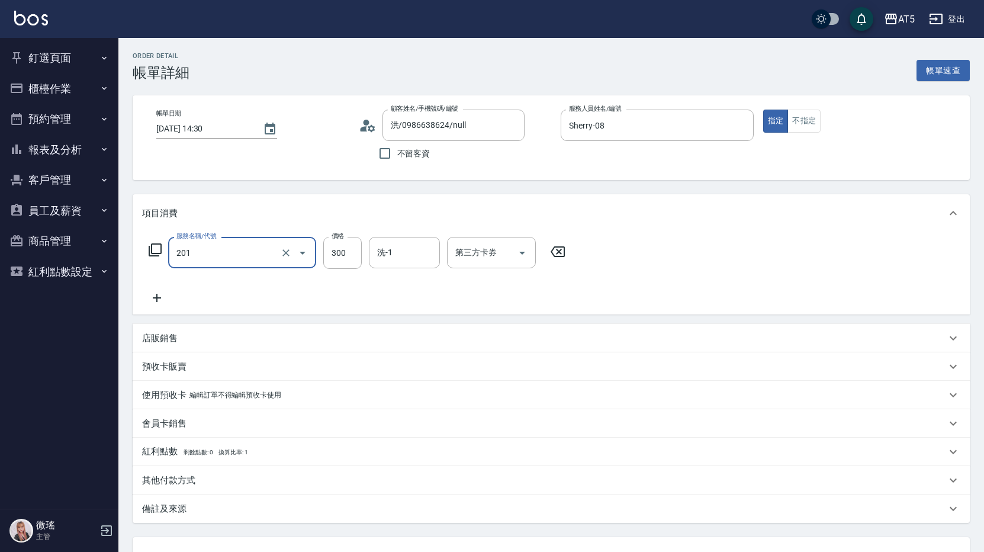
type input "洗髮(201)"
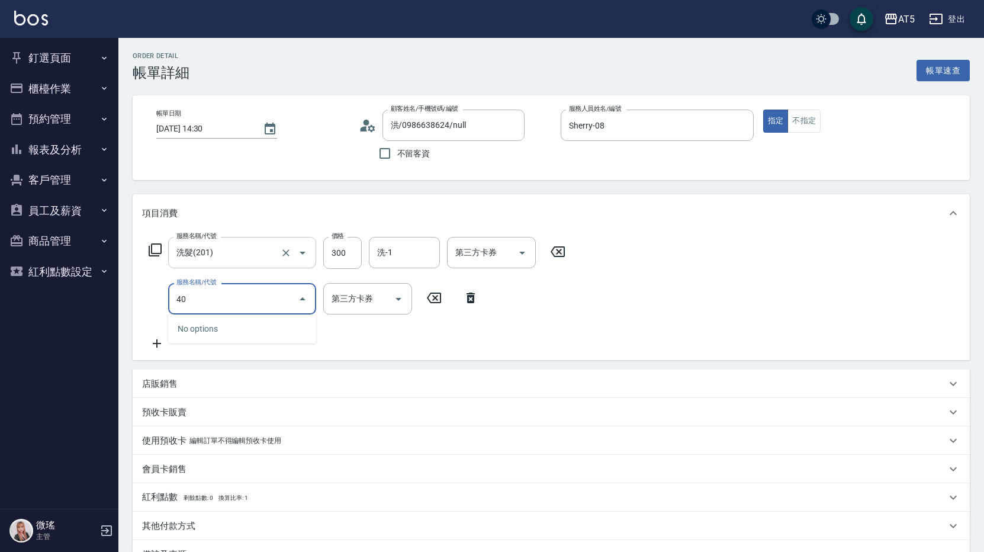
type input "401"
type input "70"
type input "剪髮(401)"
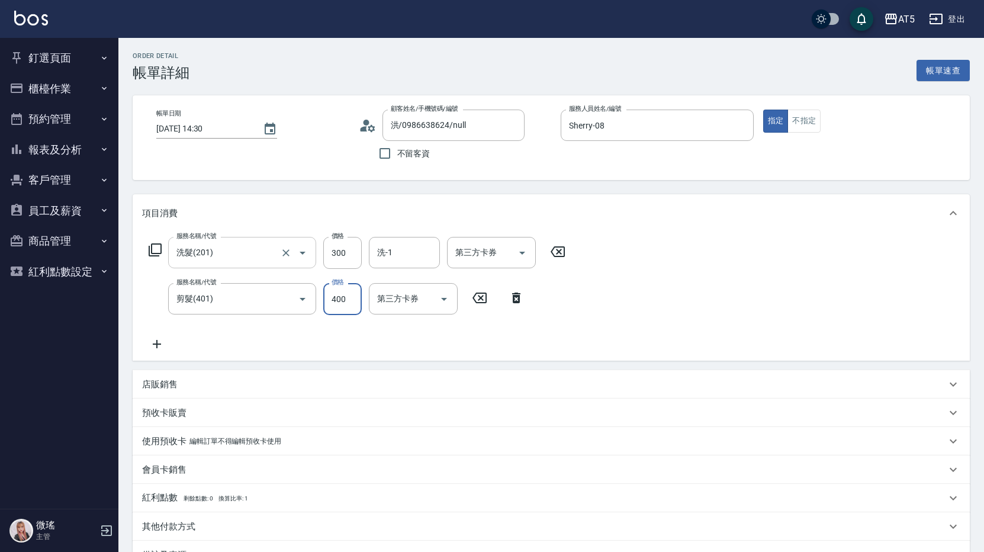
scroll to position [118, 0]
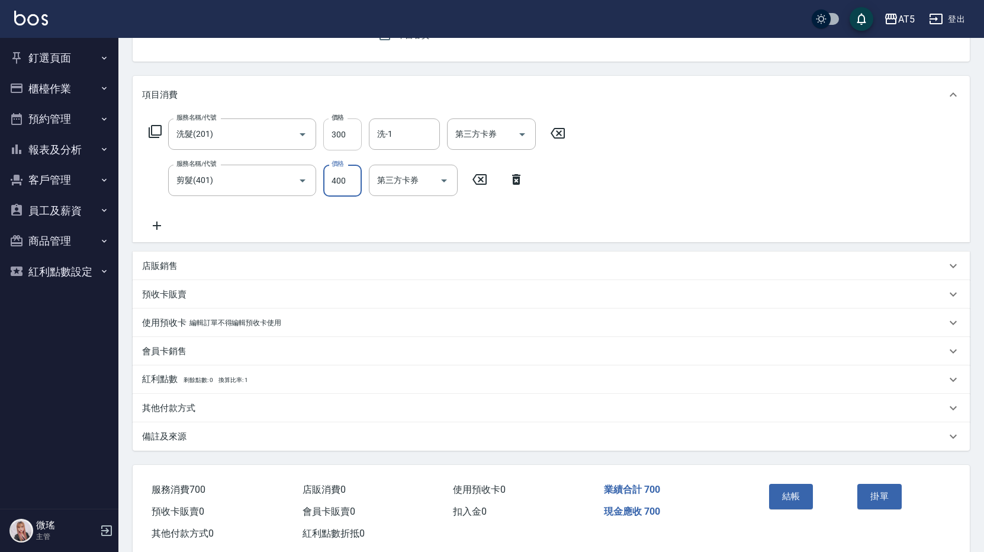
click at [323, 136] on input "300" at bounding box center [342, 134] width 38 height 32
type input "40"
type input "20"
type input "60"
type input "200"
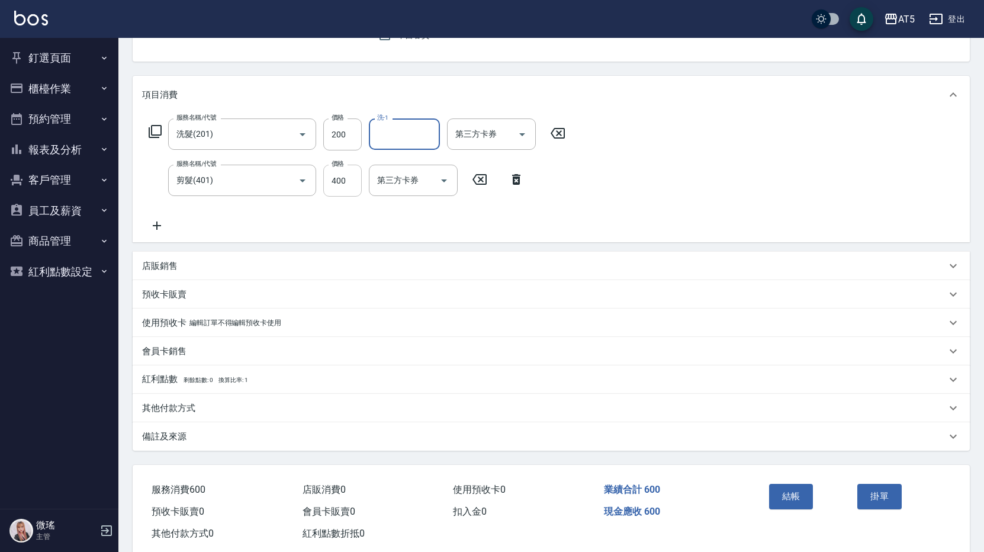
click at [348, 194] on input "400" at bounding box center [342, 181] width 38 height 32
click at [394, 127] on input "洗-1" at bounding box center [404, 134] width 60 height 21
type input "葵葵-11"
type input "20"
type input "299"
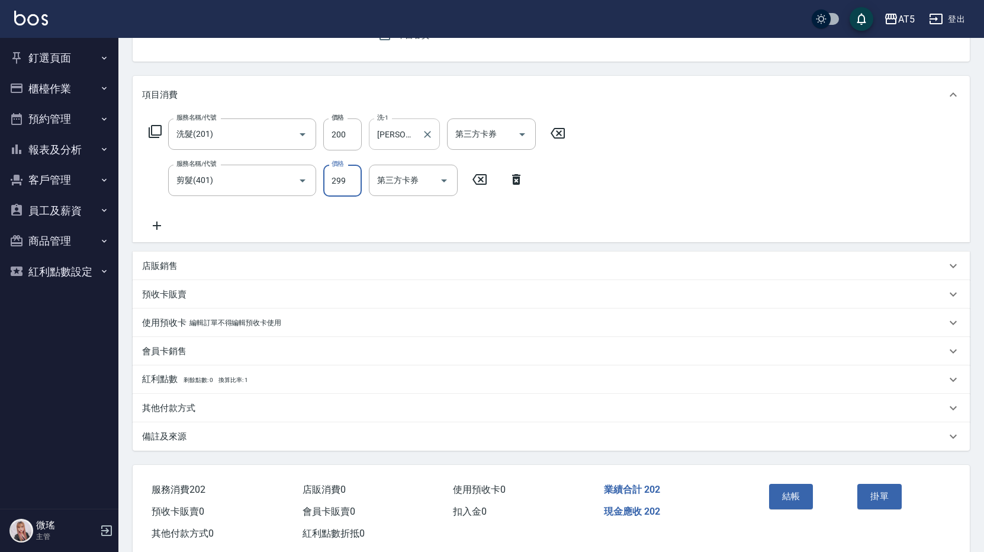
type input "40"
type input "299"
click at [520, 176] on icon at bounding box center [516, 179] width 8 height 11
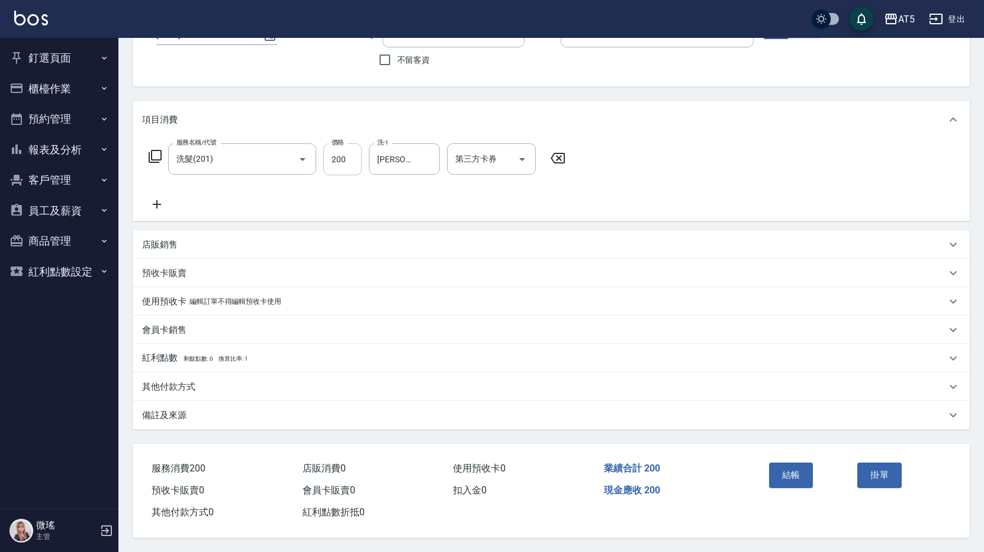
click at [356, 163] on input "200" at bounding box center [342, 159] width 38 height 32
type input "0"
type input "49"
type input "40"
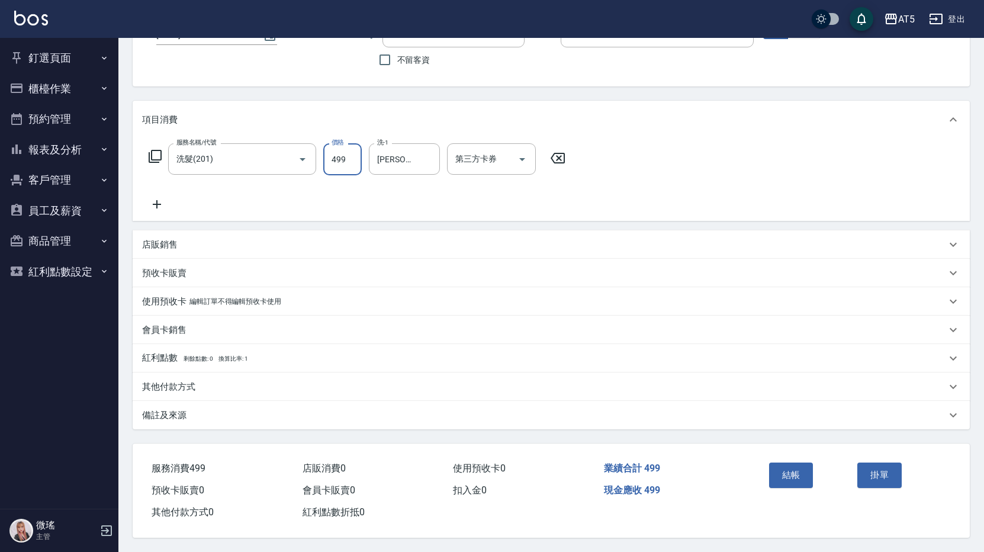
type input "499"
click at [471, 159] on div "第三方卡券 第三方卡券" at bounding box center [491, 158] width 89 height 31
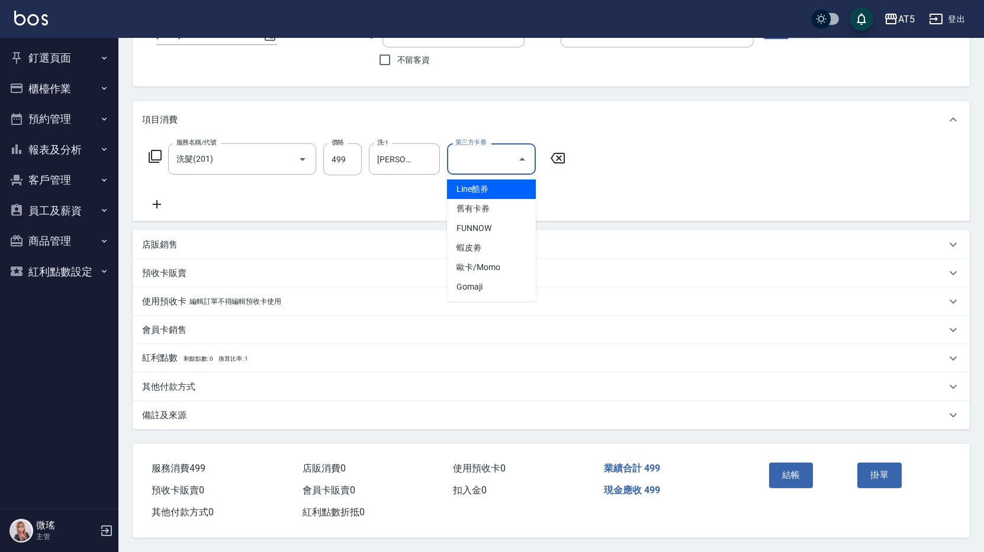
click at [471, 159] on div "第三方卡券 第三方卡券" at bounding box center [491, 158] width 89 height 31
click at [494, 277] on span "Gomaji" at bounding box center [491, 287] width 89 height 20
type input "Gomaji"
type input "0"
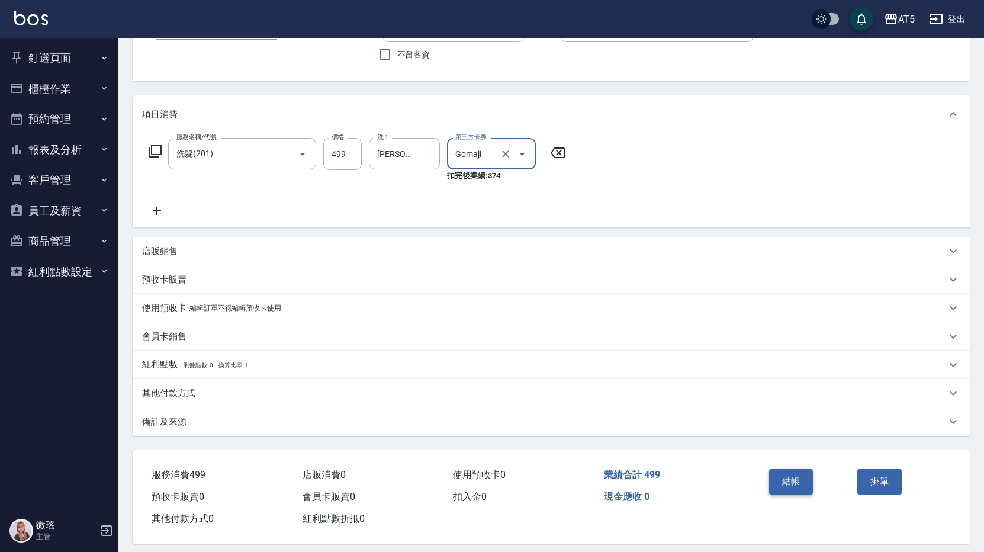
click at [794, 485] on button "結帳" at bounding box center [791, 481] width 44 height 25
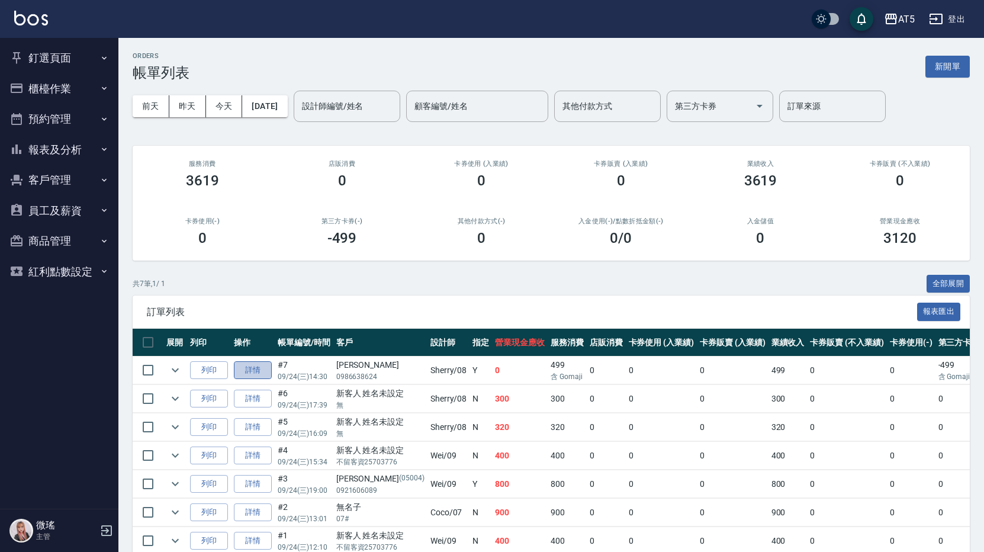
click at [253, 369] on link "詳情" at bounding box center [253, 370] width 38 height 18
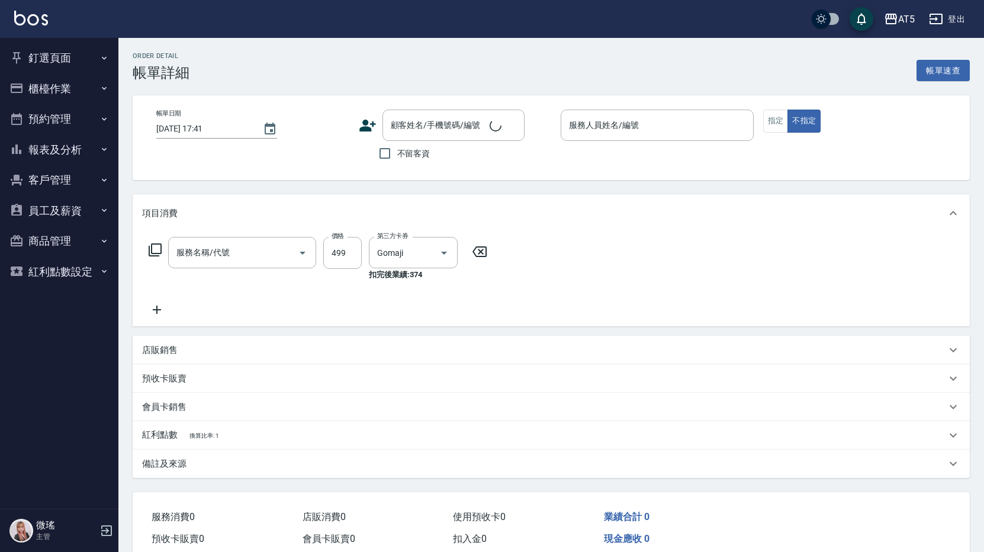
type input "2025/09/24 14:30"
type input "Sherry-08"
type input "0"
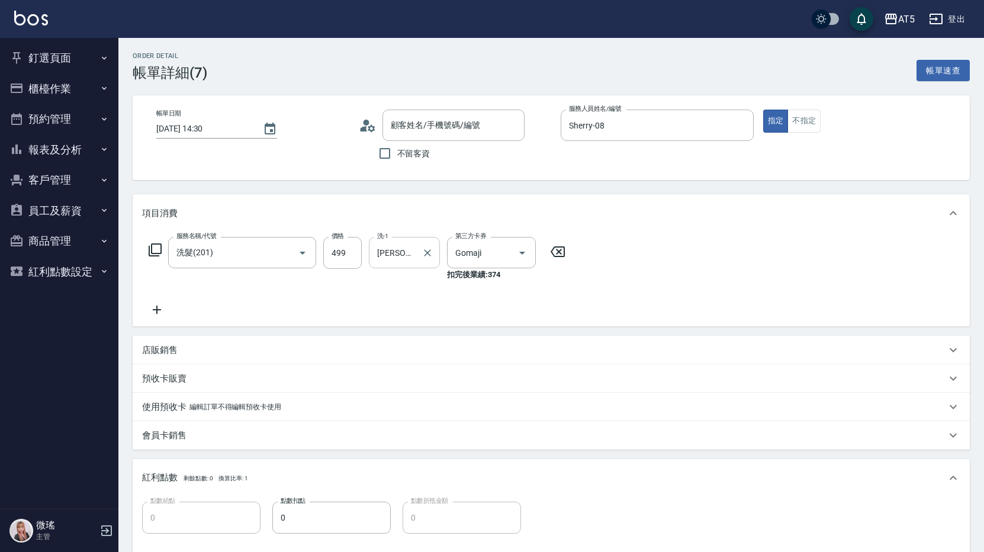
type input "洗髮(201)"
type input "洪/0986638624/null"
click at [426, 253] on icon "Clear" at bounding box center [427, 252] width 7 height 7
type input "葵葵-11"
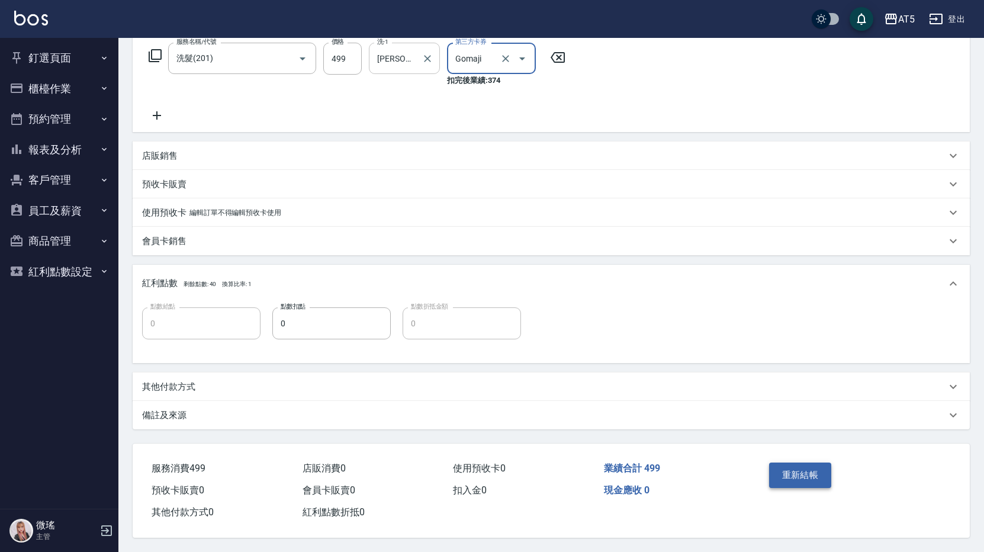
click at [805, 472] on button "重新結帳" at bounding box center [800, 474] width 63 height 25
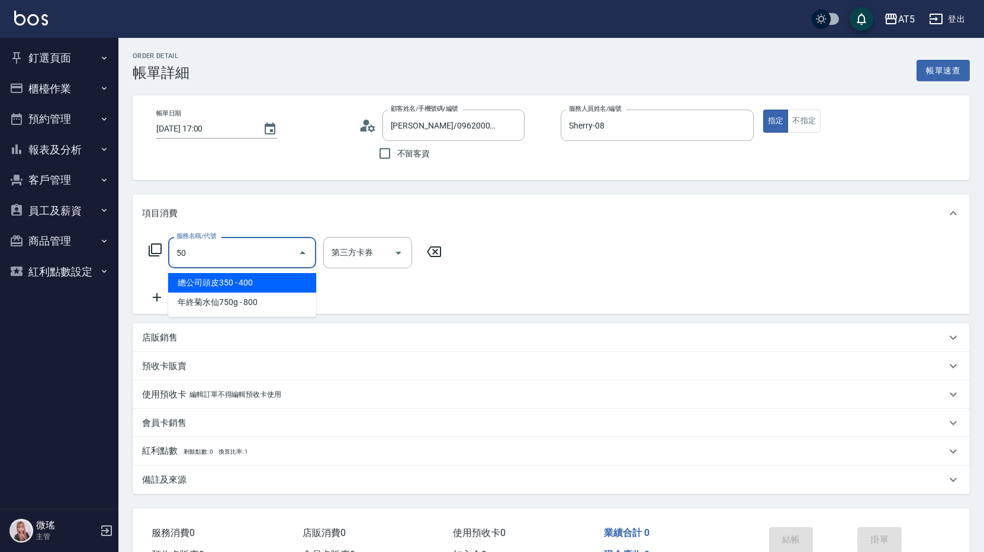
type input "5"
type input "201"
type input "30"
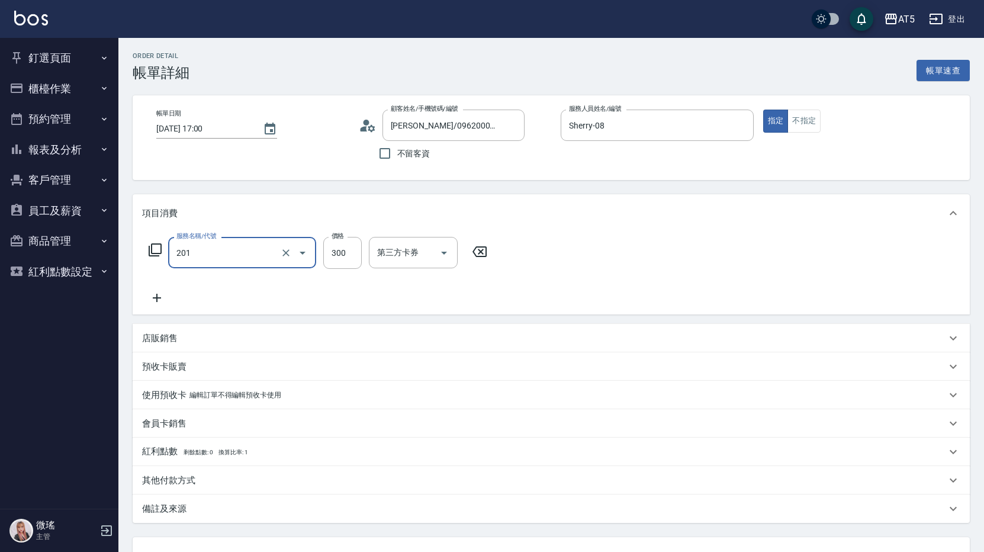
type input "洗髮(201)"
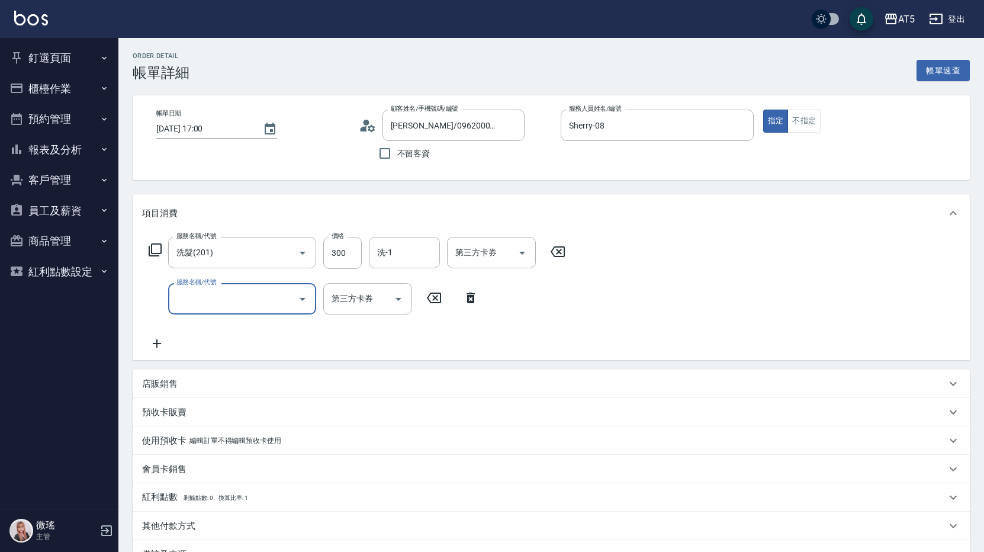
type input "4"
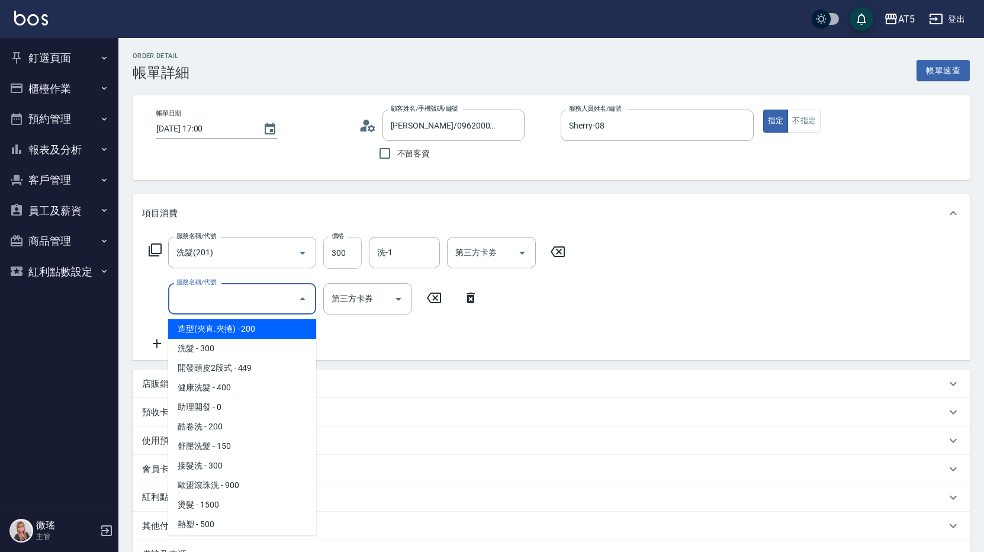
click at [325, 249] on input "300" at bounding box center [342, 253] width 38 height 32
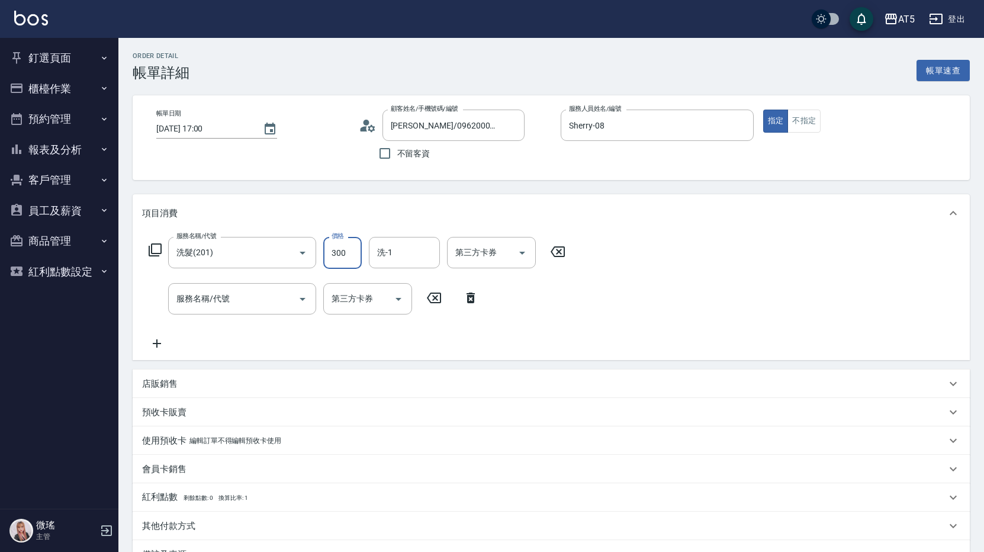
type input "0"
type input "40"
type input "400"
click at [579, 289] on div "服務名稱/代號 洗髮(201) 服務名稱/代號 價格 400 價格 洗-1 洗-1 第三方卡券 第三方卡券 服務名稱/代號 服務名稱/代號 第三方卡券 第三方…" at bounding box center [551, 296] width 837 height 128
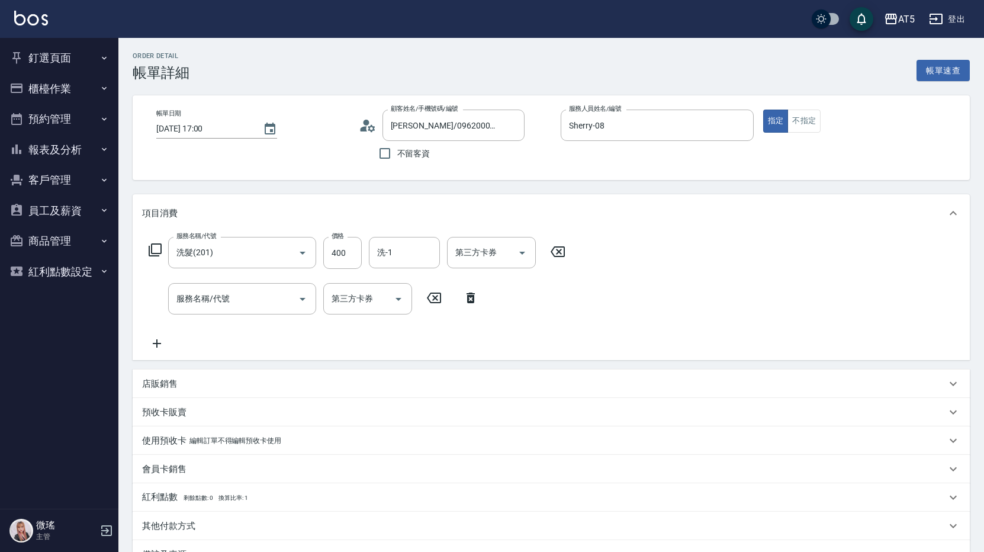
scroll to position [144, 0]
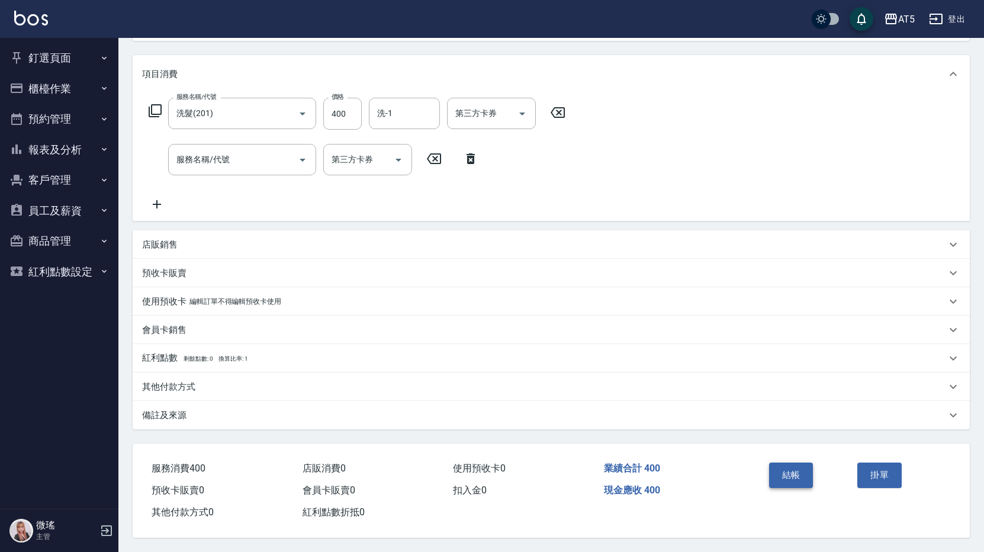
click at [803, 478] on button "結帳" at bounding box center [791, 474] width 44 height 25
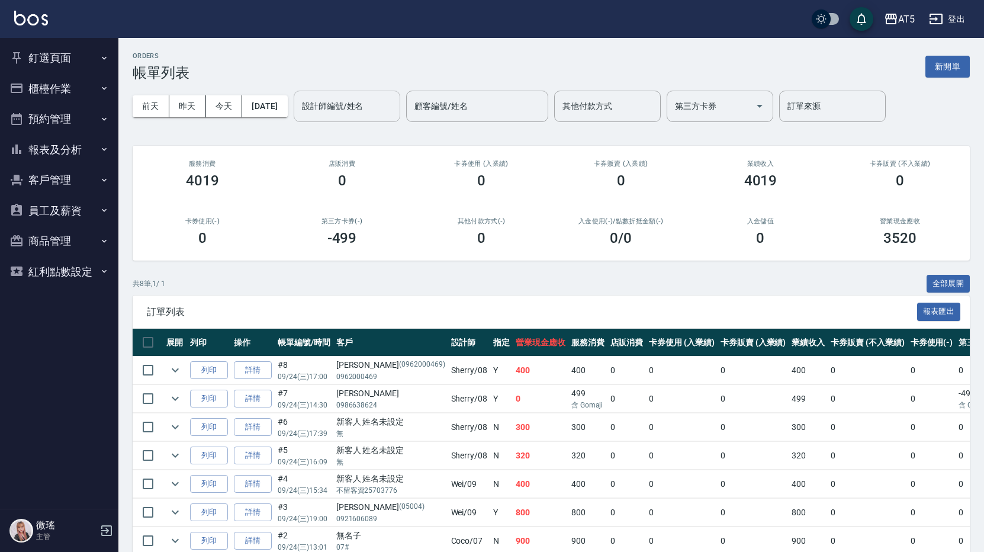
click at [371, 116] on input "設計師編號/姓名" at bounding box center [347, 106] width 96 height 21
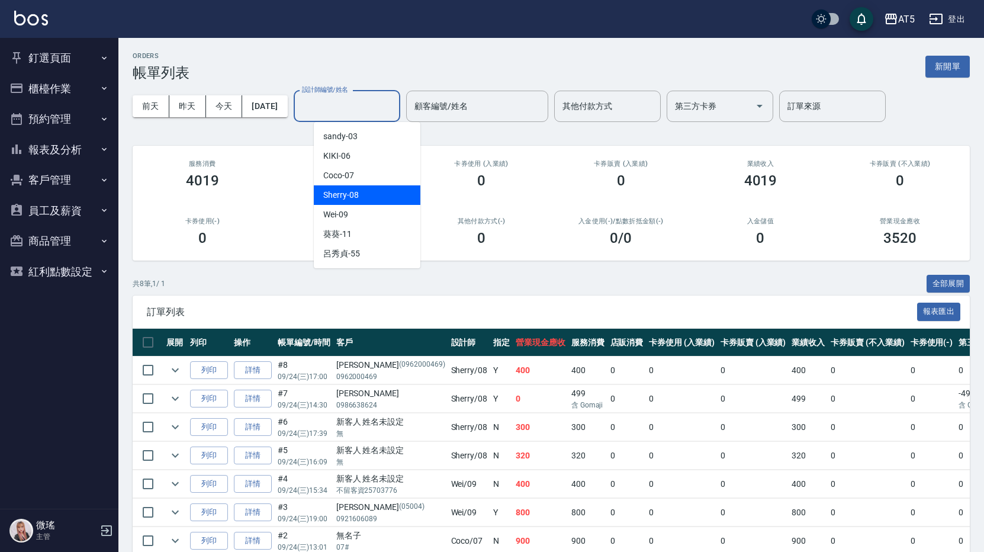
click at [371, 192] on div "Sherry -08" at bounding box center [367, 195] width 107 height 20
type input "Sherry-08"
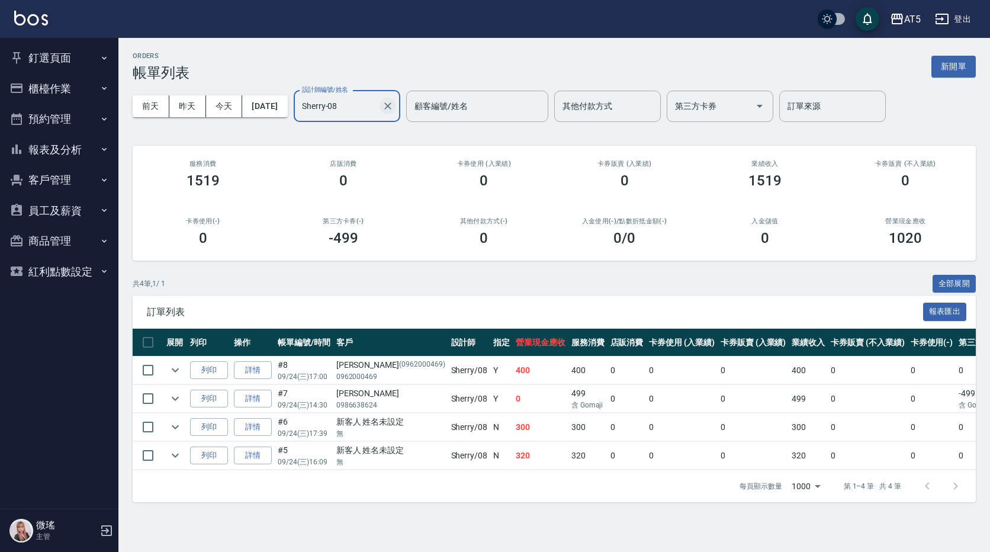
click at [394, 107] on icon "Clear" at bounding box center [388, 106] width 12 height 12
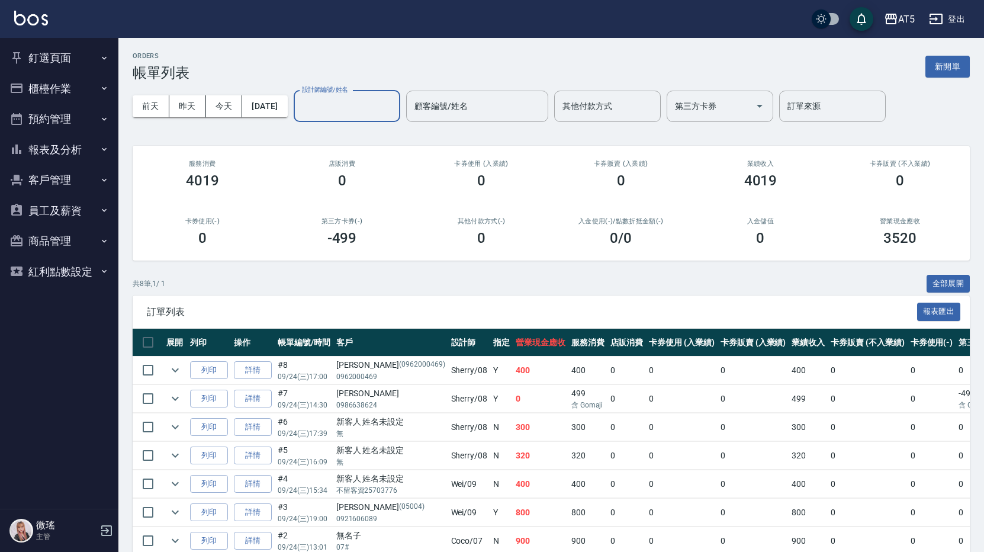
scroll to position [87, 0]
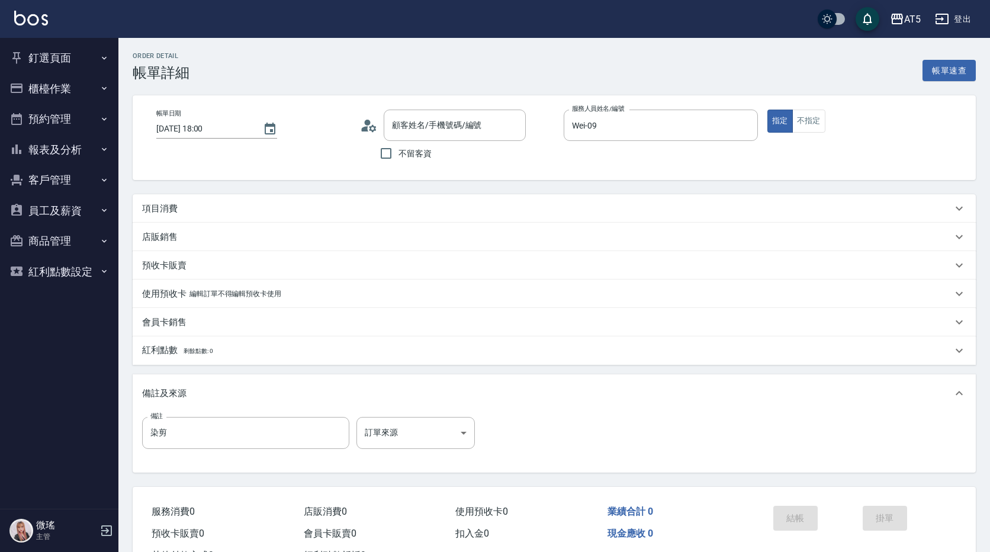
type input "[DATE] 18:00"
type input "Wei-09"
type input "染剪"
type input "[PERSON_NAME](A客)/25703776-29/09-29"
click at [190, 214] on div "項目消費" at bounding box center [544, 208] width 804 height 12
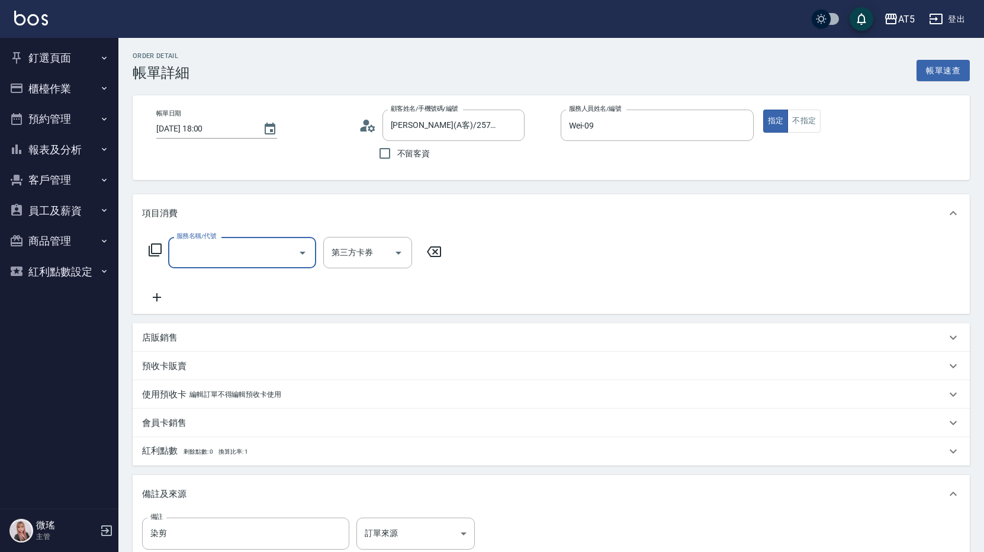
click at [202, 250] on input "服務名稱/代號" at bounding box center [233, 252] width 120 height 21
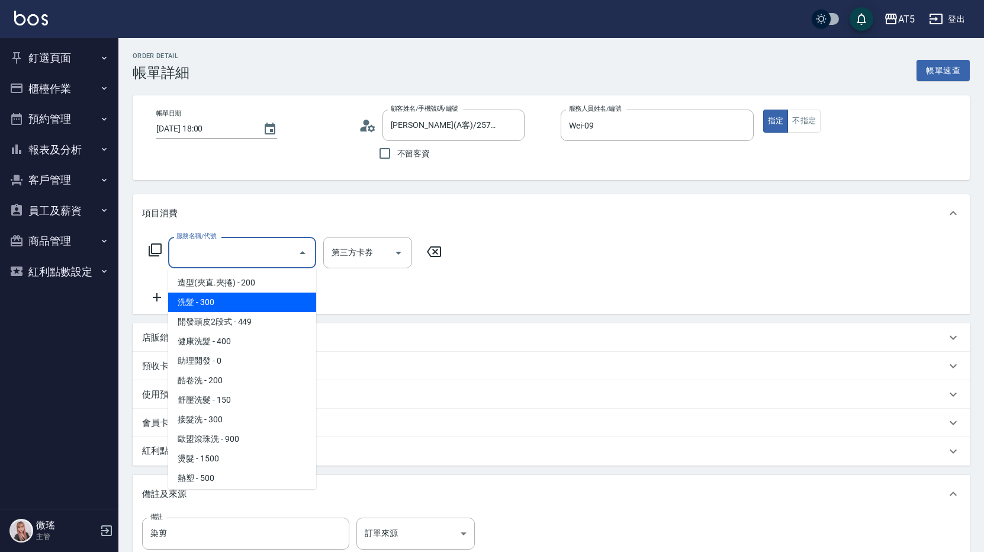
click at [211, 298] on span "洗髮 - 300" at bounding box center [242, 302] width 148 height 20
type input "30"
type input "洗髮(201)"
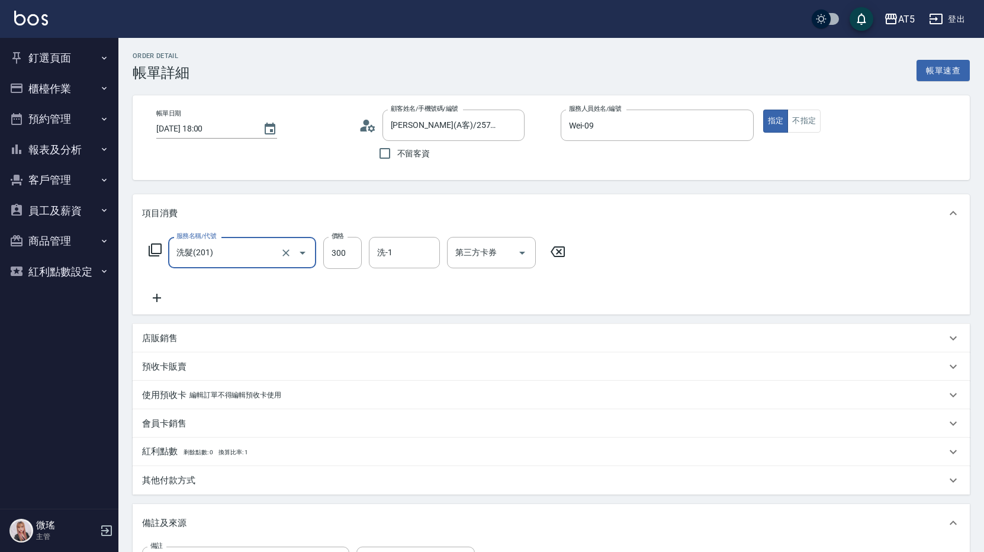
click at [157, 298] on icon at bounding box center [157, 298] width 8 height 8
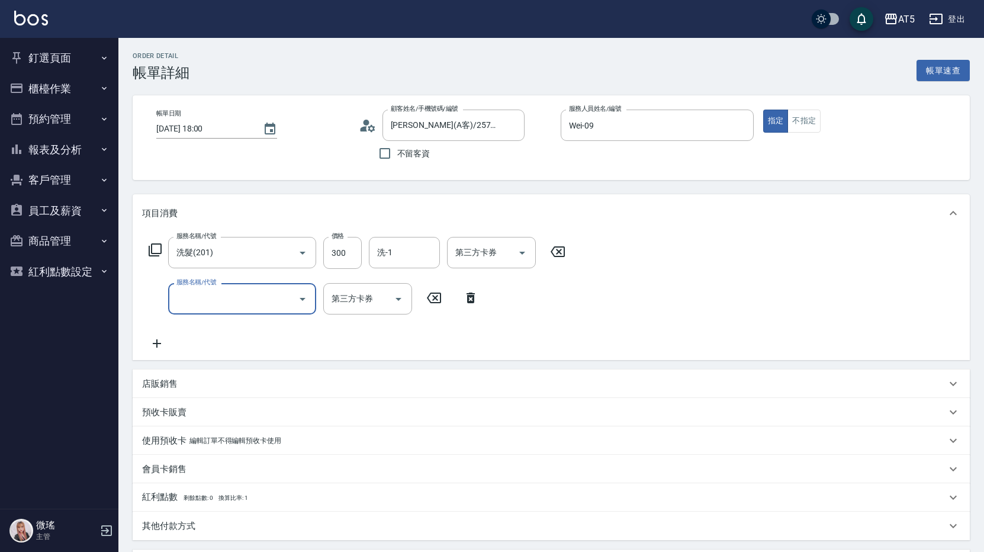
click at [199, 292] on input "服務名稱/代號" at bounding box center [233, 298] width 120 height 21
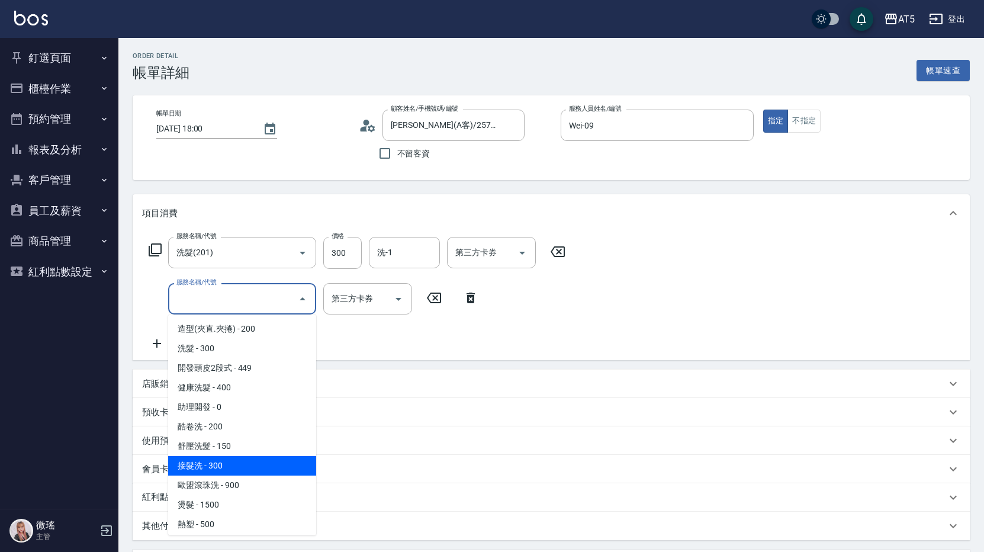
scroll to position [118, 0]
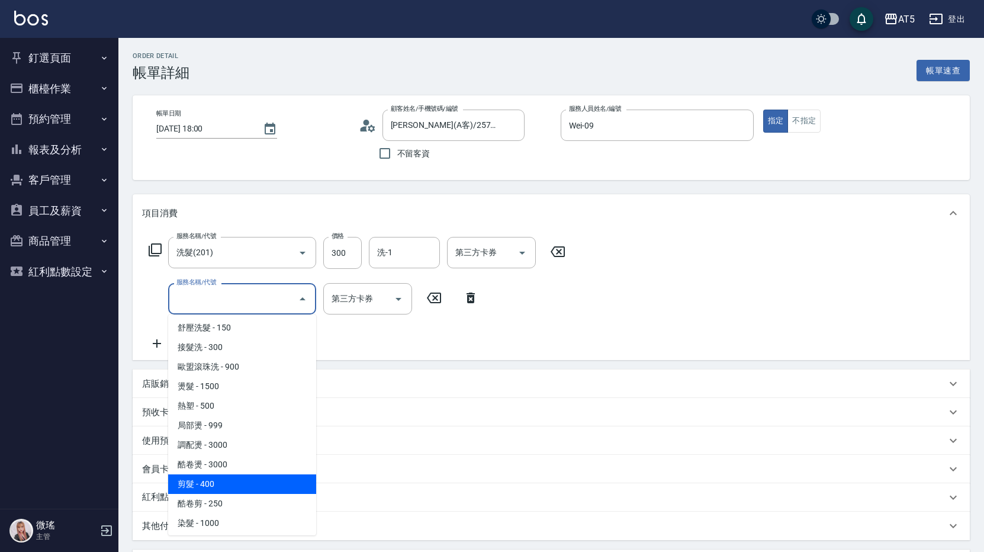
click at [246, 479] on span "剪髮 - 400" at bounding box center [242, 484] width 148 height 20
type input "70"
type input "剪髮(401)"
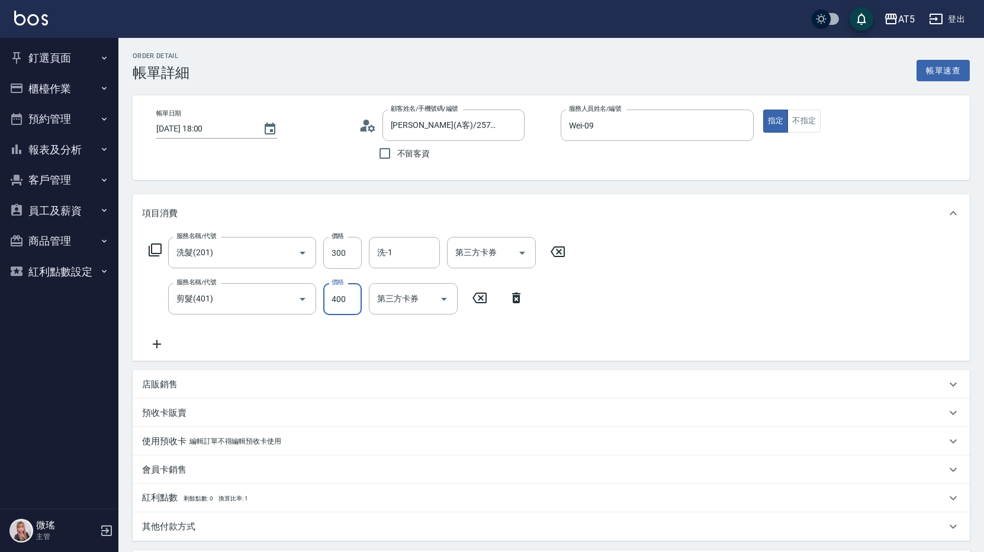
type input "5"
type input "30"
type input "500"
type input "80"
type input "500"
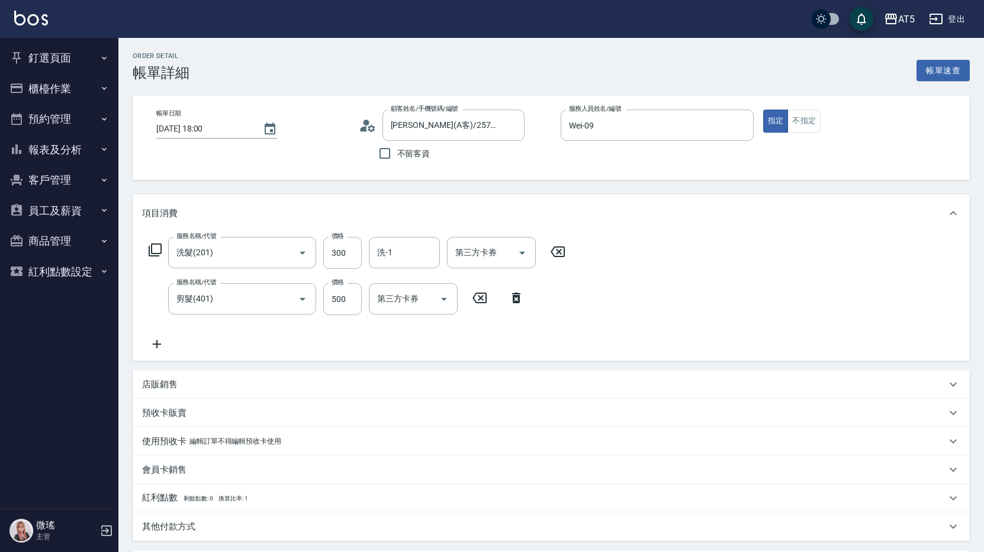
drag, startPoint x: 268, startPoint y: 336, endPoint x: 110, endPoint y: 327, distance: 158.3
click at [237, 339] on div "服務名稱/代號 洗髮(201) 服務名稱/代號 價格 300 價格 洗-1 洗-1 第三方卡券 第三方卡券 服務名稱/代號 剪髮(401) 服務名稱/代號 價…" at bounding box center [357, 294] width 430 height 114
click at [156, 339] on icon at bounding box center [157, 344] width 30 height 14
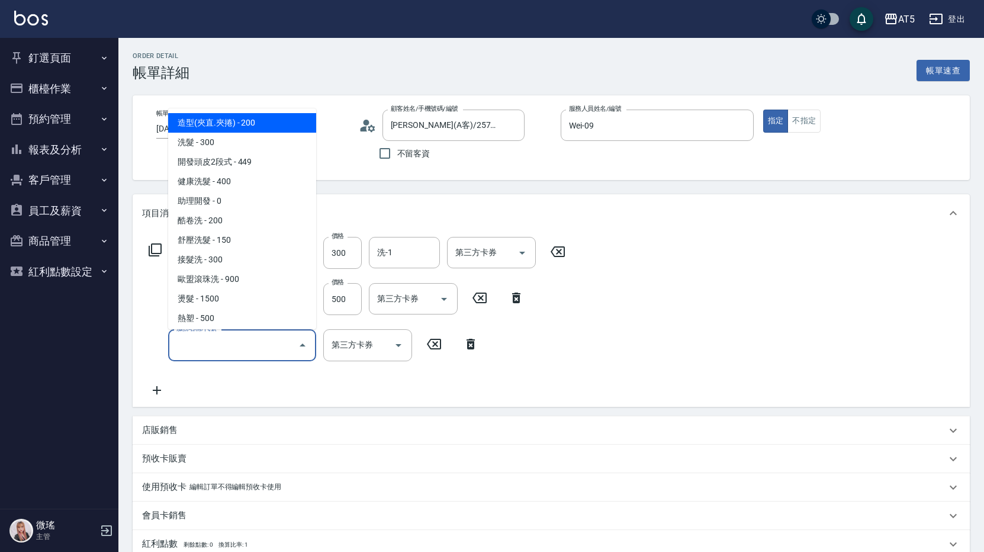
click at [198, 342] on input "服務名稱/代號" at bounding box center [233, 344] width 120 height 21
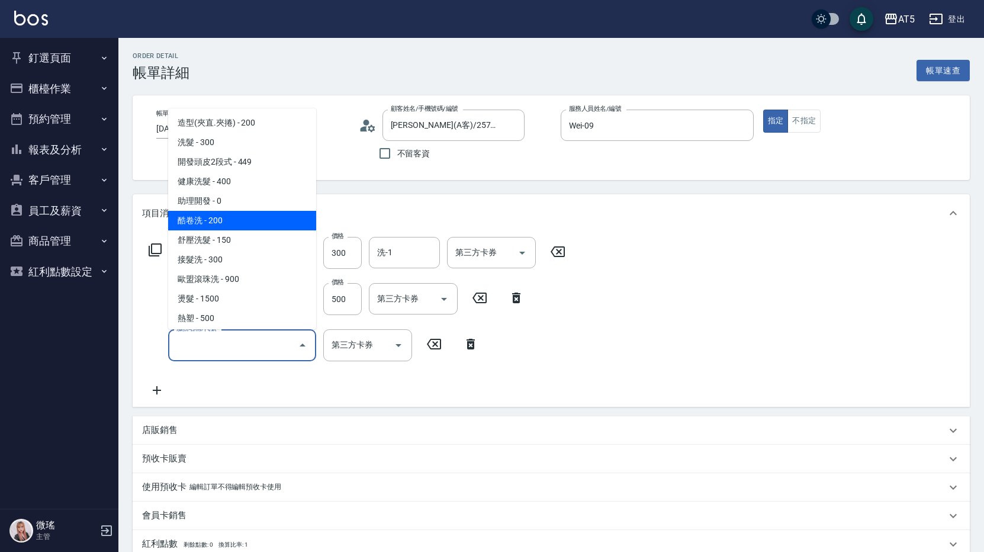
scroll to position [178, 0]
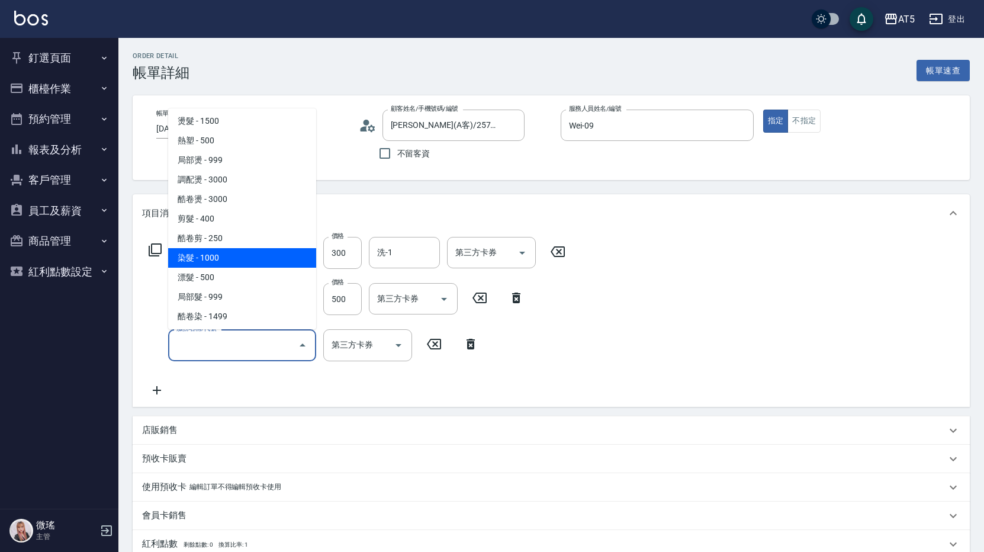
click at [222, 256] on span "染髮 - 1000" at bounding box center [242, 258] width 148 height 20
type input "180"
type input "染髮(501)"
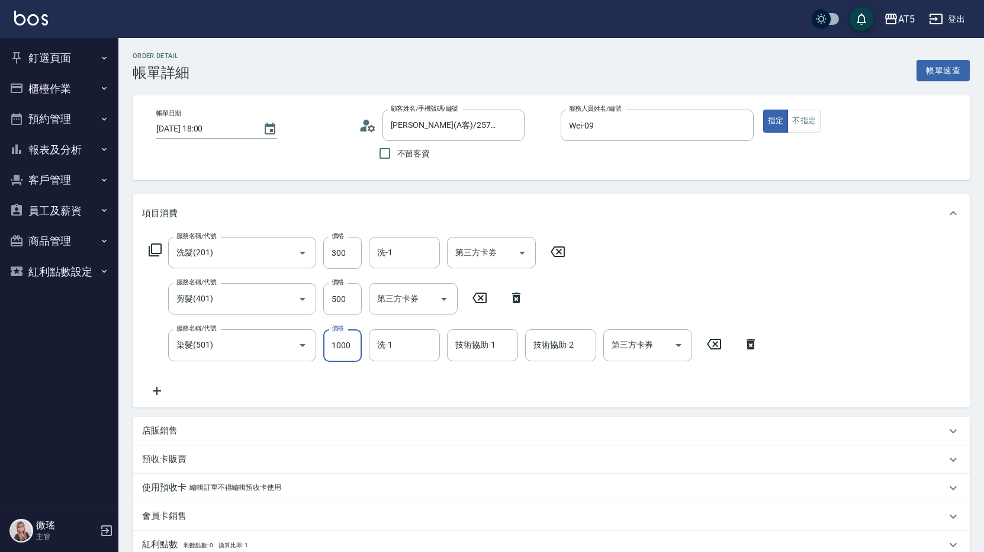
click at [351, 339] on input "1000" at bounding box center [342, 345] width 38 height 32
type input "1"
type input "80"
type input "150"
type input "90"
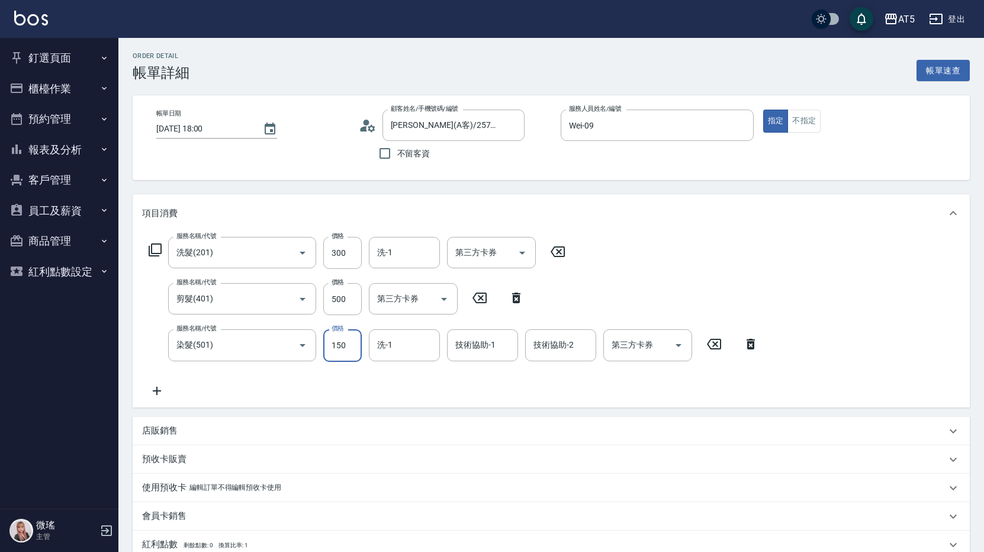
type input "1500"
type input "230"
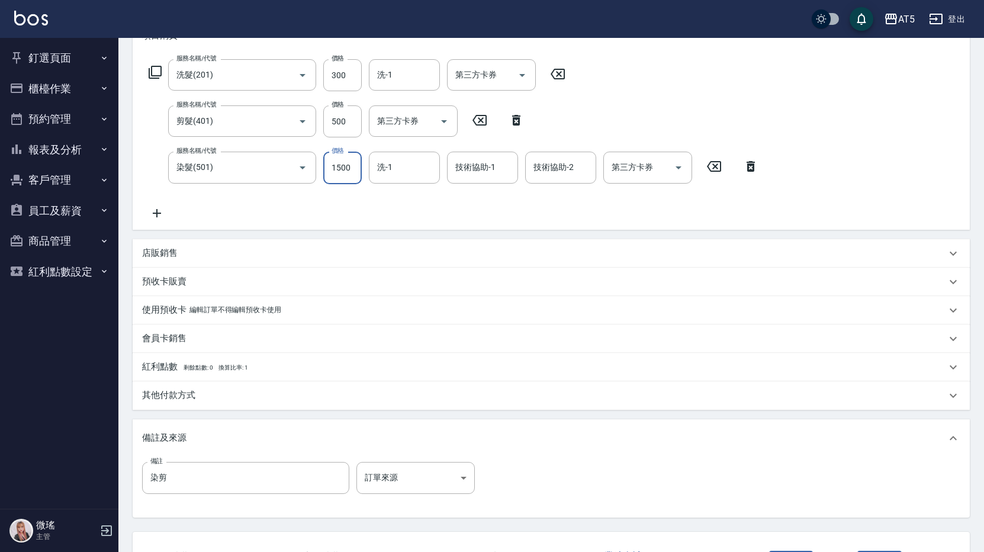
scroll to position [271, 0]
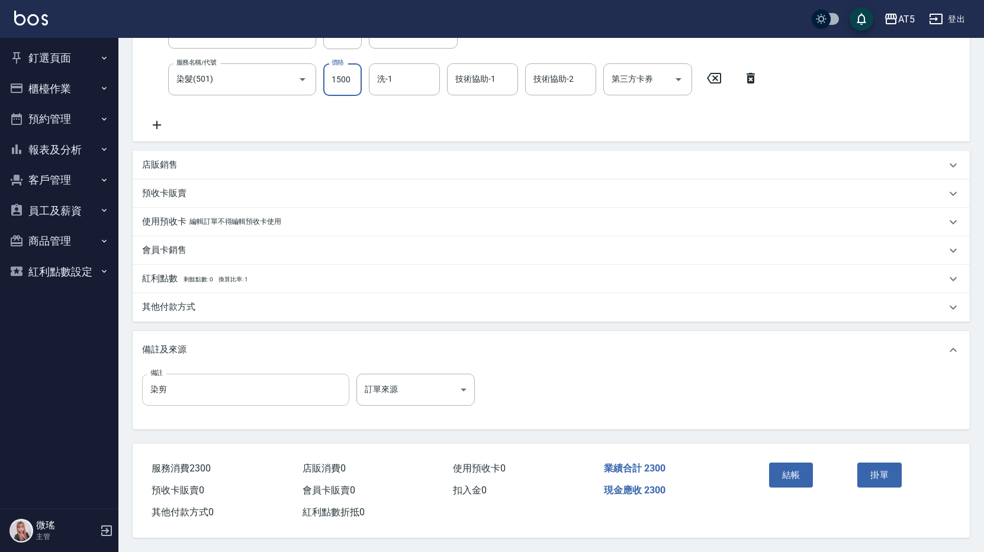
type input "1500"
click at [192, 395] on input "染剪" at bounding box center [245, 390] width 207 height 32
click at [797, 468] on button "結帳" at bounding box center [791, 474] width 44 height 25
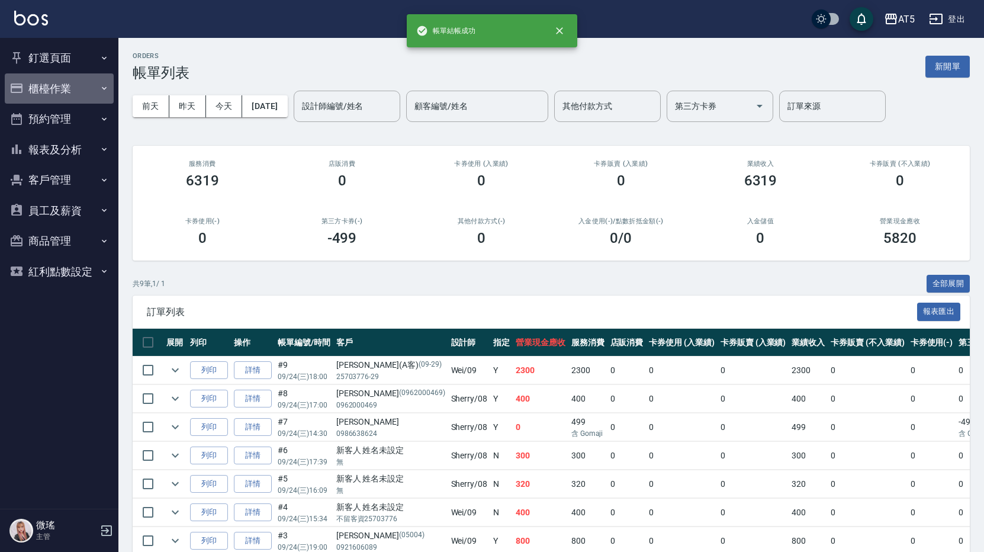
click at [55, 92] on button "櫃檯作業" at bounding box center [59, 88] width 109 height 31
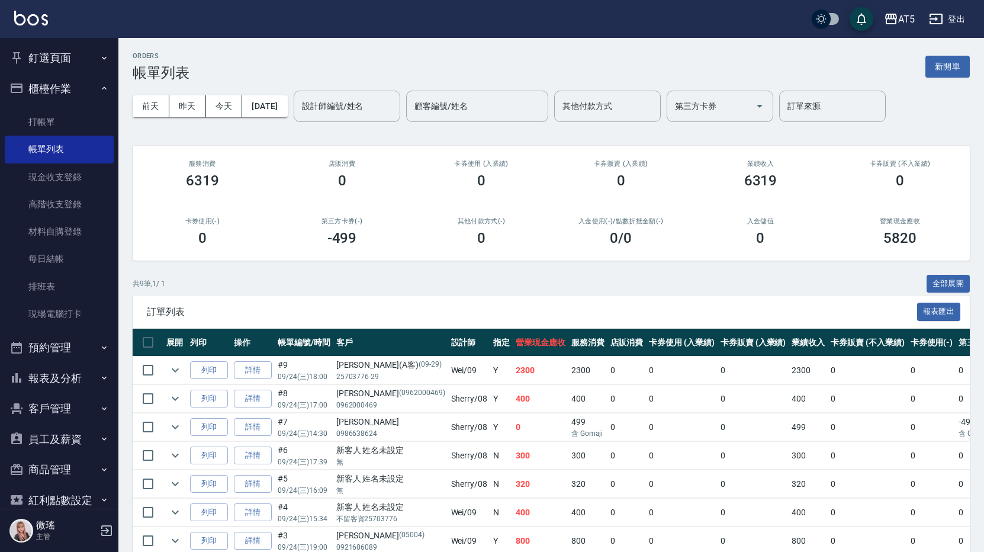
click at [66, 56] on button "釘選頁面" at bounding box center [59, 58] width 109 height 31
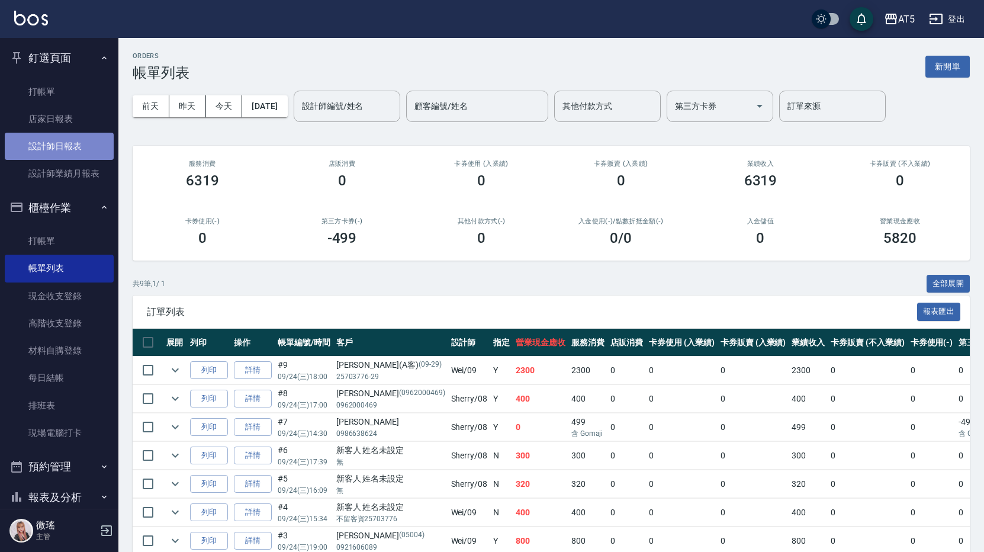
click at [69, 151] on link "設計師日報表" at bounding box center [59, 146] width 109 height 27
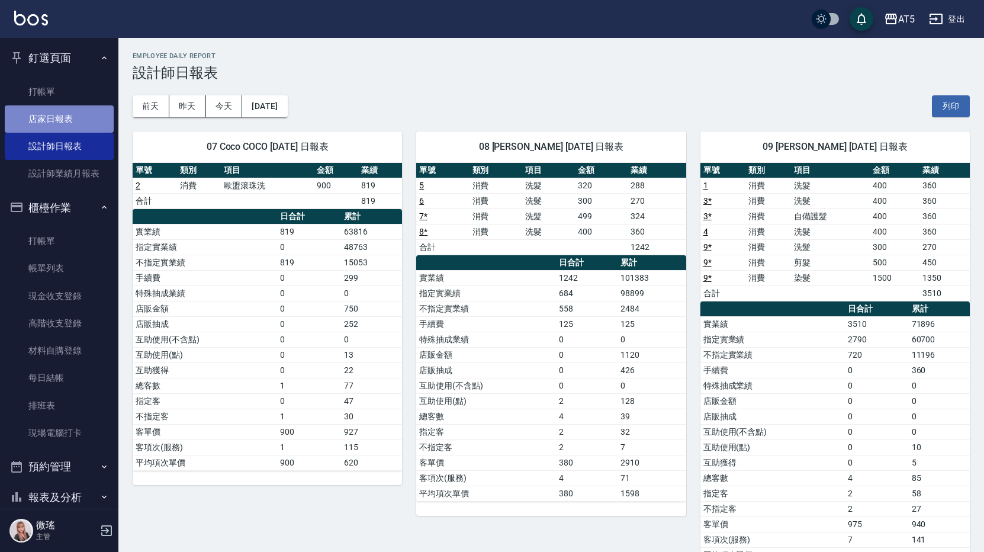
click at [71, 117] on link "店家日報表" at bounding box center [59, 118] width 109 height 27
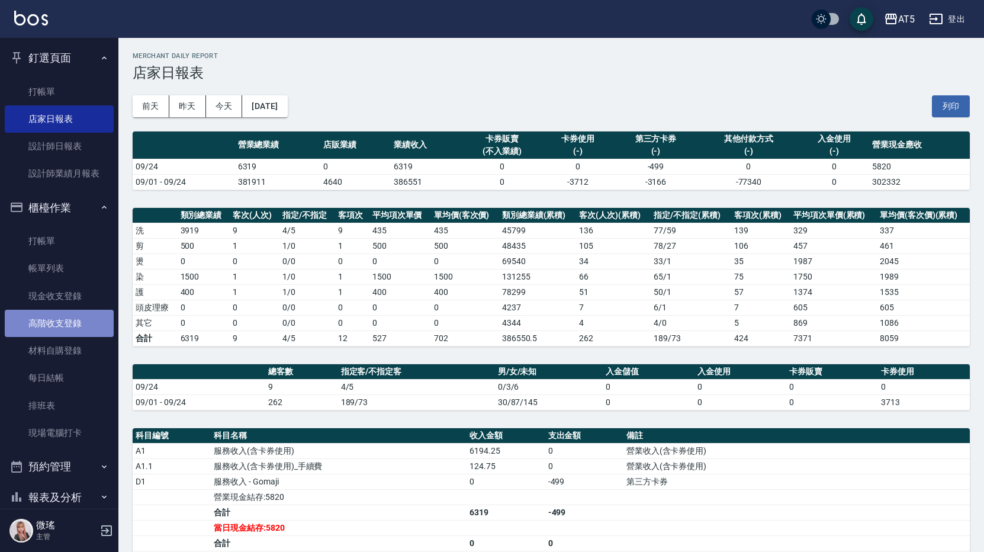
click at [73, 332] on link "高階收支登錄" at bounding box center [59, 323] width 109 height 27
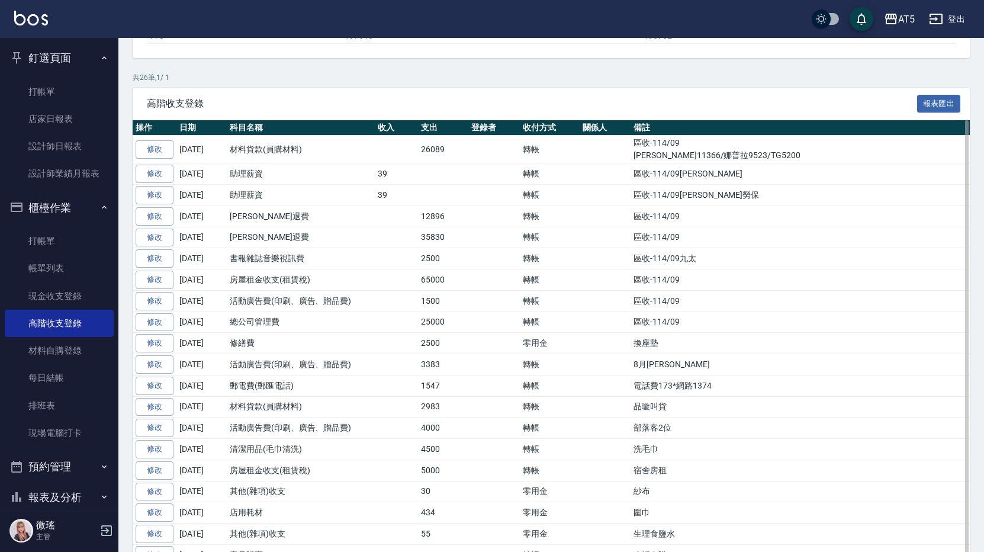
scroll to position [118, 0]
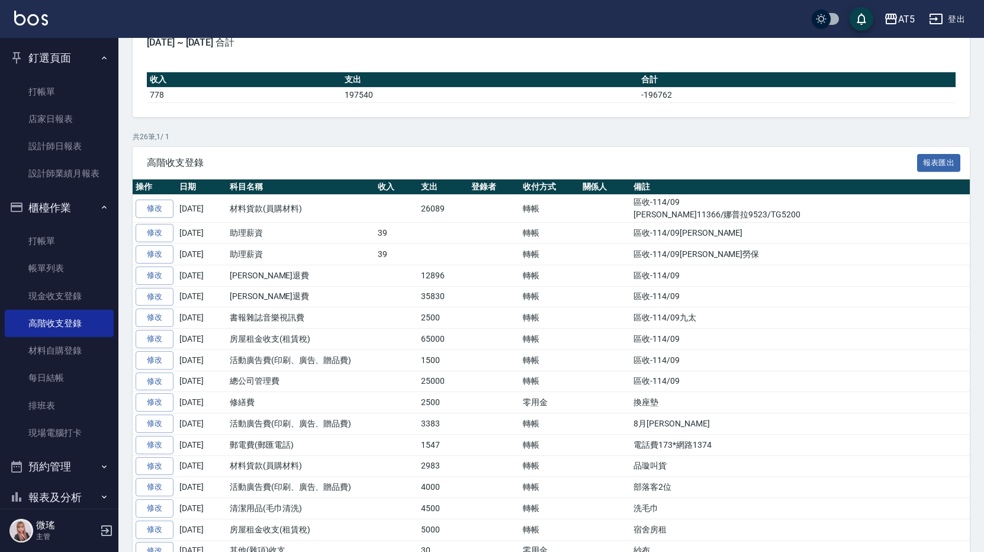
click at [159, 207] on link "修改" at bounding box center [155, 208] width 38 height 18
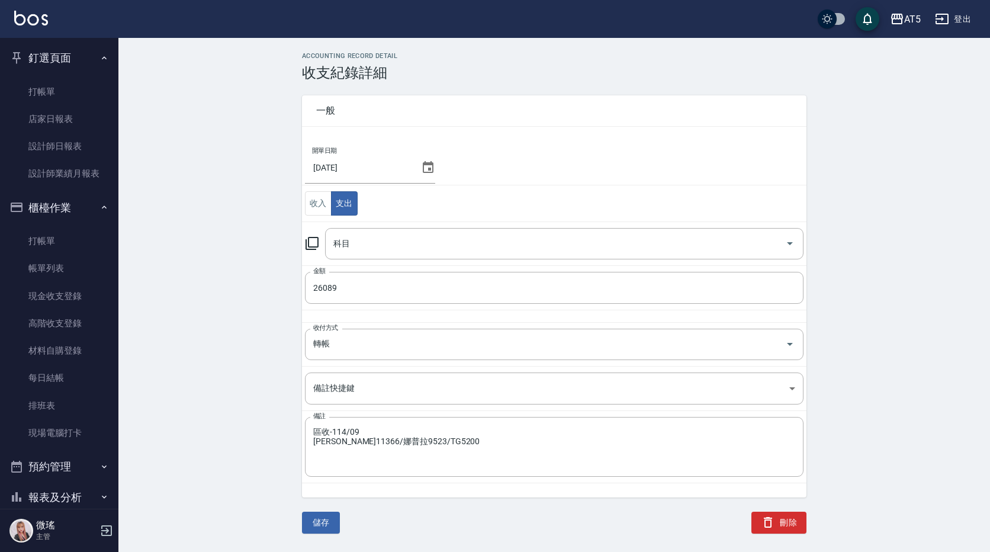
type input "13 材料貨款(員購材料)"
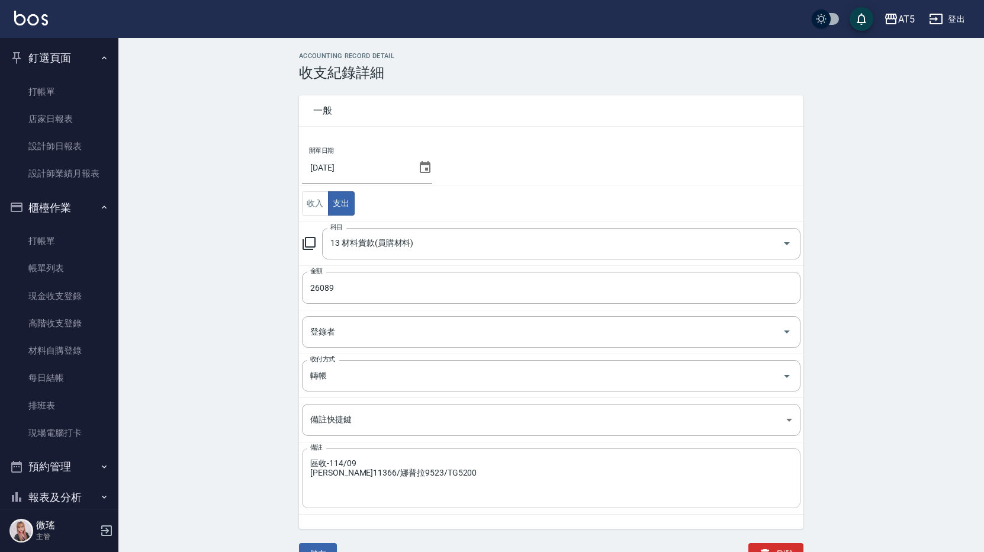
click at [316, 459] on textarea "區收-114/09 [PERSON_NAME]11366/娜普拉9523/TG5200" at bounding box center [551, 478] width 482 height 40
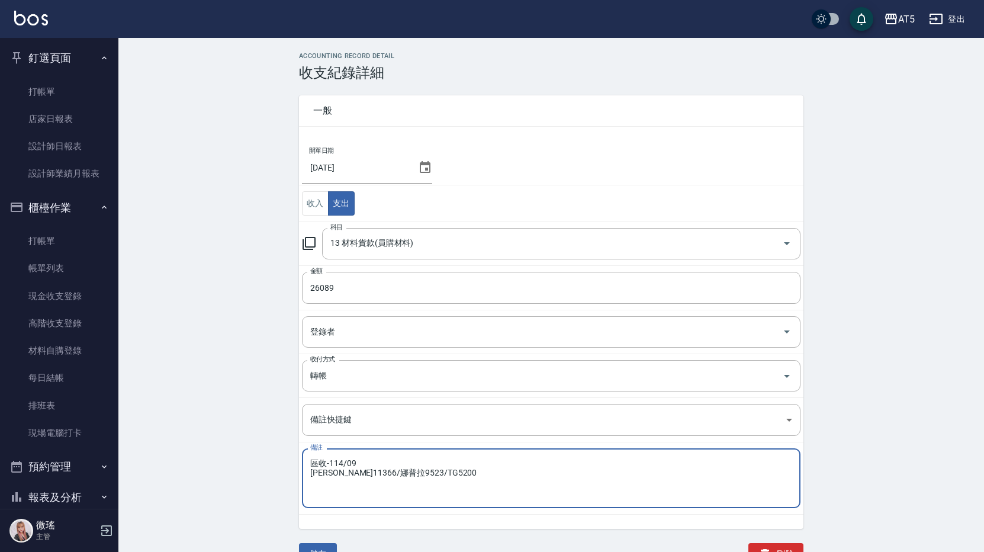
click at [316, 459] on textarea "區收-114/09 [PERSON_NAME]11366/娜普拉9523/TG5200" at bounding box center [551, 478] width 482 height 40
type textarea "管收-114/09 [PERSON_NAME]11366/娜普拉9523/TG5200"
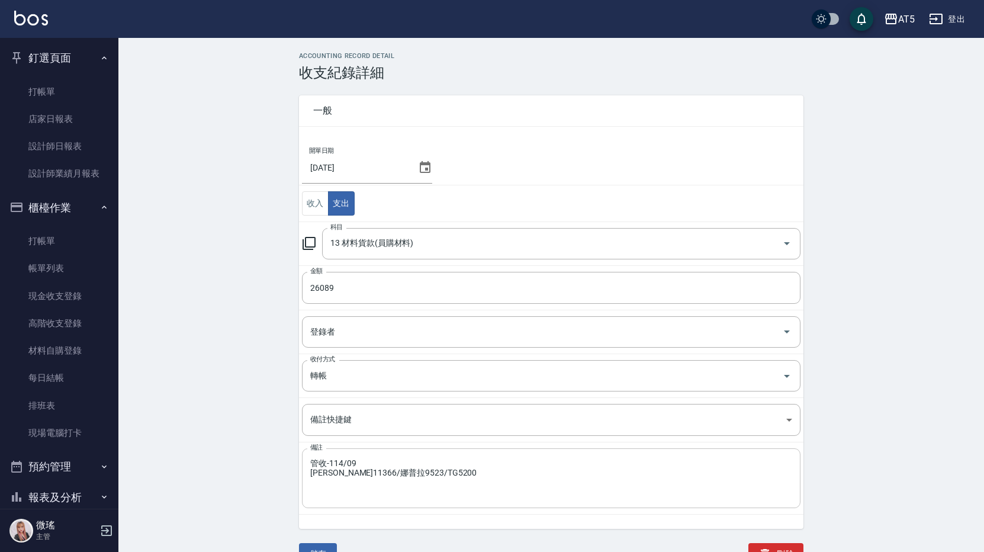
click at [444, 451] on div "管收-114/09 [PERSON_NAME]11366/娜普拉9523/TG5200 x 備註" at bounding box center [551, 478] width 498 height 60
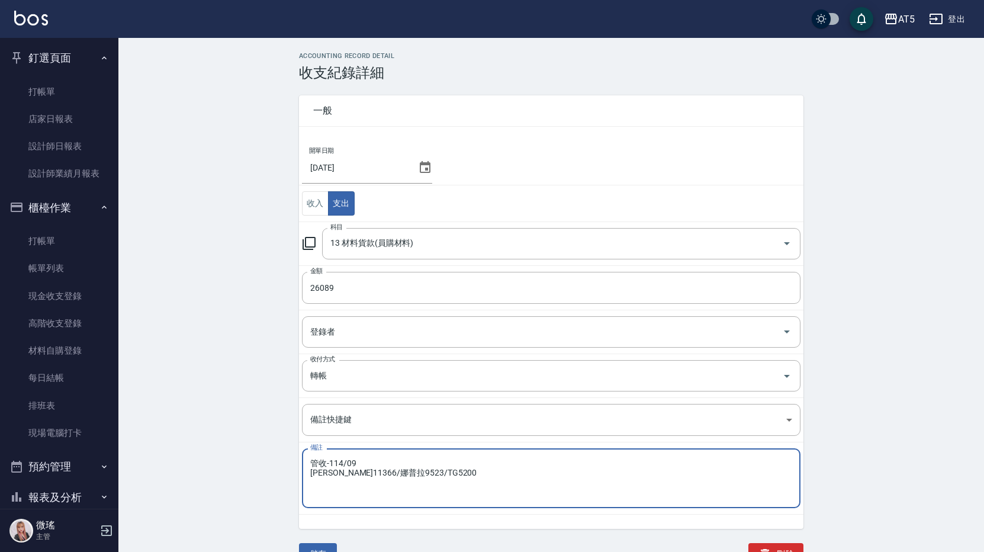
scroll to position [27, 0]
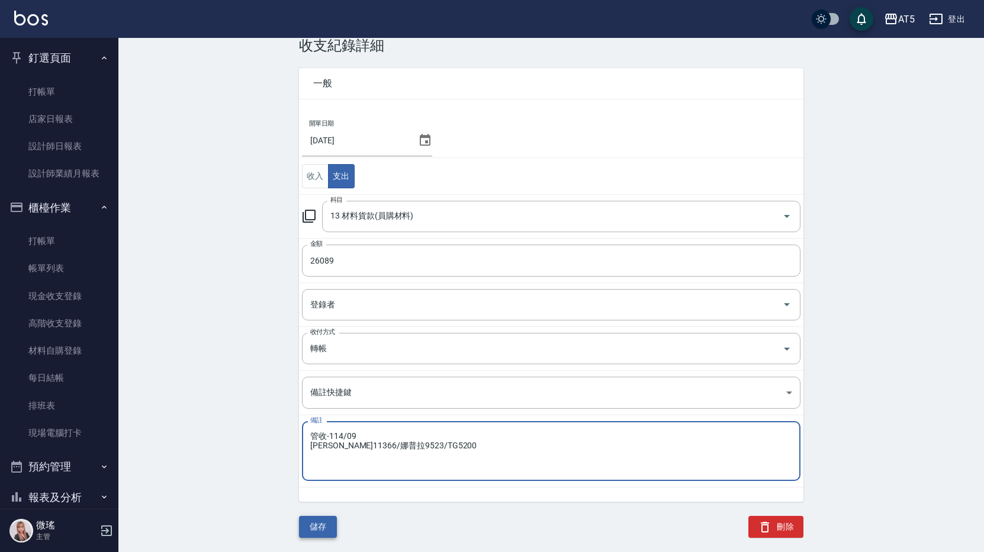
click at [315, 527] on button "儲存" at bounding box center [318, 527] width 38 height 22
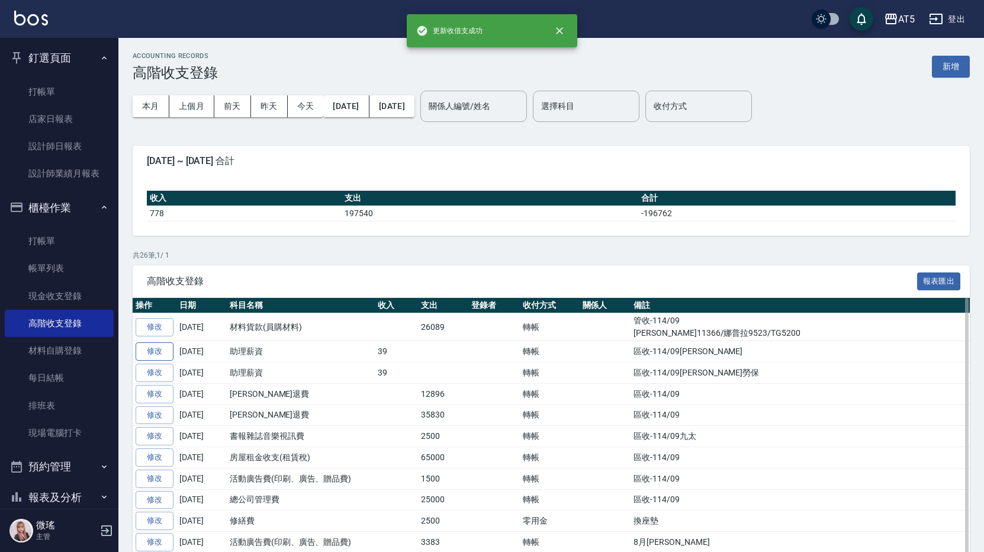
click at [143, 354] on link "修改" at bounding box center [155, 351] width 38 height 18
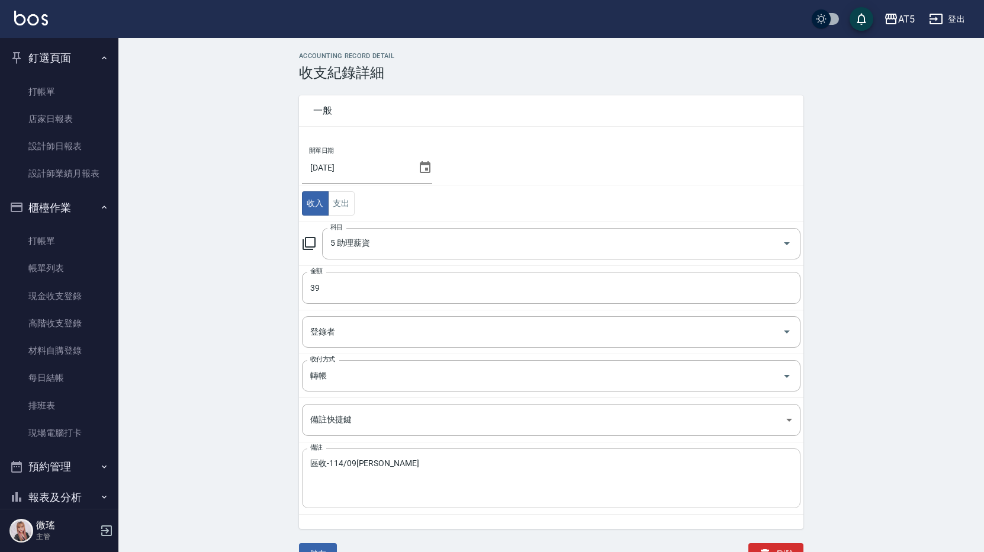
click at [319, 464] on textarea "區收-114/09[PERSON_NAME]" at bounding box center [551, 478] width 482 height 40
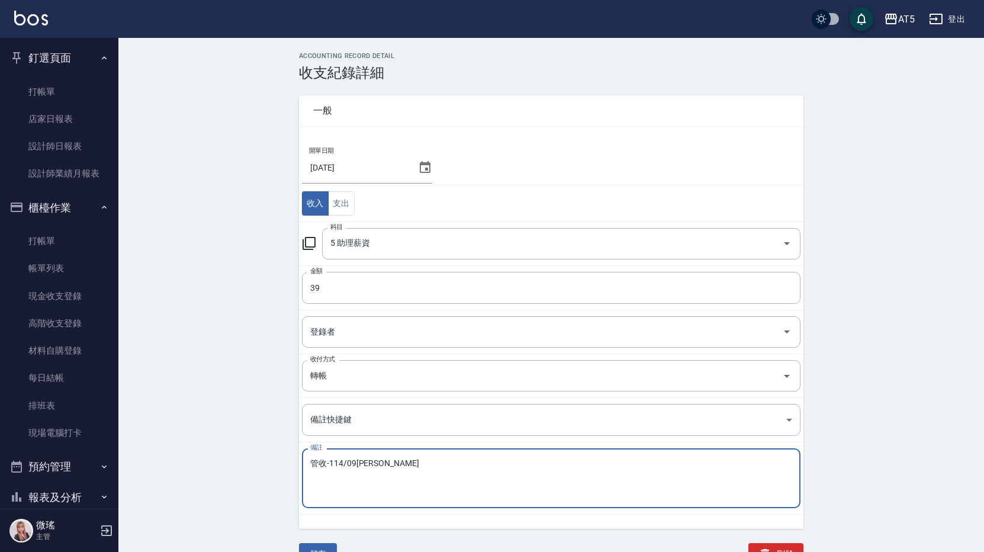
scroll to position [27, 0]
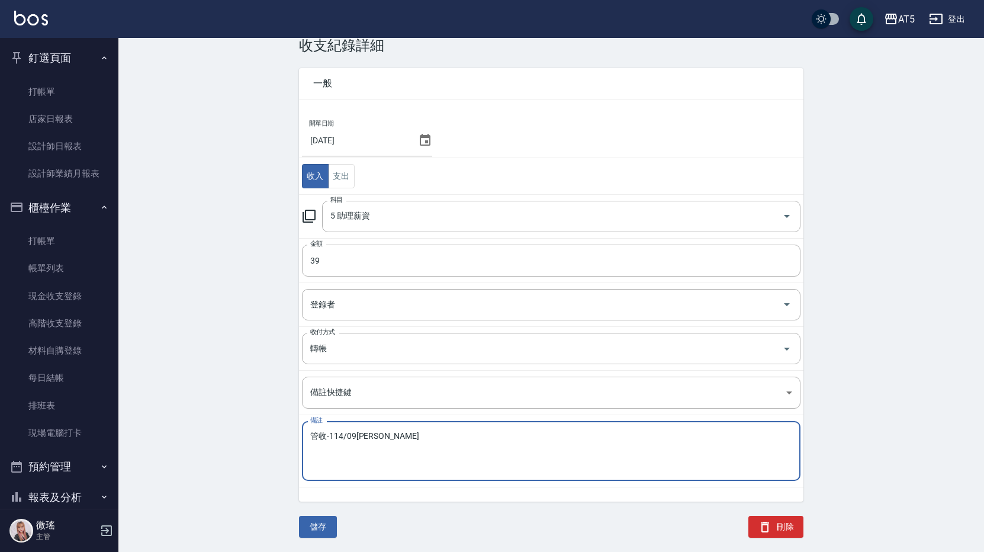
type textarea "管收-114/09[PERSON_NAME]"
click at [315, 526] on button "儲存" at bounding box center [318, 527] width 38 height 22
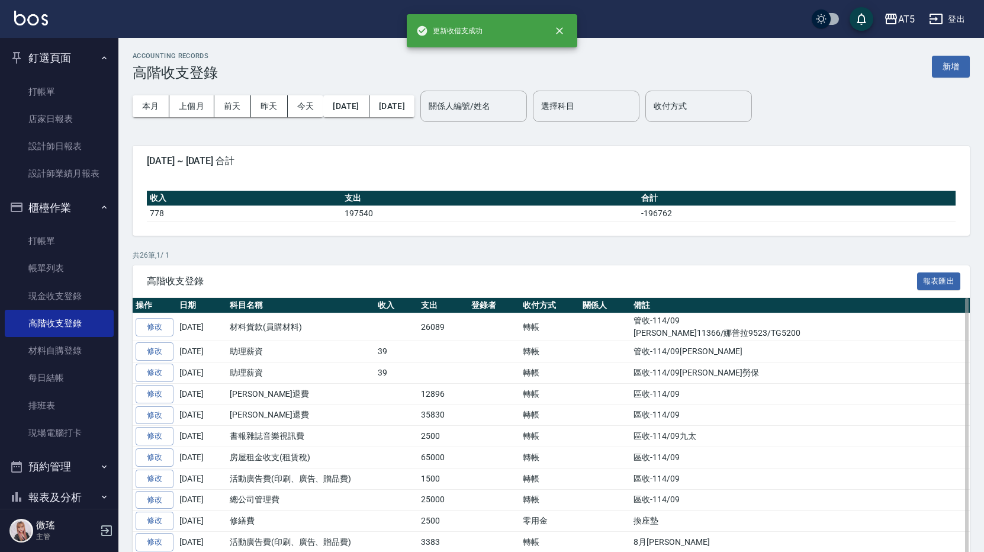
scroll to position [59, 0]
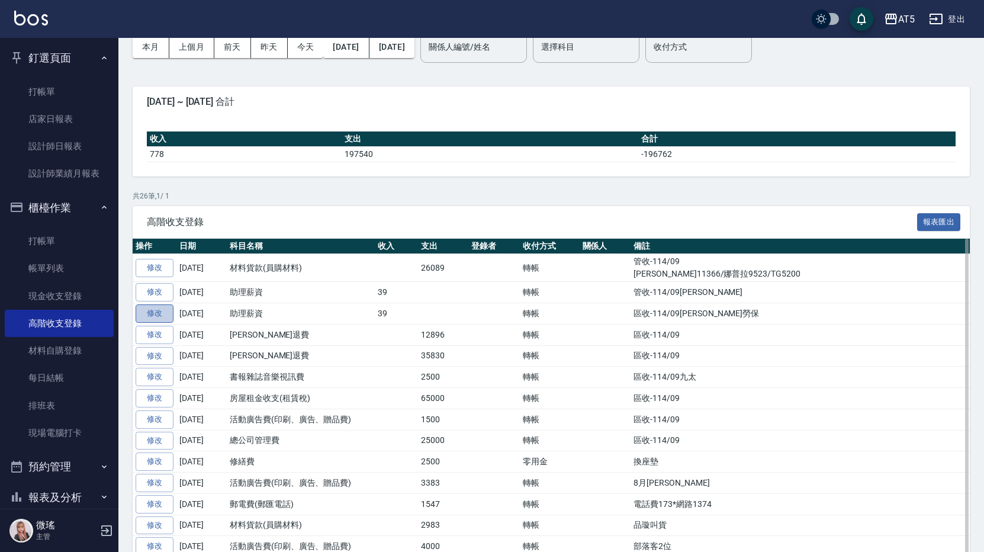
click at [155, 319] on link "修改" at bounding box center [155, 313] width 38 height 18
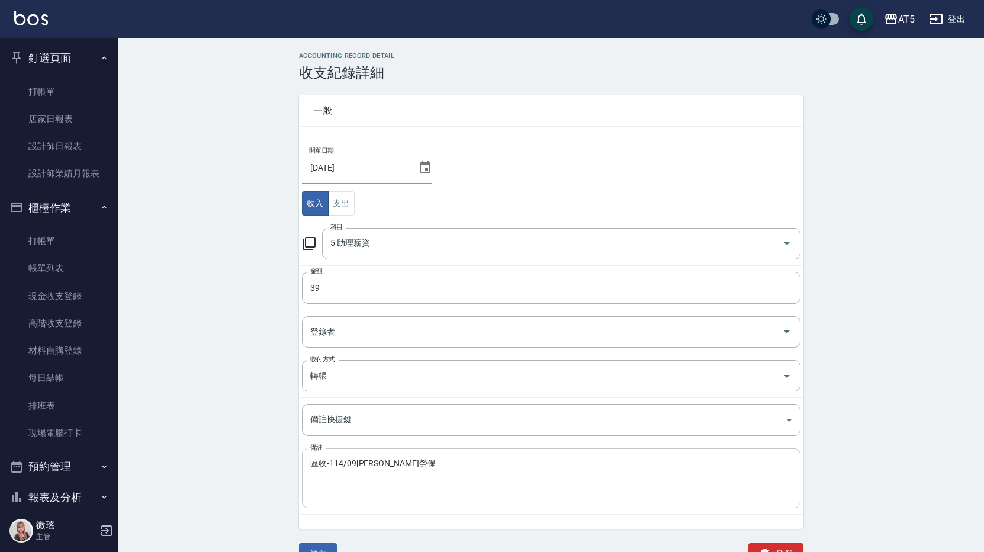
click at [317, 458] on textarea "區收-114/09[PERSON_NAME]勞保" at bounding box center [551, 478] width 482 height 40
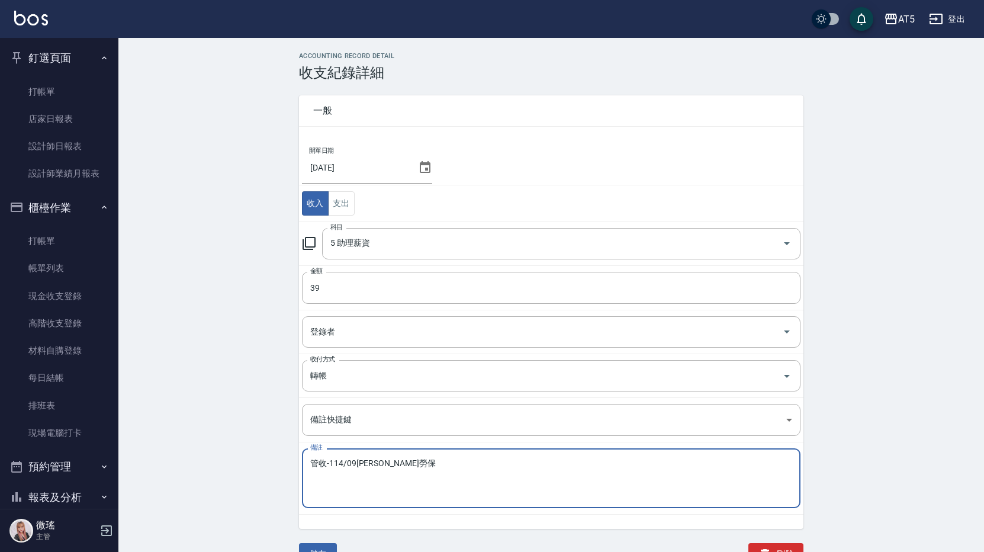
scroll to position [27, 0]
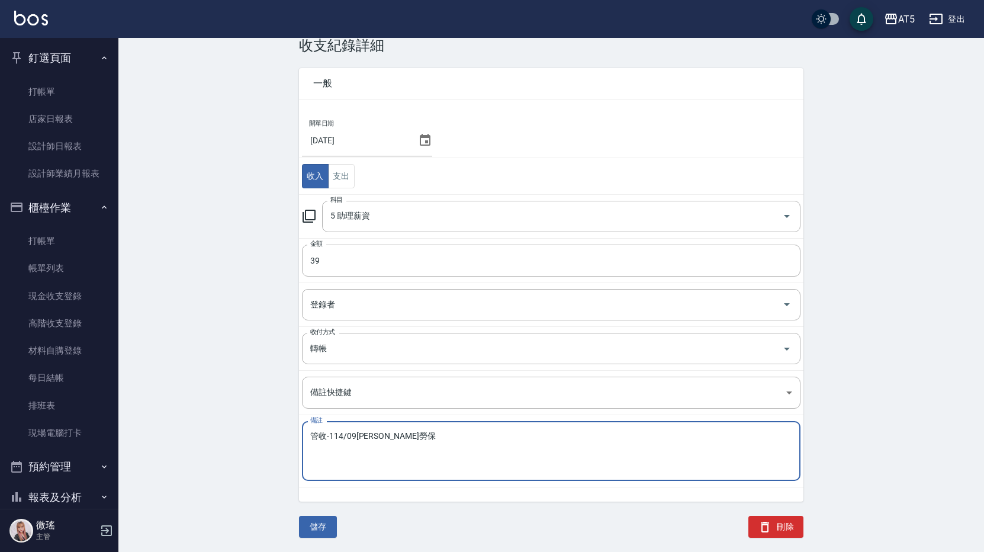
type textarea "管收-114/09[PERSON_NAME]勞保"
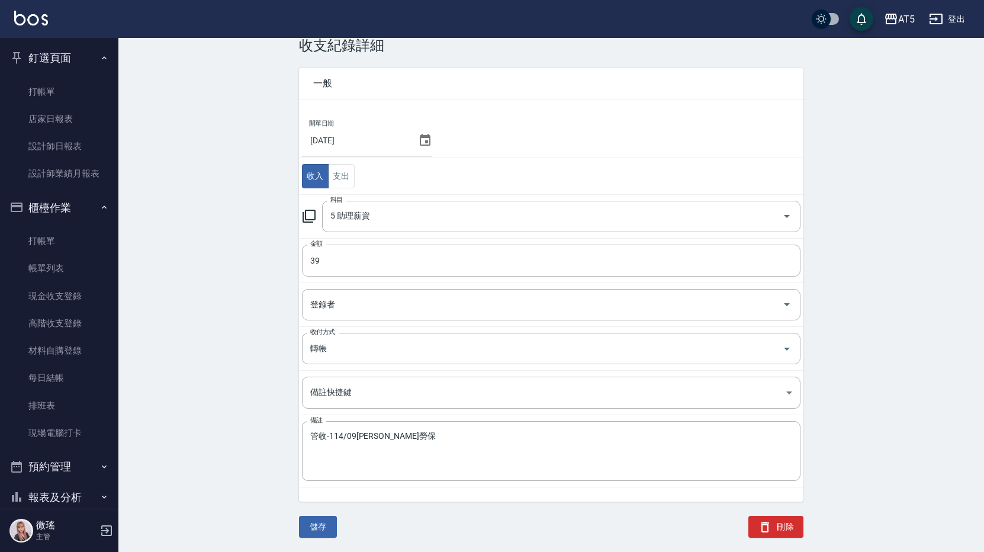
click at [317, 510] on div "儲存" at bounding box center [311, 519] width 52 height 36
click at [315, 521] on button "儲存" at bounding box center [318, 527] width 38 height 22
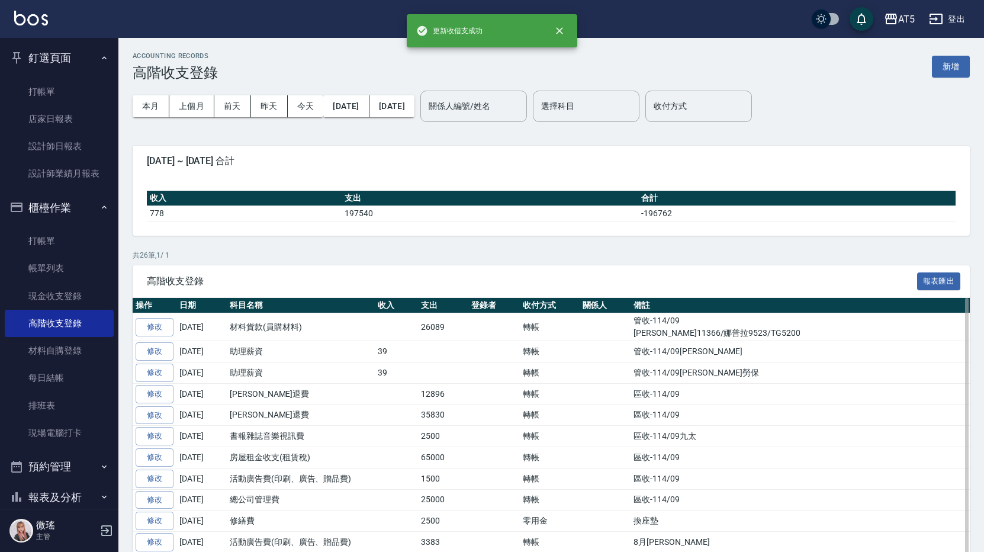
scroll to position [118, 0]
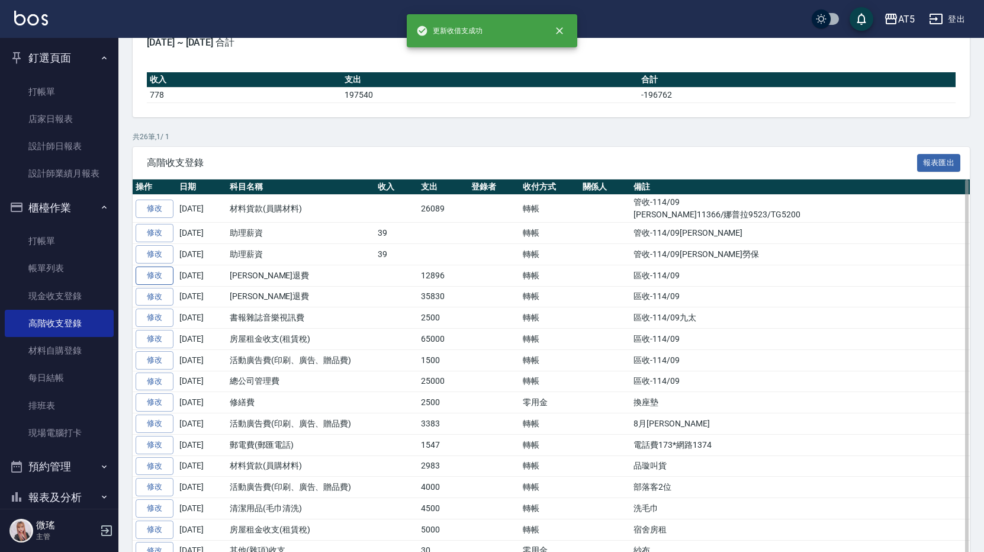
click at [153, 273] on link "修改" at bounding box center [155, 275] width 38 height 18
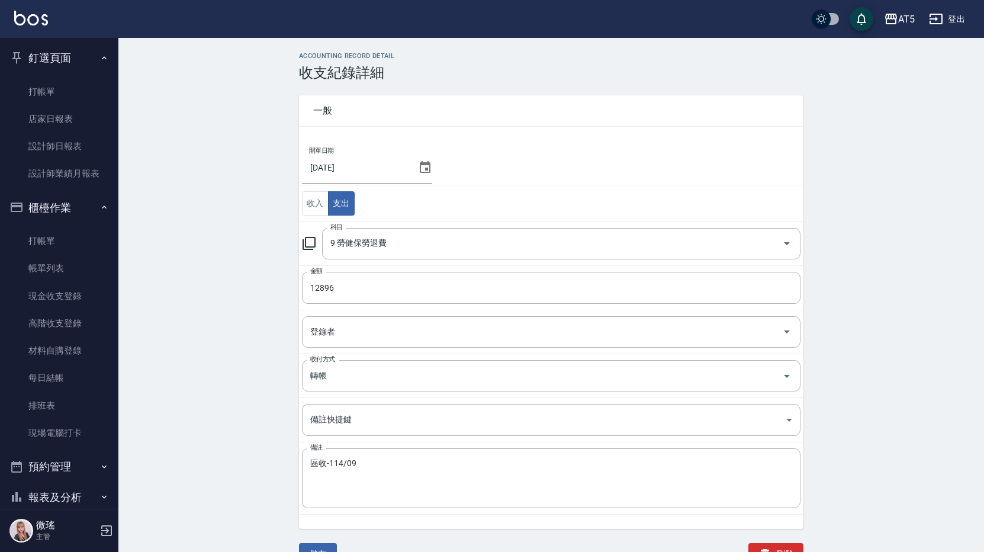
scroll to position [27, 0]
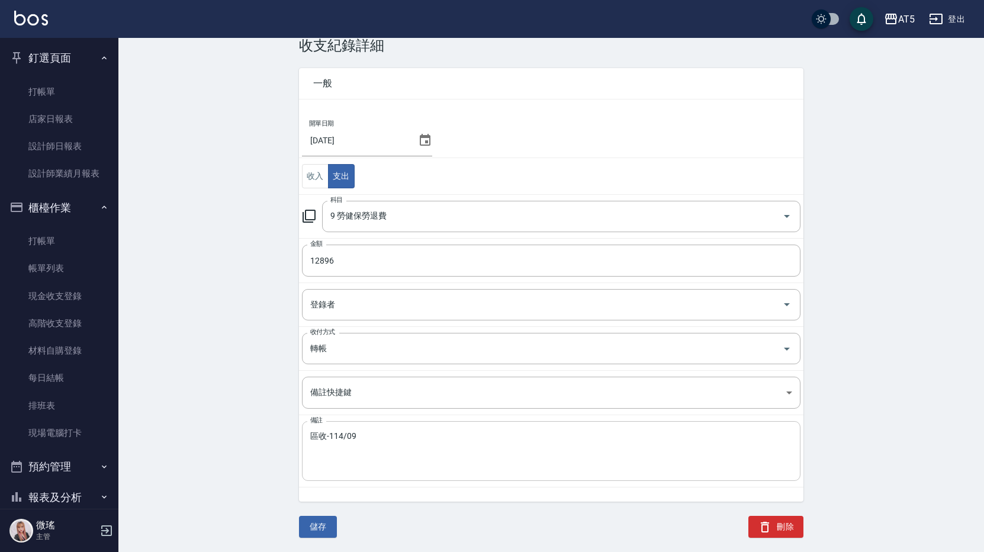
click at [324, 436] on textarea "區收-114/09" at bounding box center [551, 451] width 482 height 40
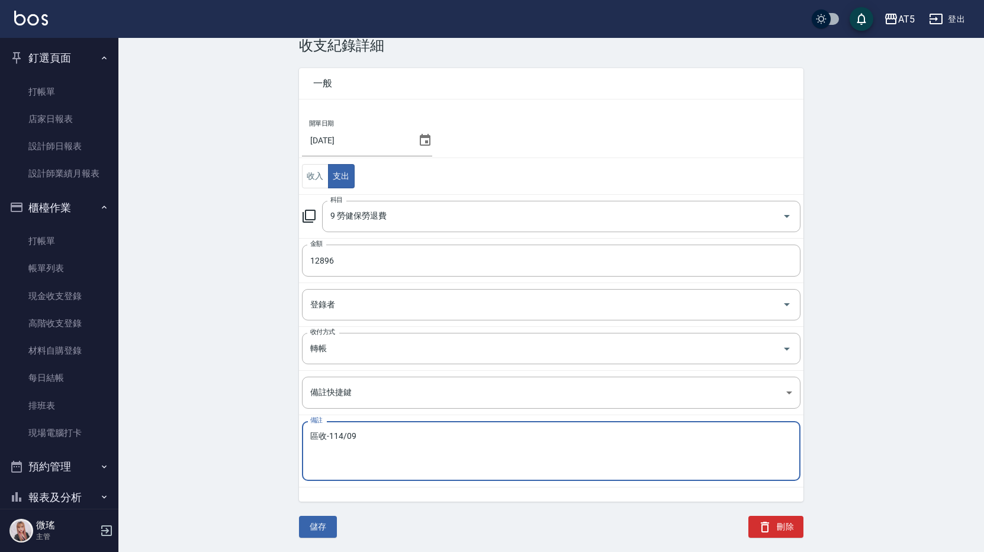
click at [320, 431] on textarea "區收-114/09" at bounding box center [551, 451] width 482 height 40
type textarea "管收-114/09"
click at [329, 523] on button "儲存" at bounding box center [318, 527] width 38 height 22
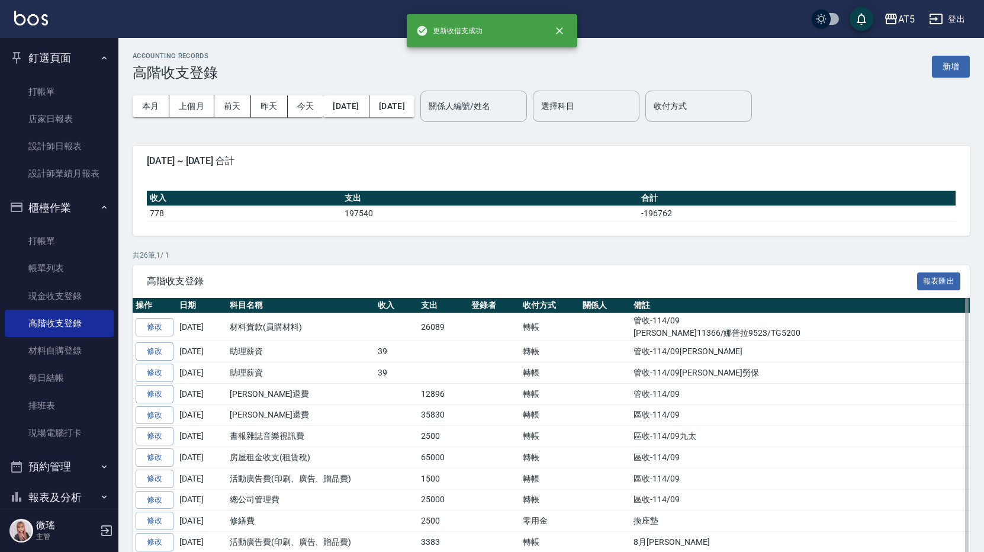
scroll to position [118, 0]
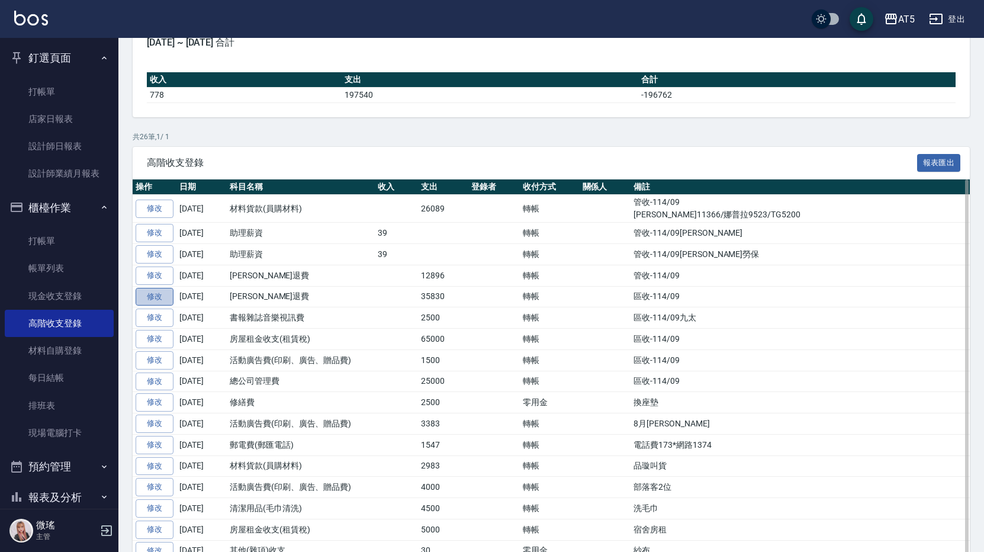
click at [164, 292] on link "修改" at bounding box center [155, 297] width 38 height 18
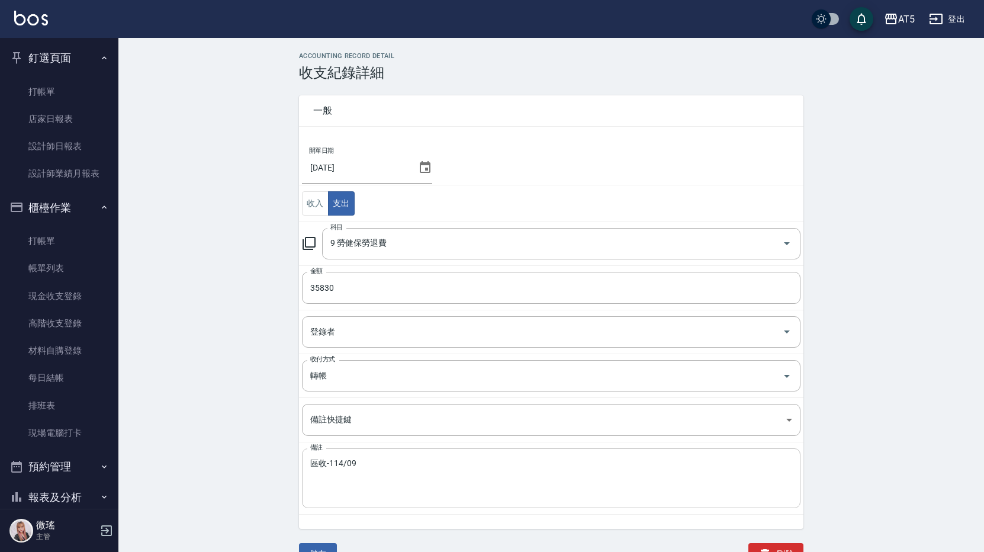
click at [316, 458] on textarea "區收-114/09" at bounding box center [551, 478] width 482 height 40
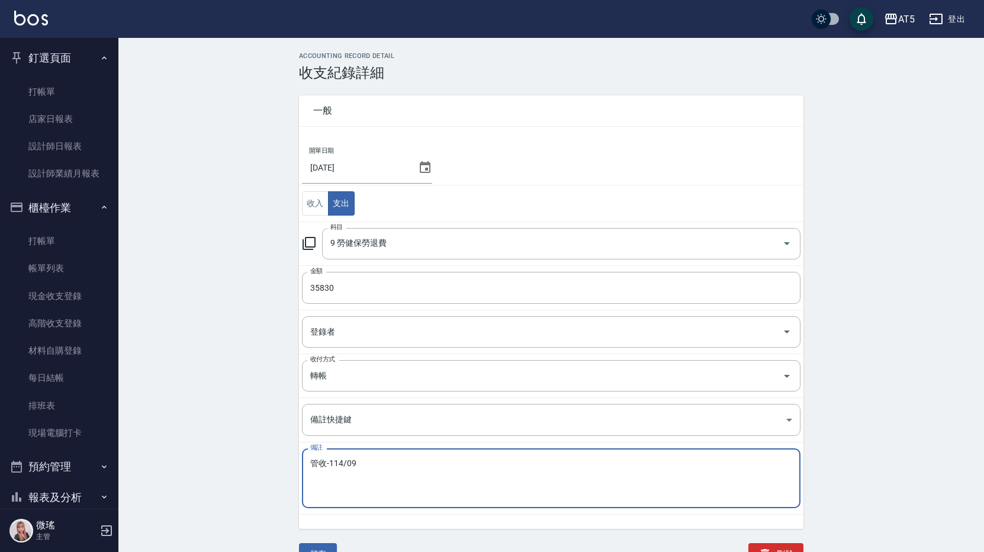
scroll to position [27, 0]
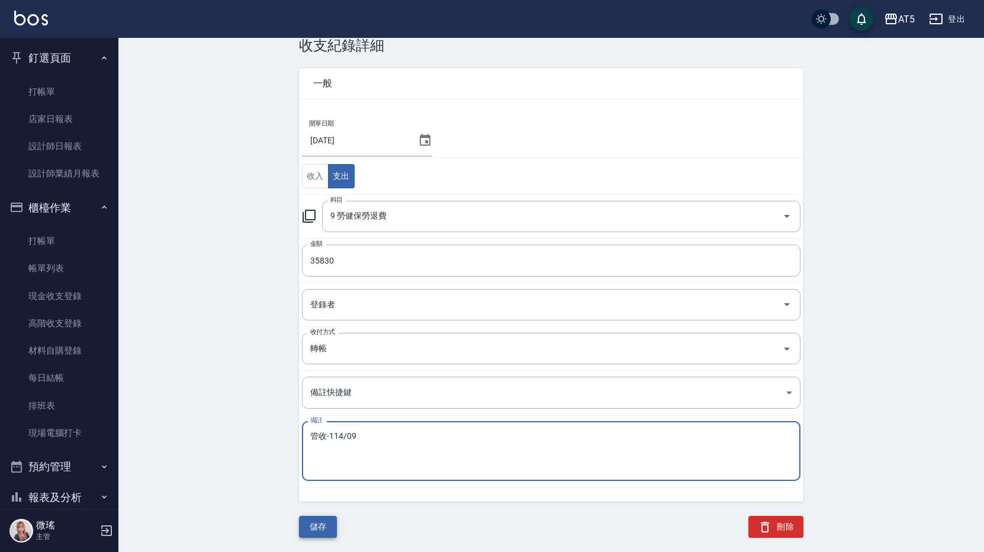
type textarea "管收-114/09"
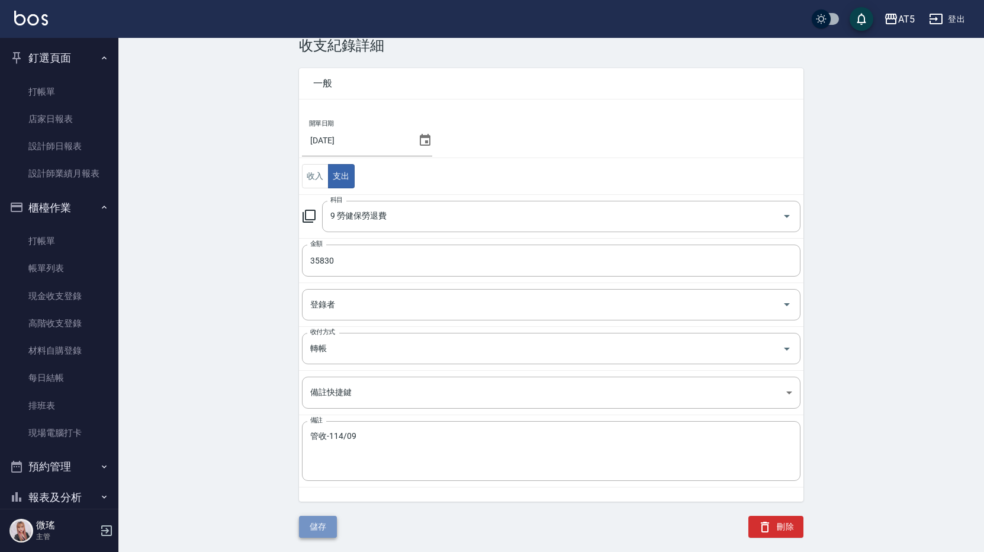
click at [324, 526] on button "儲存" at bounding box center [318, 527] width 38 height 22
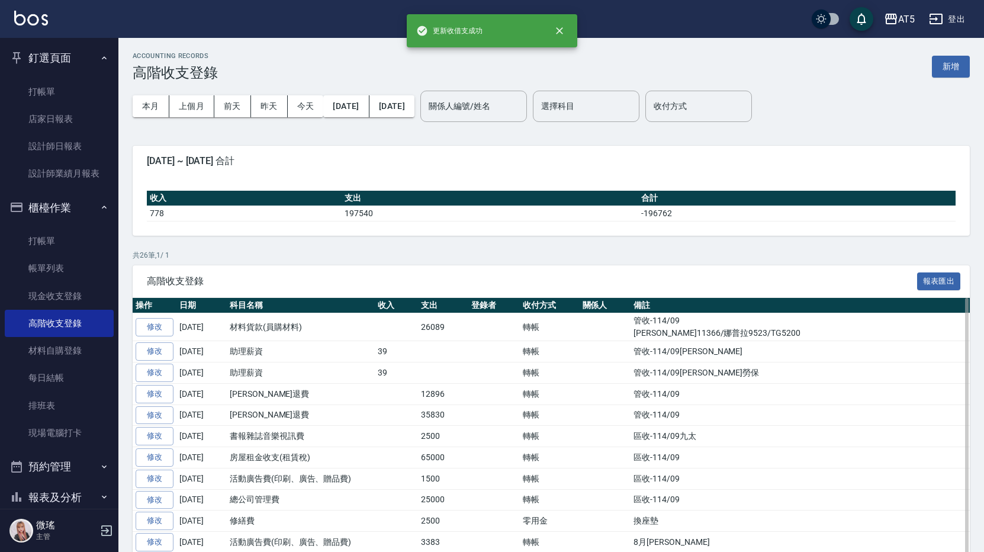
scroll to position [59, 0]
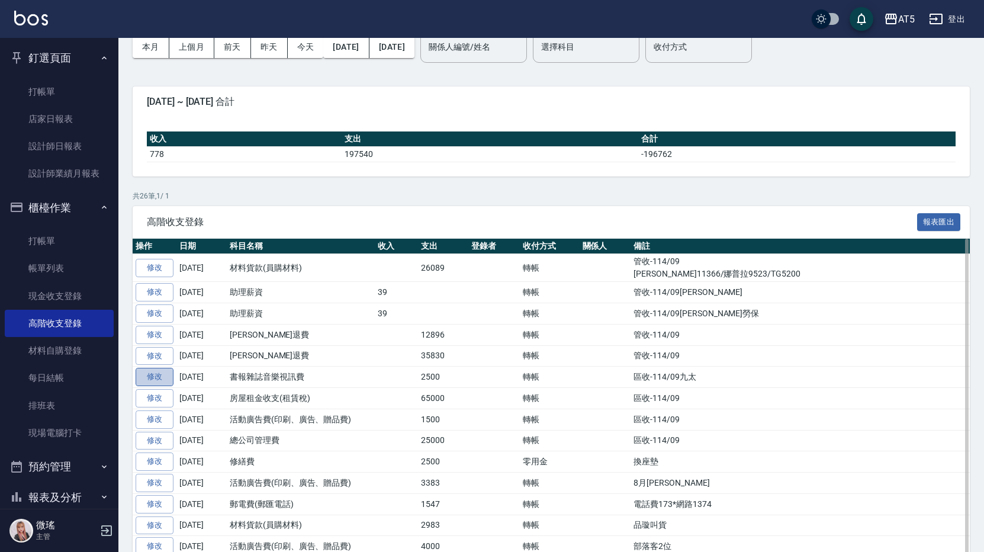
click at [157, 379] on link "修改" at bounding box center [155, 377] width 38 height 18
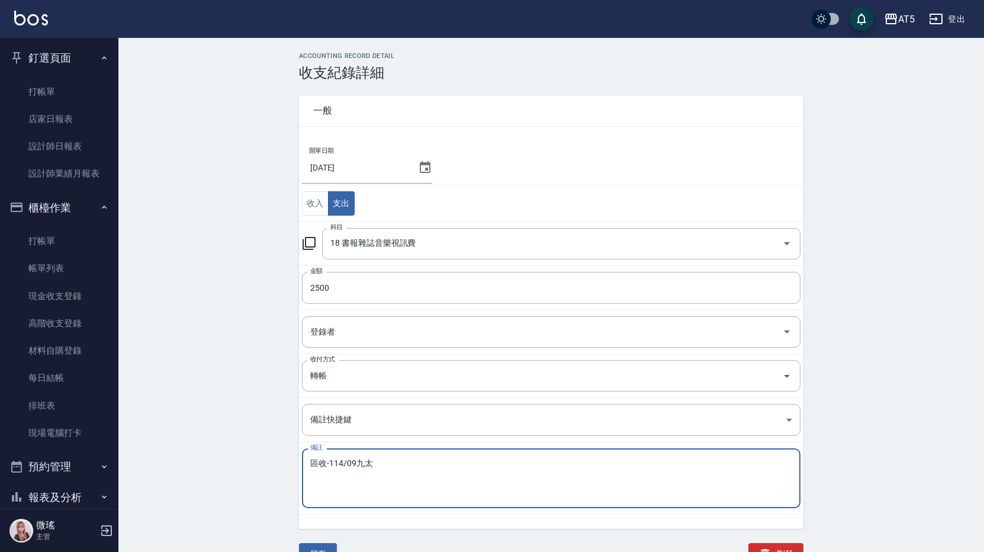
drag, startPoint x: 317, startPoint y: 463, endPoint x: 322, endPoint y: 459, distance: 6.7
click at [318, 462] on textarea "區收-114/09九太" at bounding box center [551, 478] width 482 height 40
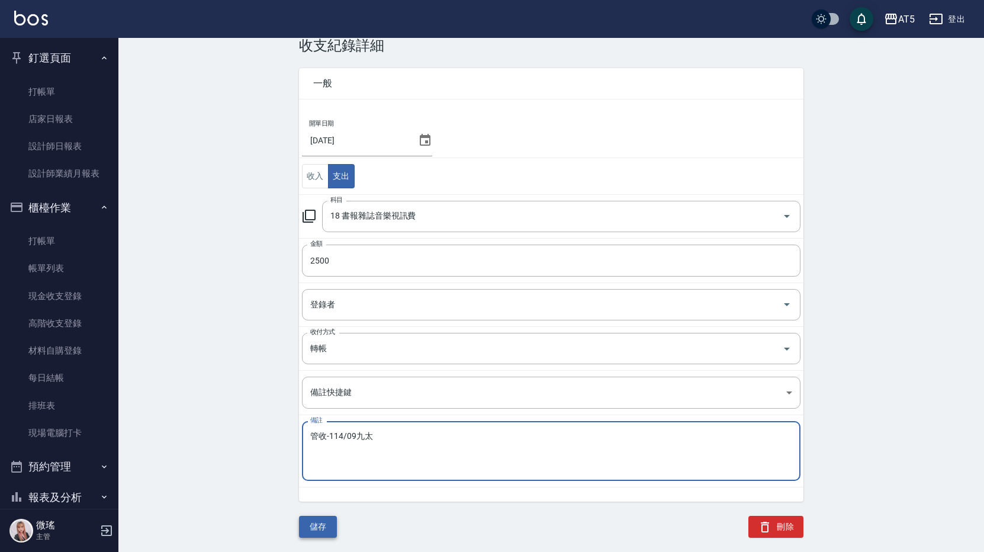
type textarea "管收-114/09九太"
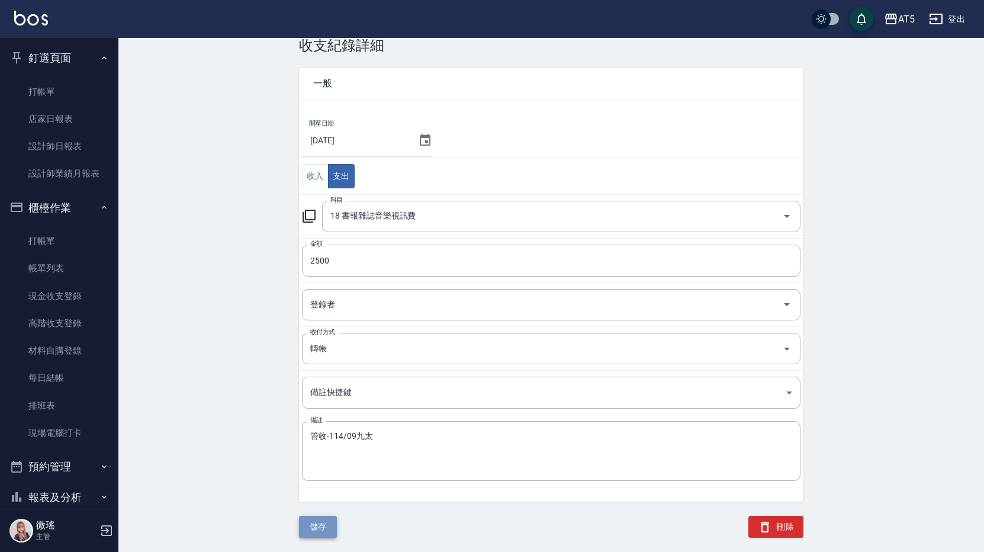
click at [318, 520] on button "儲存" at bounding box center [318, 527] width 38 height 22
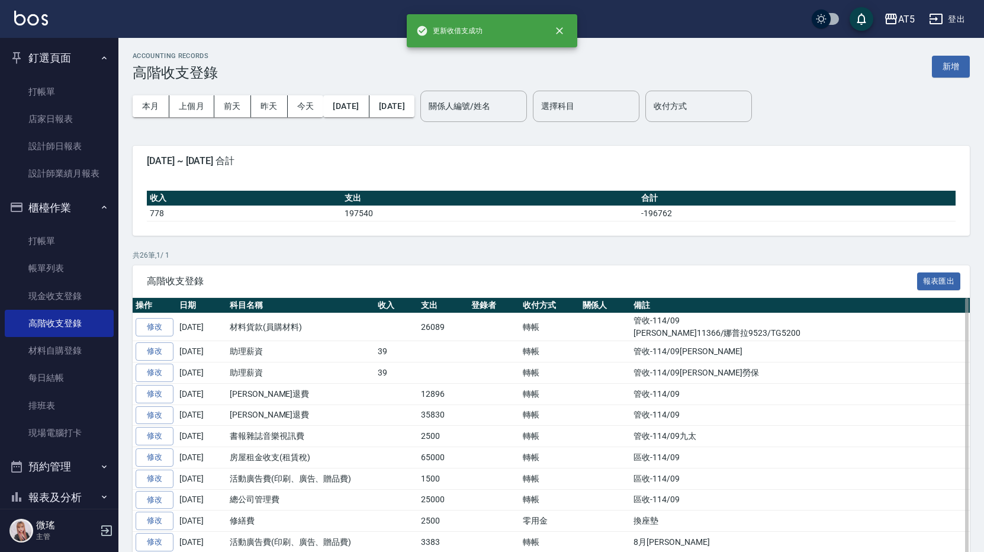
scroll to position [178, 0]
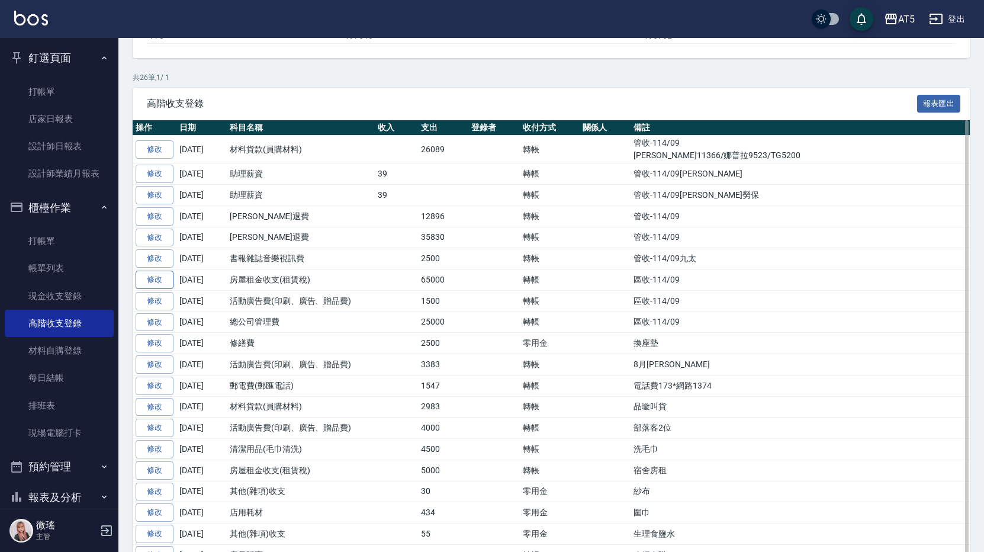
click at [166, 279] on link "修改" at bounding box center [155, 280] width 38 height 18
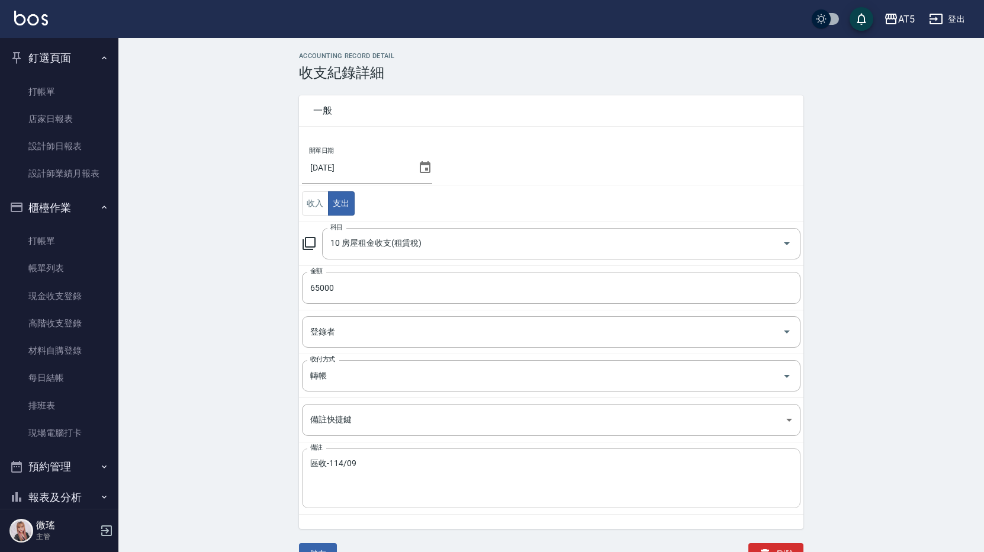
click at [321, 457] on div "區收-114/09 x 備註" at bounding box center [551, 478] width 498 height 60
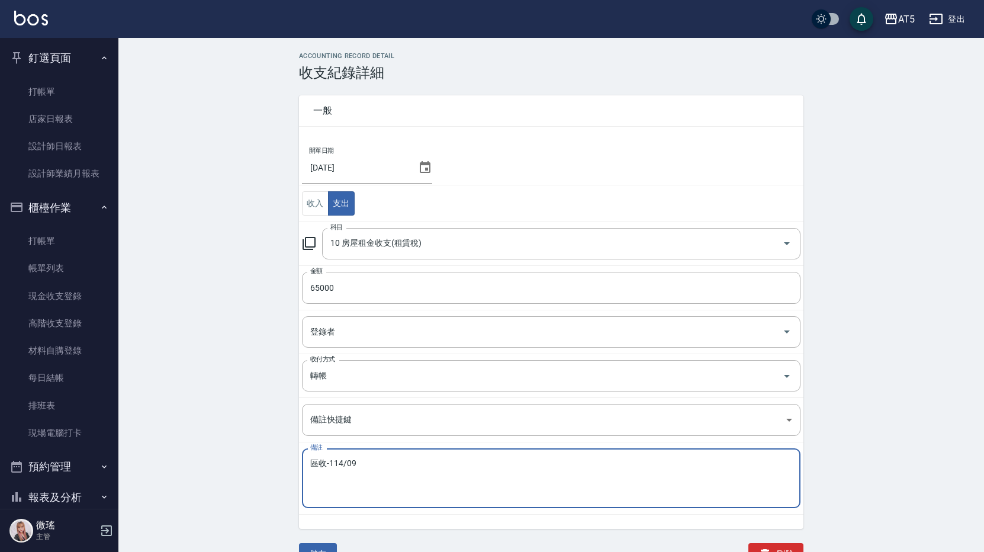
click at [315, 462] on textarea "區收-114/09" at bounding box center [551, 478] width 482 height 40
click at [317, 461] on textarea "區收-114/09" at bounding box center [551, 478] width 482 height 40
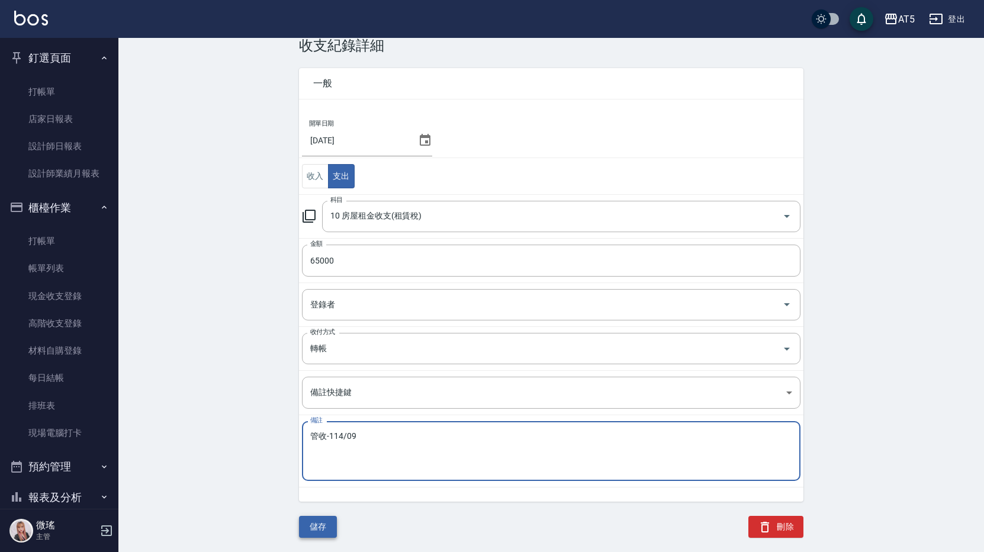
type textarea "管收-114/09"
click at [327, 527] on button "儲存" at bounding box center [318, 527] width 38 height 22
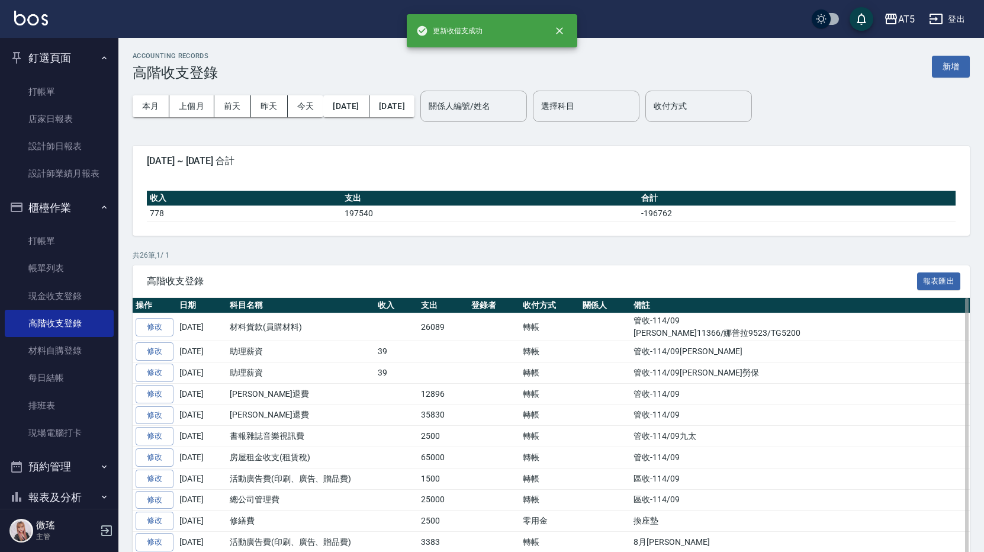
scroll to position [178, 0]
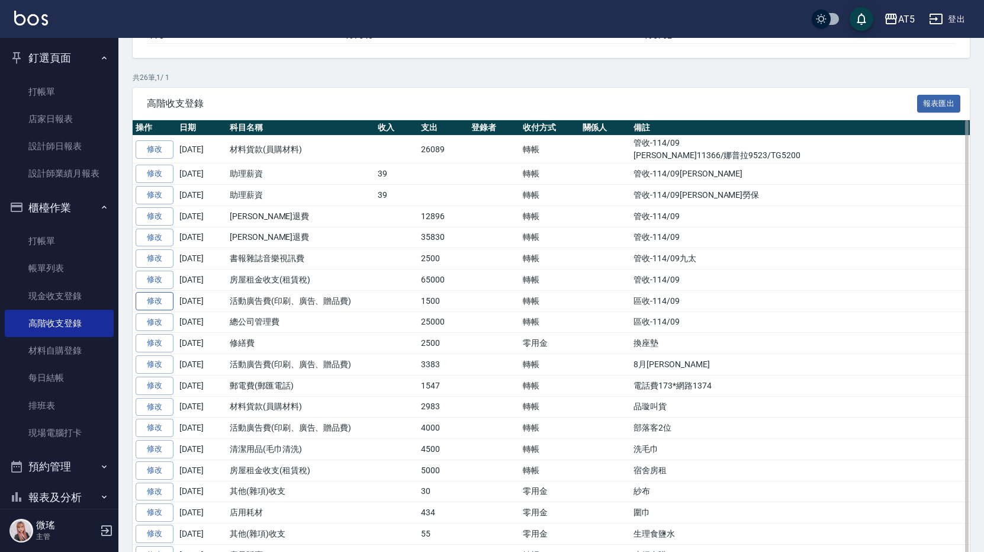
click at [159, 298] on link "修改" at bounding box center [155, 301] width 38 height 18
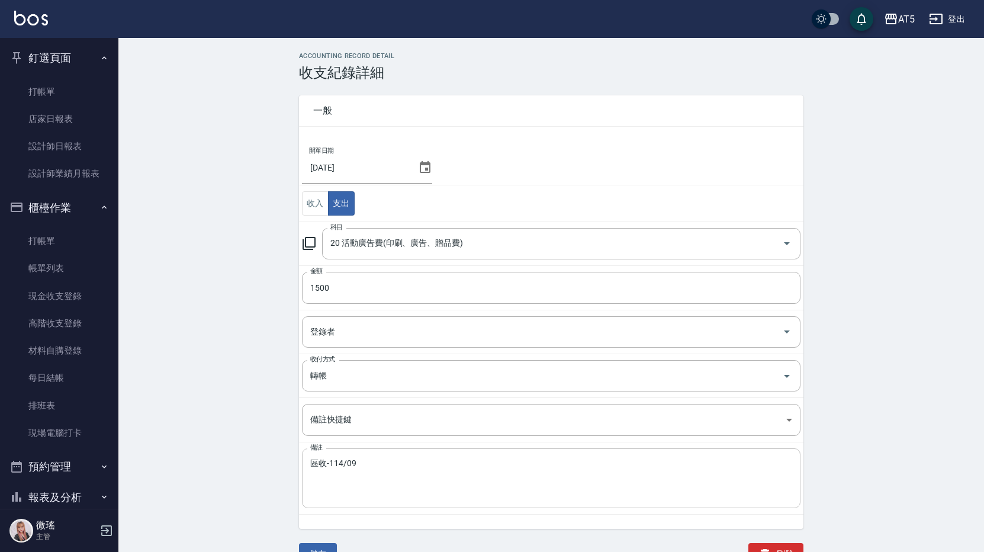
click at [318, 461] on textarea "區收-114/09" at bounding box center [551, 478] width 482 height 40
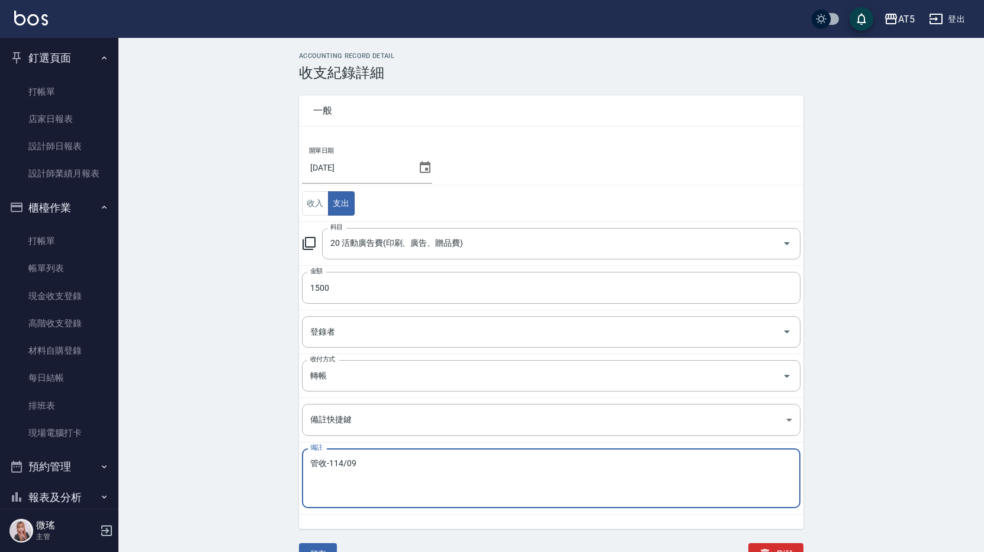
scroll to position [27, 0]
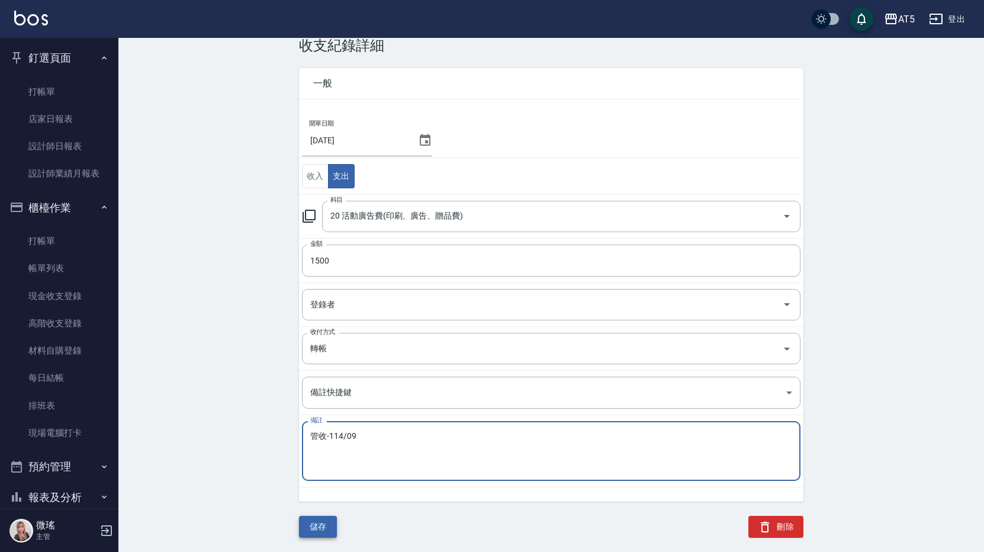
type textarea "管收-114/09"
click at [330, 521] on button "儲存" at bounding box center [318, 527] width 38 height 22
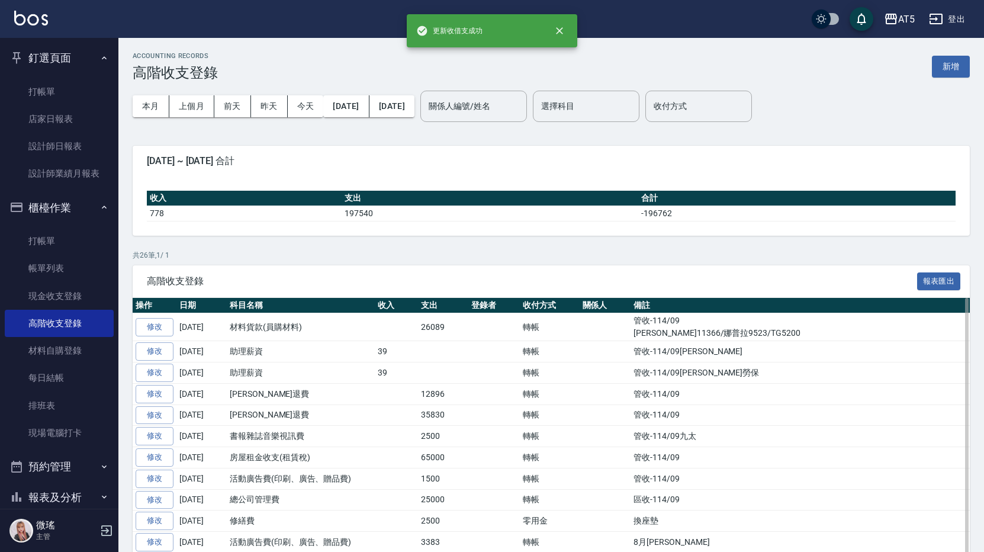
scroll to position [178, 0]
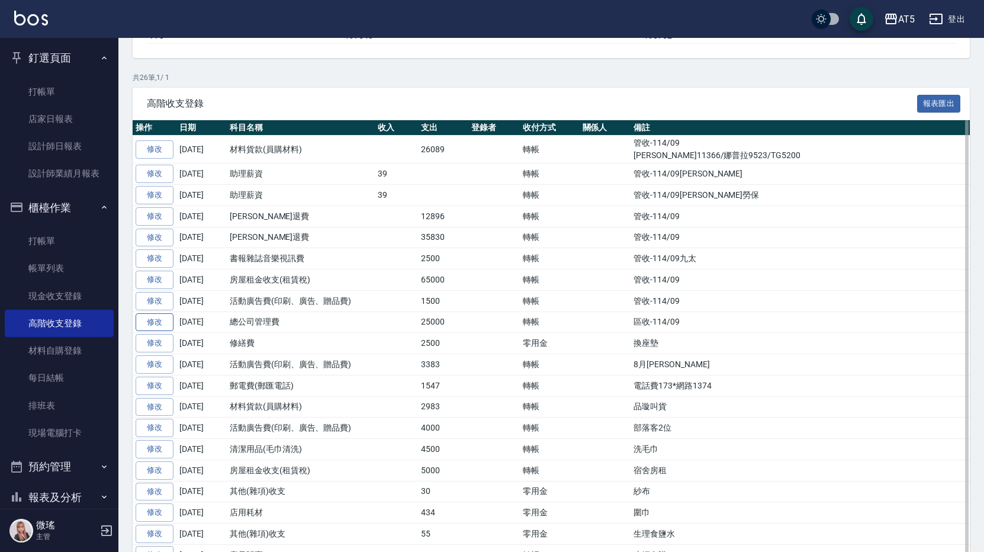
click at [154, 317] on link "修改" at bounding box center [155, 322] width 38 height 18
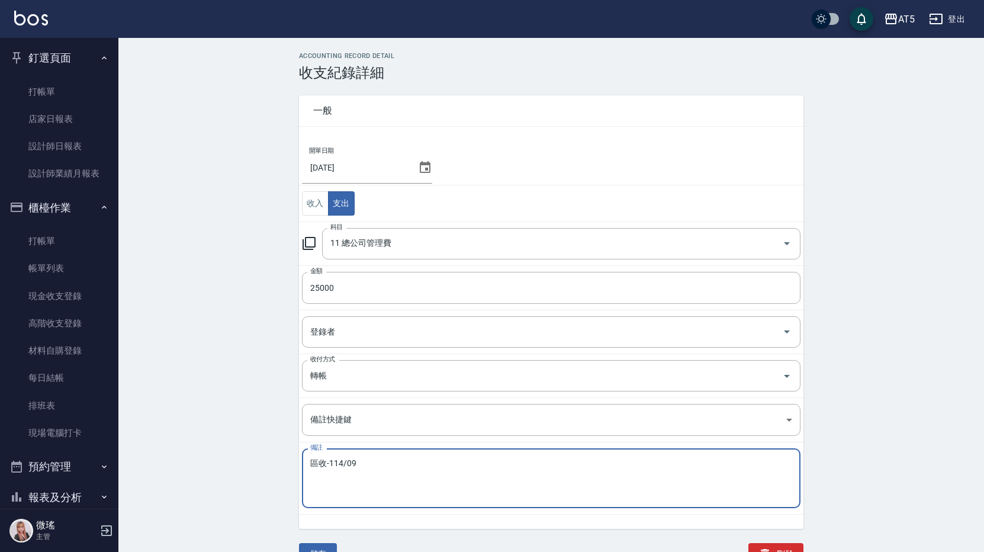
drag, startPoint x: 315, startPoint y: 462, endPoint x: 321, endPoint y: 457, distance: 7.6
click at [315, 462] on textarea "區收-114/09" at bounding box center [551, 478] width 482 height 40
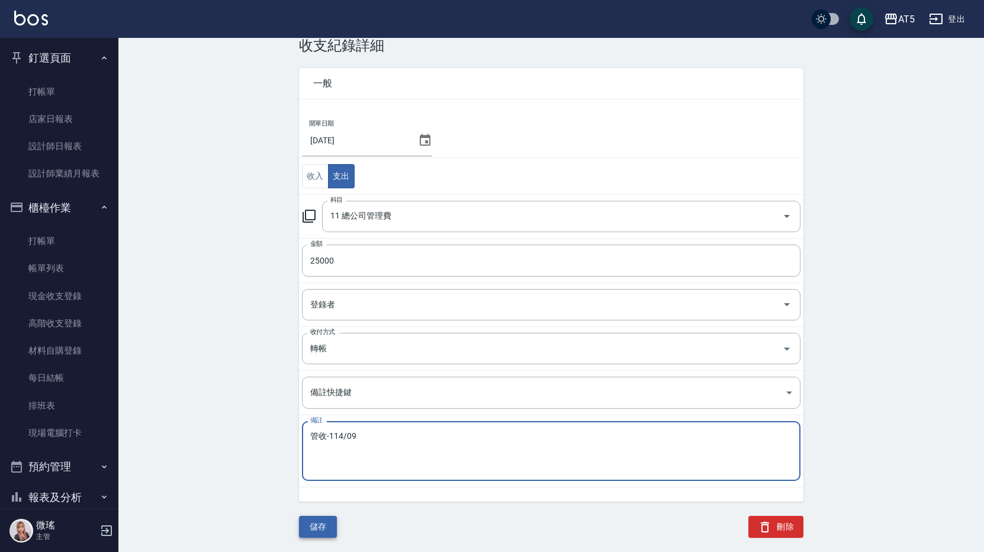
type textarea "管收-114/09"
click at [322, 525] on button "儲存" at bounding box center [318, 527] width 38 height 22
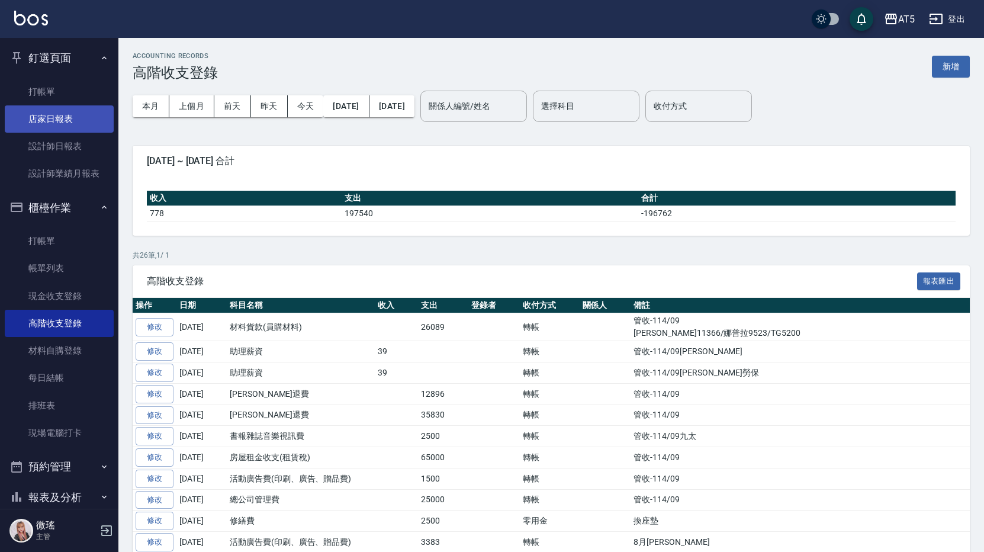
click at [54, 123] on link "店家日報表" at bounding box center [59, 118] width 109 height 27
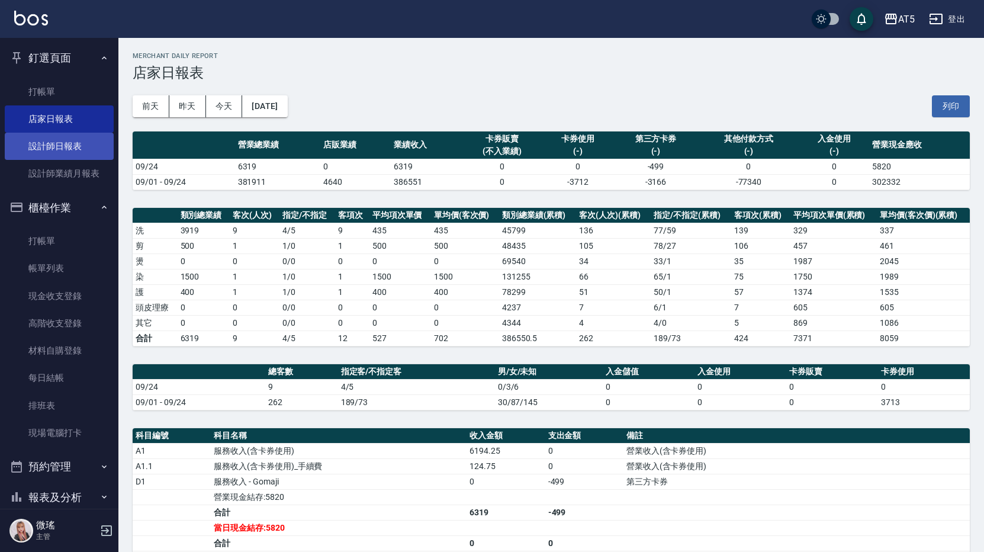
click at [50, 147] on link "設計師日報表" at bounding box center [59, 146] width 109 height 27
